Goal: Navigation & Orientation: Understand site structure

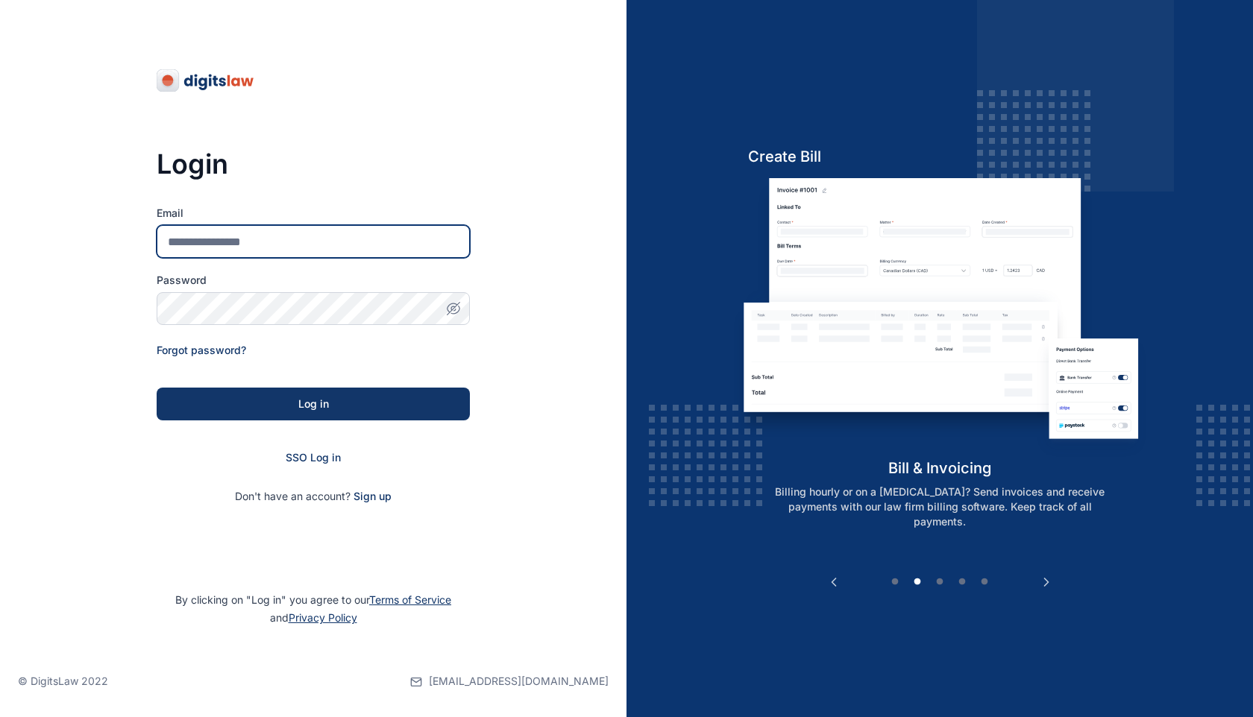
click at [367, 249] on input "Email" at bounding box center [313, 241] width 313 height 33
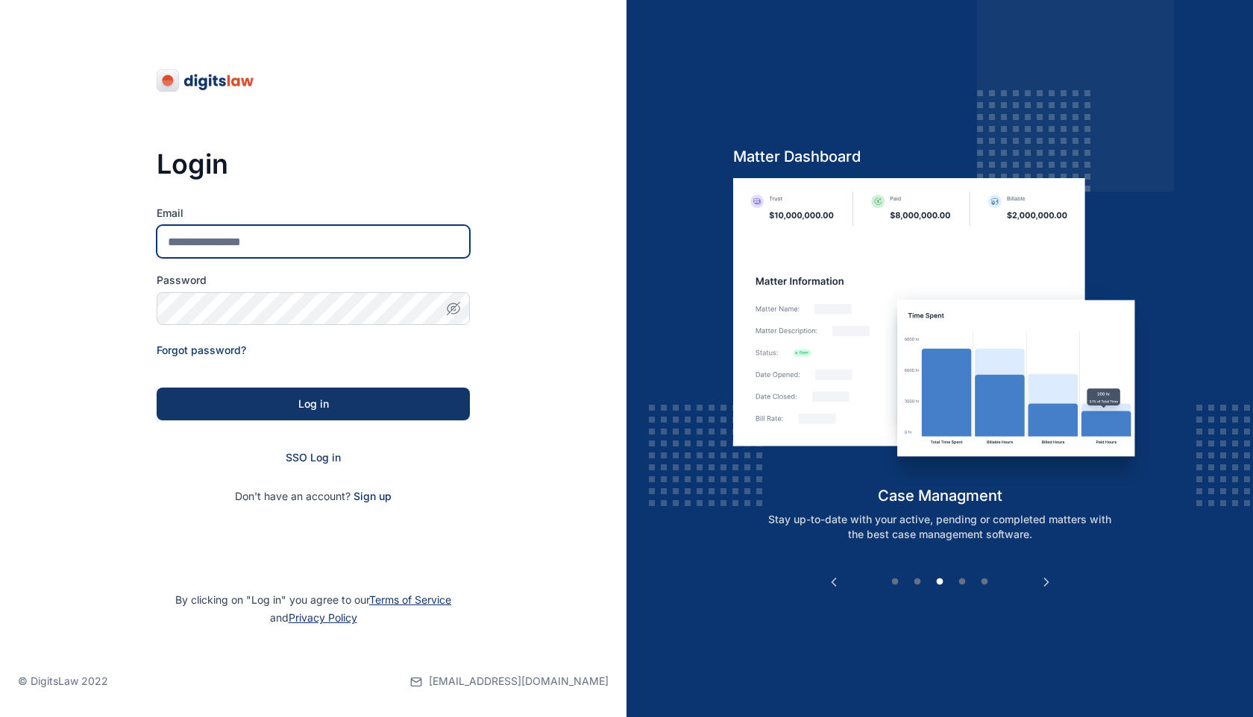
paste input "**********"
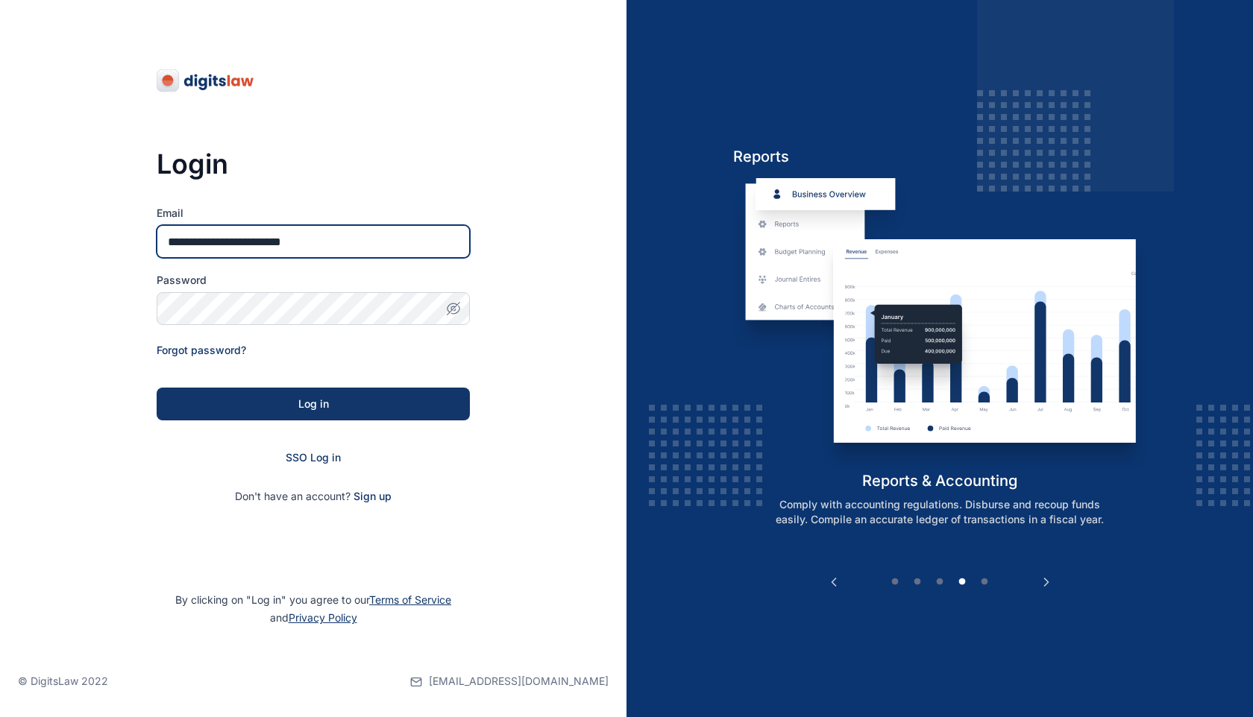
type input "**********"
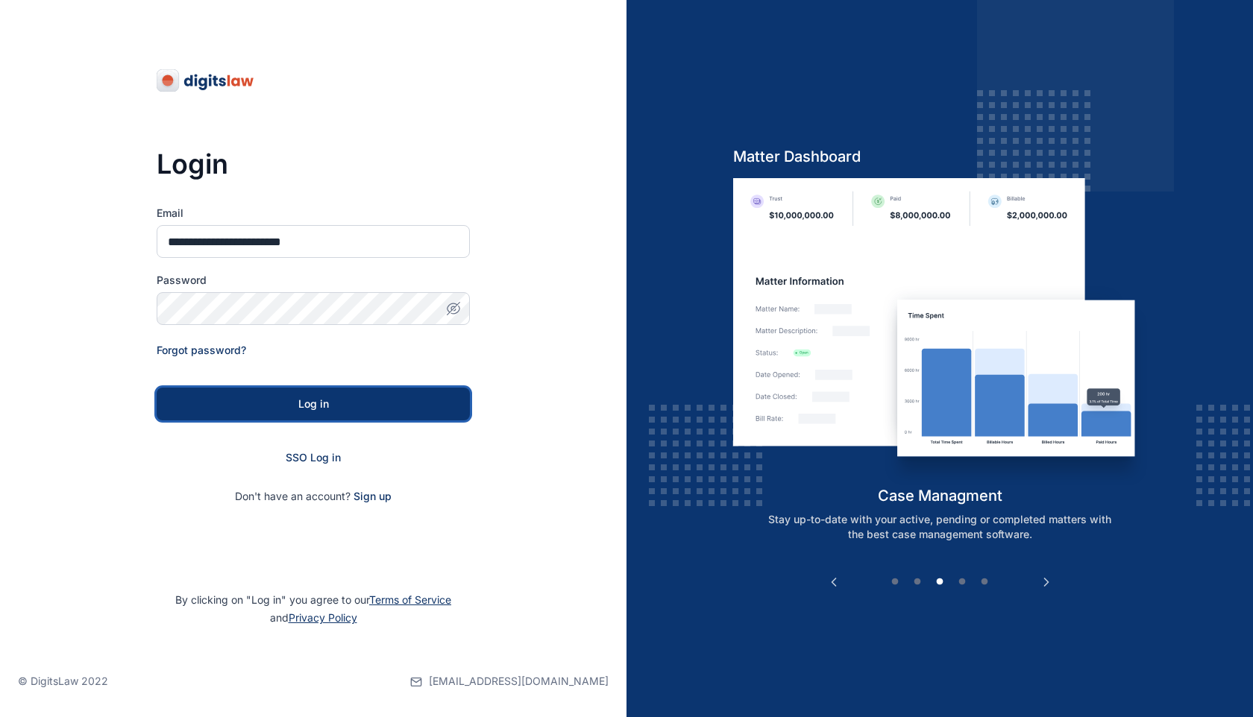
click at [197, 401] on div "Log in" at bounding box center [313, 404] width 266 height 15
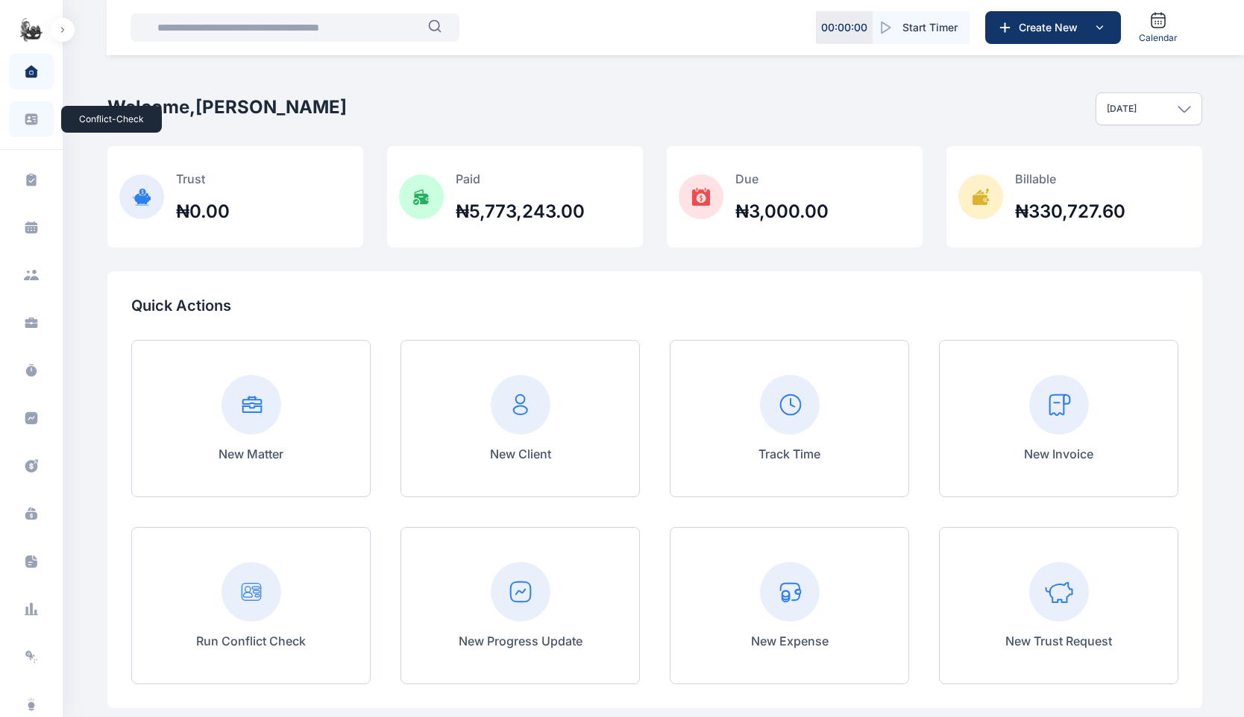
click at [34, 117] on icon at bounding box center [31, 119] width 13 height 11
click at [28, 120] on icon at bounding box center [31, 119] width 13 height 11
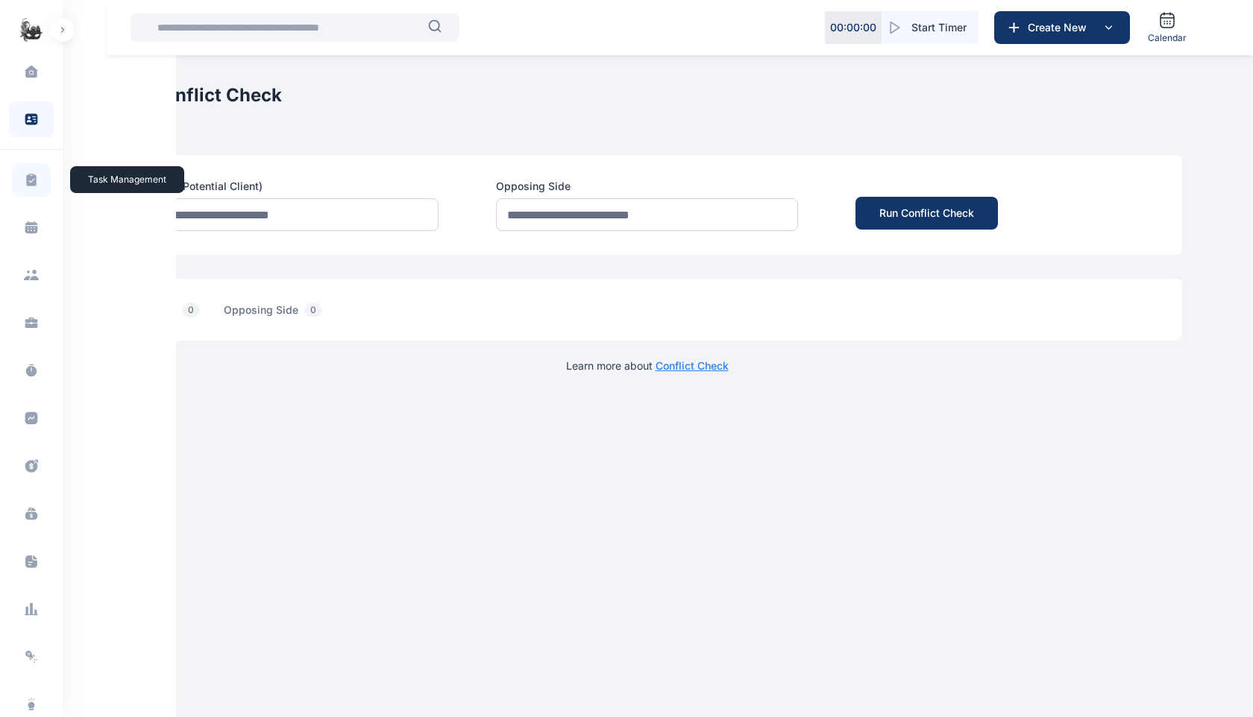
click at [32, 187] on span at bounding box center [31, 180] width 39 height 34
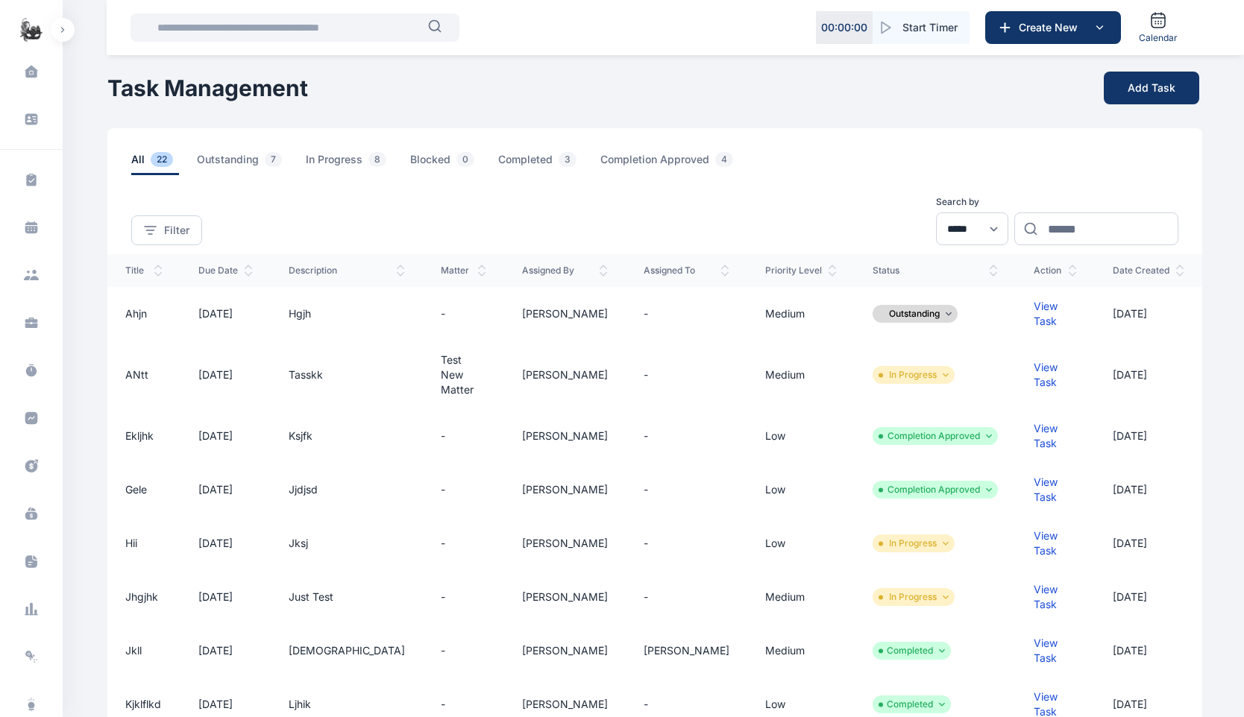
click at [28, 31] on img "button" at bounding box center [31, 30] width 24 height 24
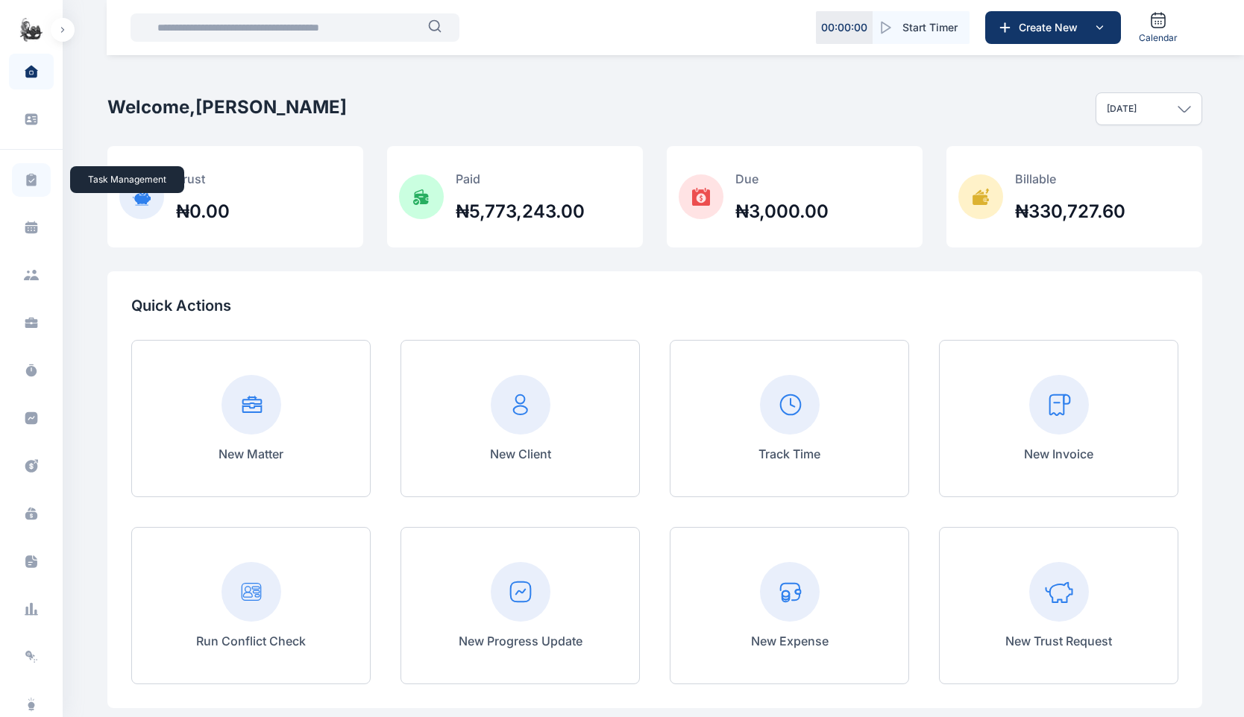
click at [28, 184] on icon at bounding box center [31, 179] width 10 height 13
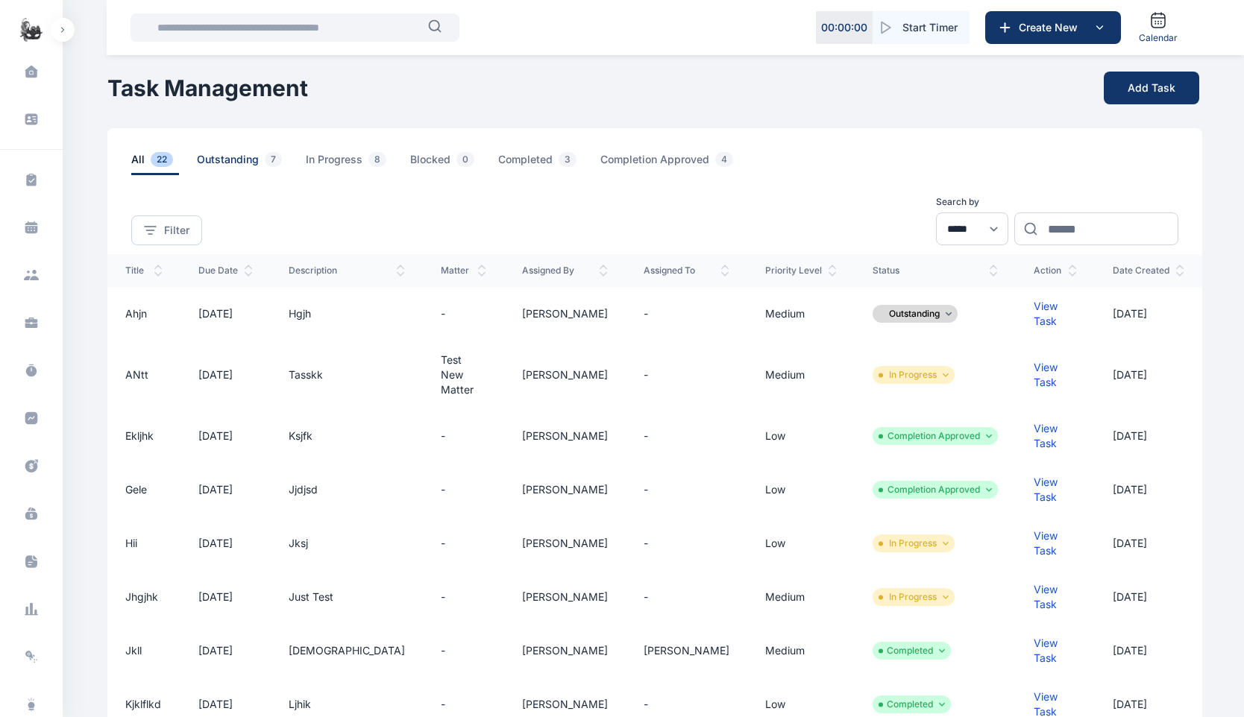
click at [235, 153] on span "Outstanding 7" at bounding box center [242, 163] width 91 height 23
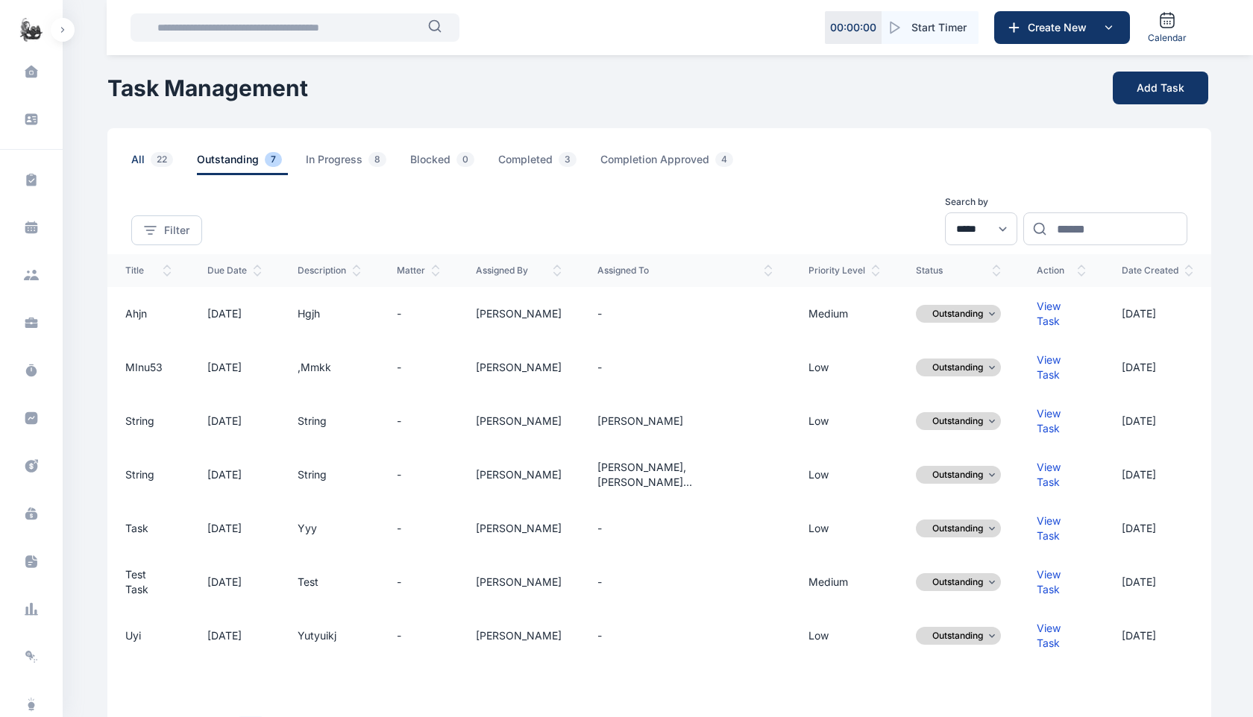
click at [157, 160] on span "22" at bounding box center [162, 159] width 22 height 15
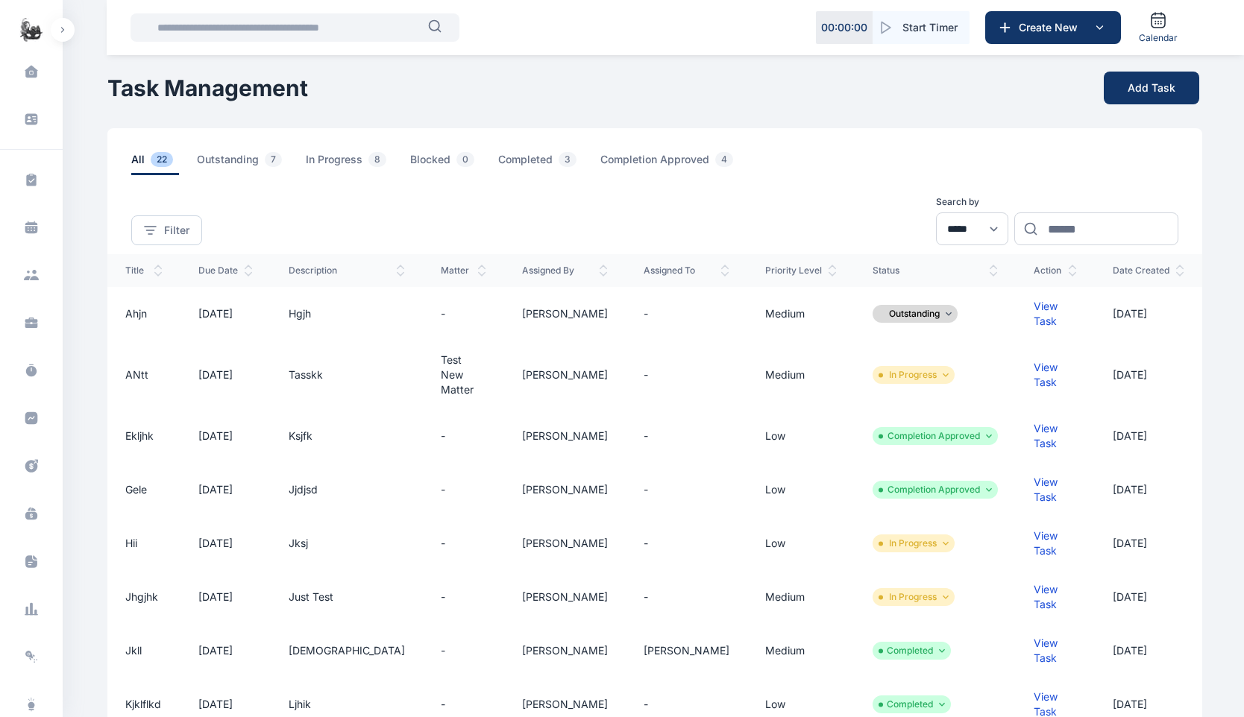
click at [136, 309] on td "ahjn" at bounding box center [143, 314] width 73 height 54
click at [1039, 315] on td "View Task" at bounding box center [1055, 314] width 79 height 54
click at [1039, 310] on div "View Task" at bounding box center [1055, 314] width 43 height 30
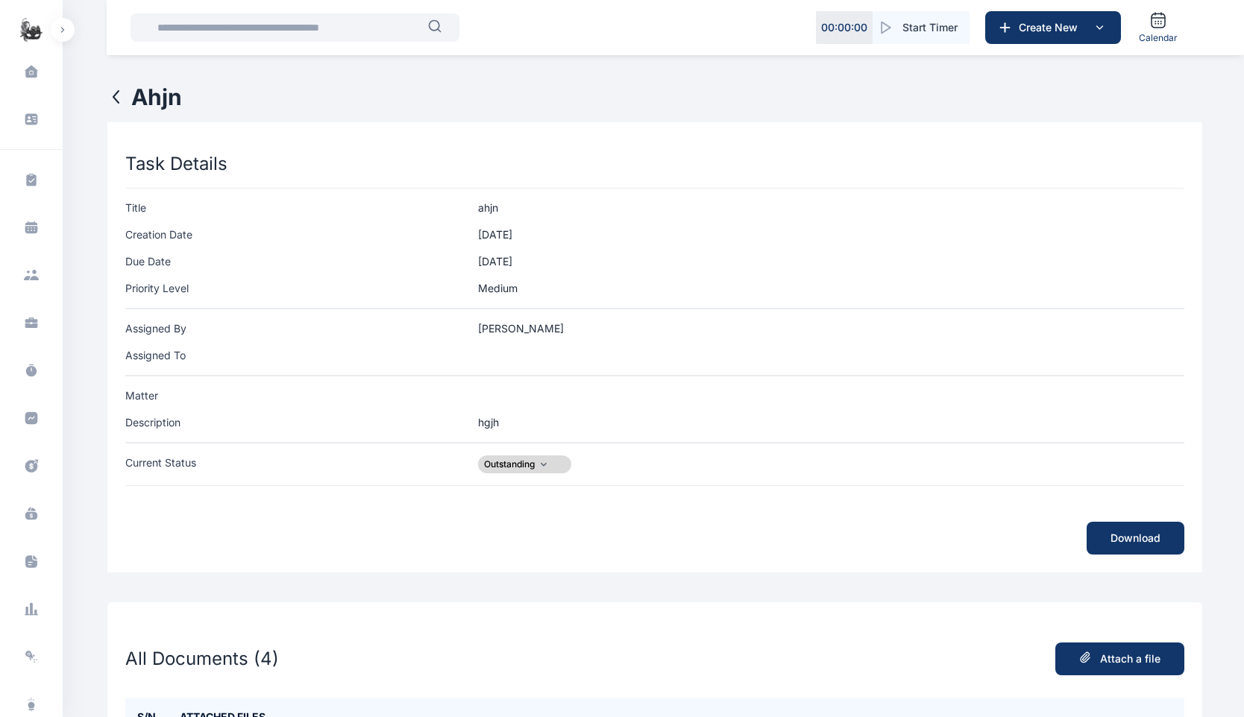
click at [121, 91] on icon at bounding box center [116, 97] width 18 height 18
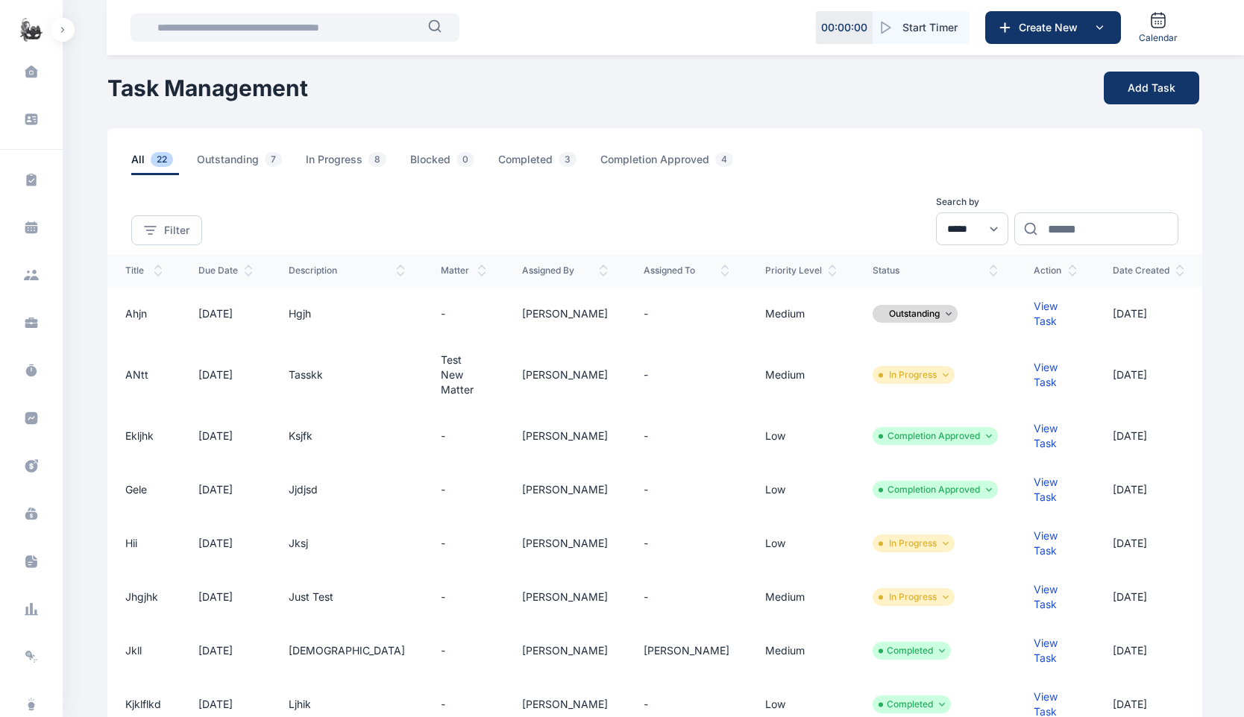
click at [924, 312] on li "Outstanding" at bounding box center [915, 314] width 73 height 12
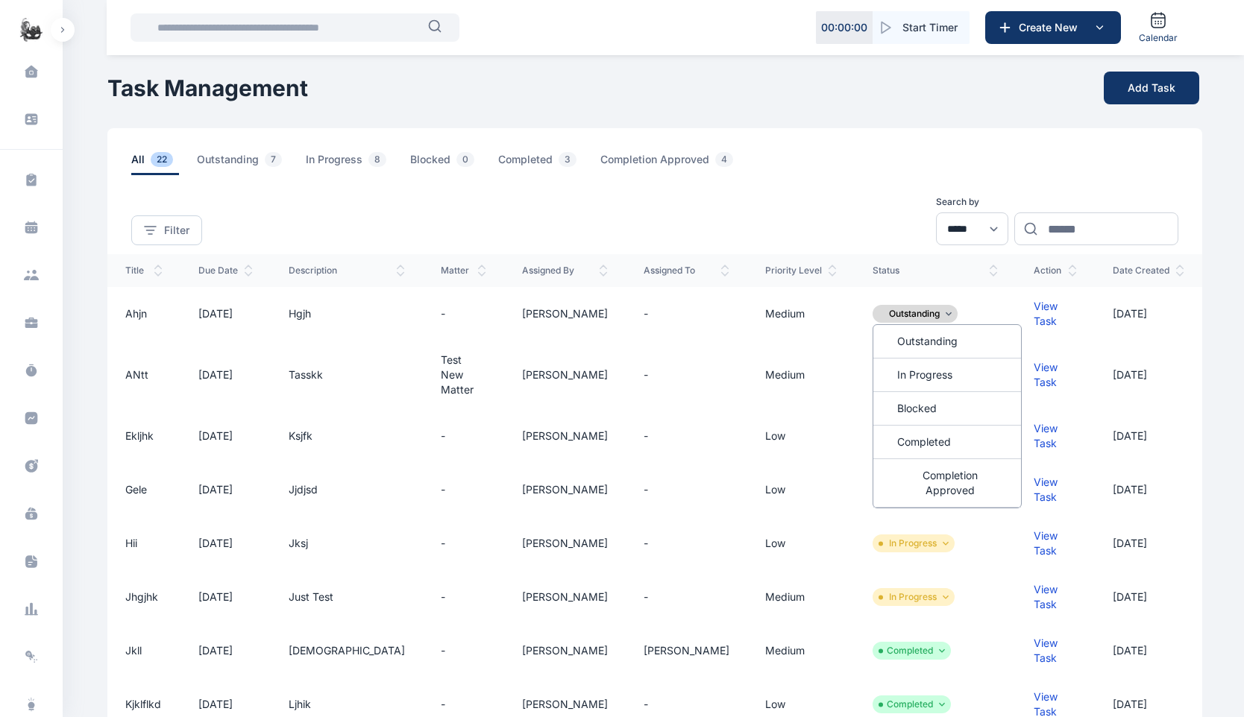
click at [1005, 168] on div "all 22 Outstanding 7 In Progress 8 Blocked 0 Completed 3 Completion Approved 4" at bounding box center [666, 163] width 1071 height 23
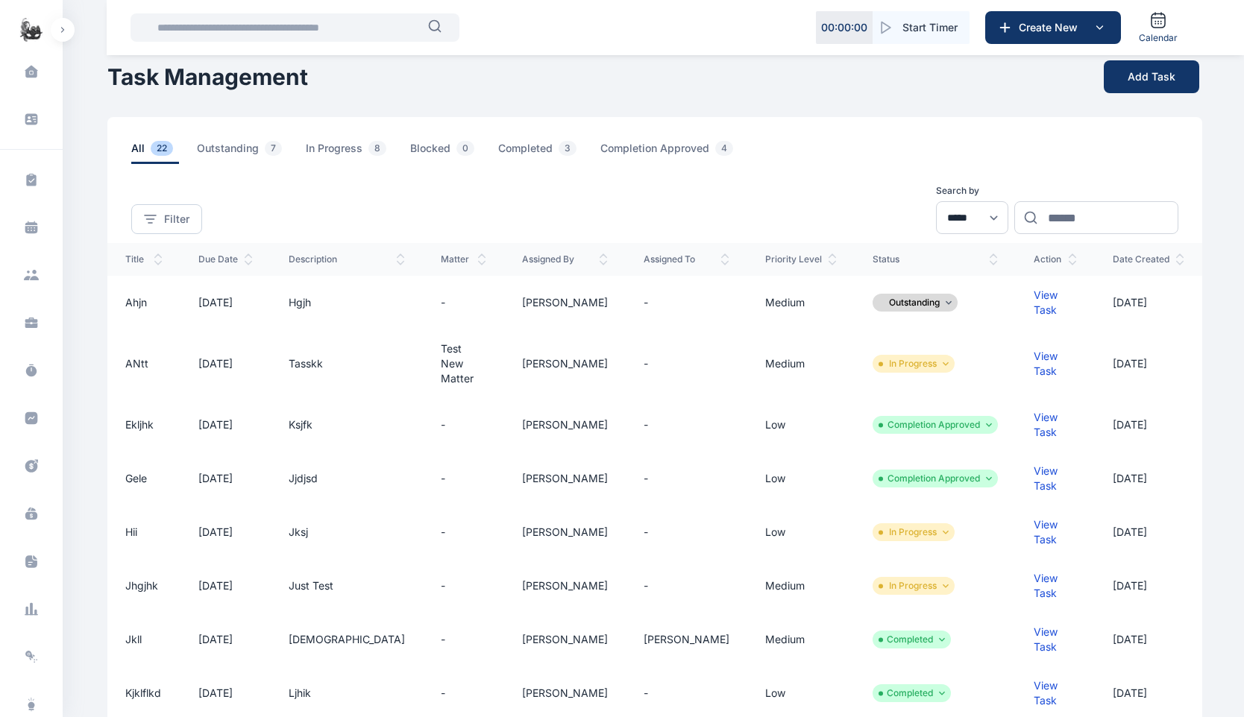
scroll to position [13, 0]
click at [632, 292] on td "-" at bounding box center [687, 301] width 122 height 54
click at [1044, 296] on div "View Task" at bounding box center [1055, 301] width 43 height 30
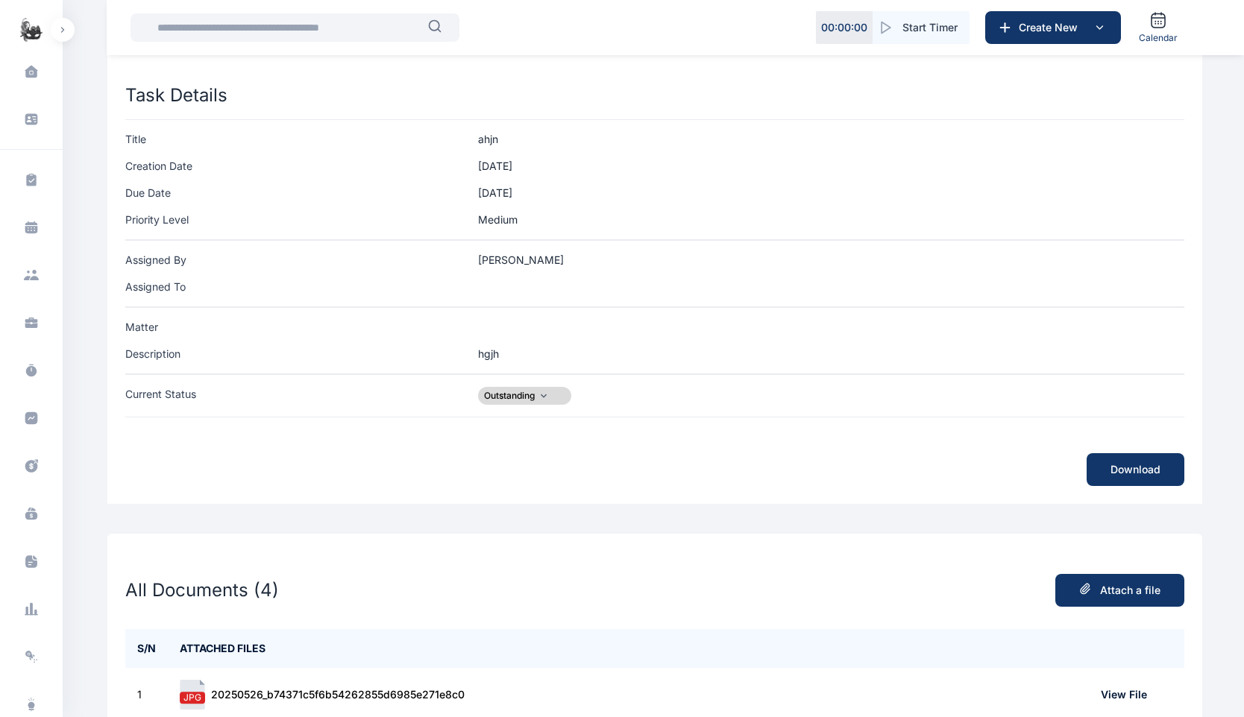
scroll to position [70, 0]
click at [487, 357] on div "hgjh" at bounding box center [831, 352] width 706 height 15
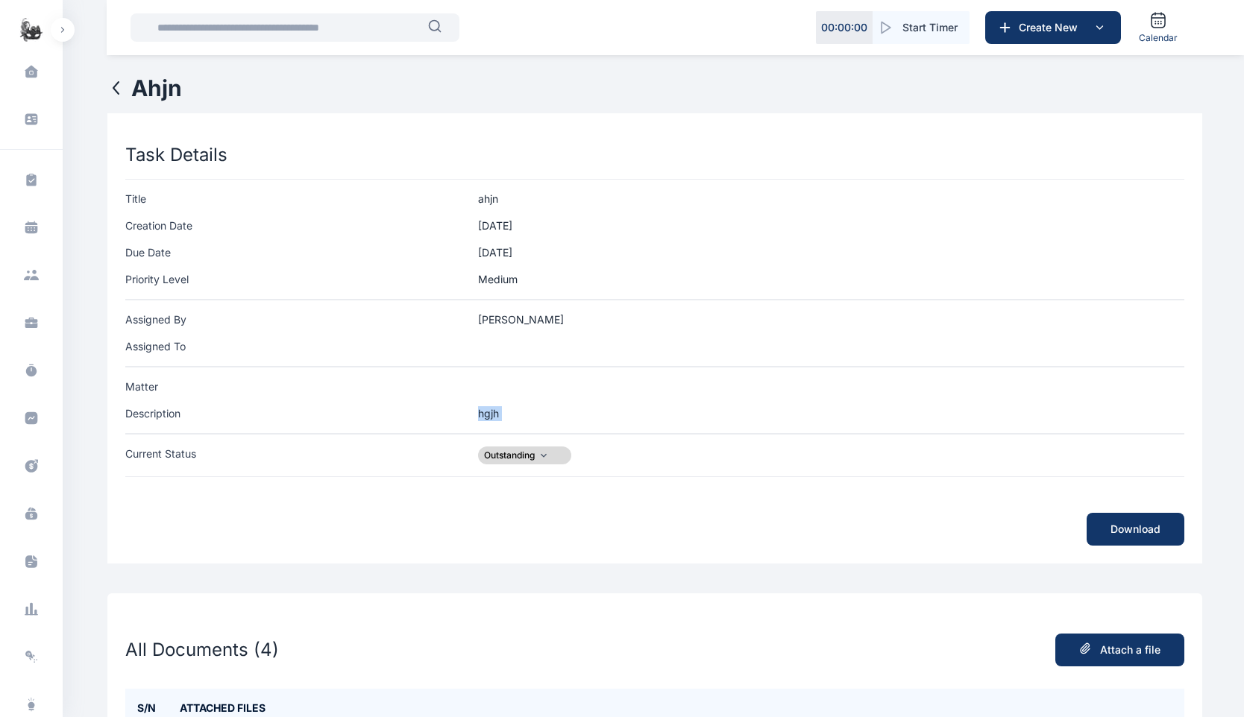
scroll to position [0, 0]
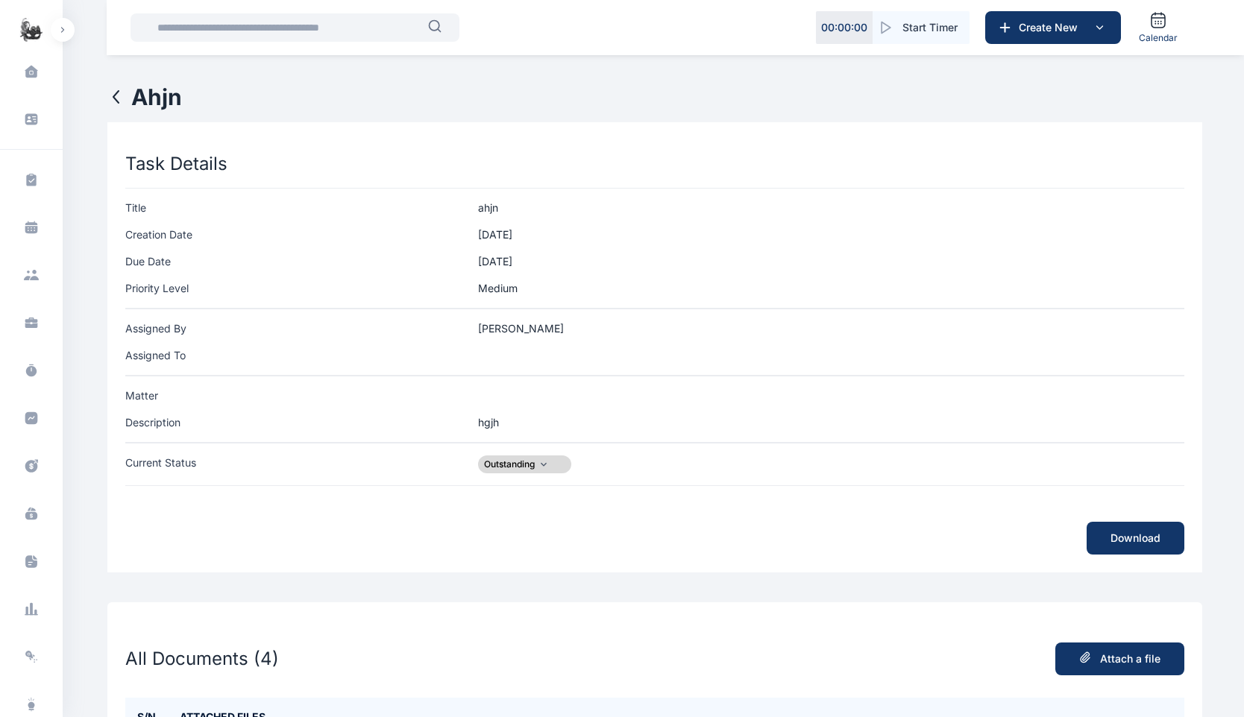
click at [295, 195] on div "Title ahjn Creation Date [DATE] Due Date [DATE] Priority Level Medium" at bounding box center [654, 248] width 1059 height 121
click at [311, 232] on div "Creation Date" at bounding box center [301, 234] width 353 height 15
click at [308, 185] on div "Task Details Title ahjn Creation Date [DATE] Due Date [DATE] Priority Level Med…" at bounding box center [654, 313] width 1095 height 382
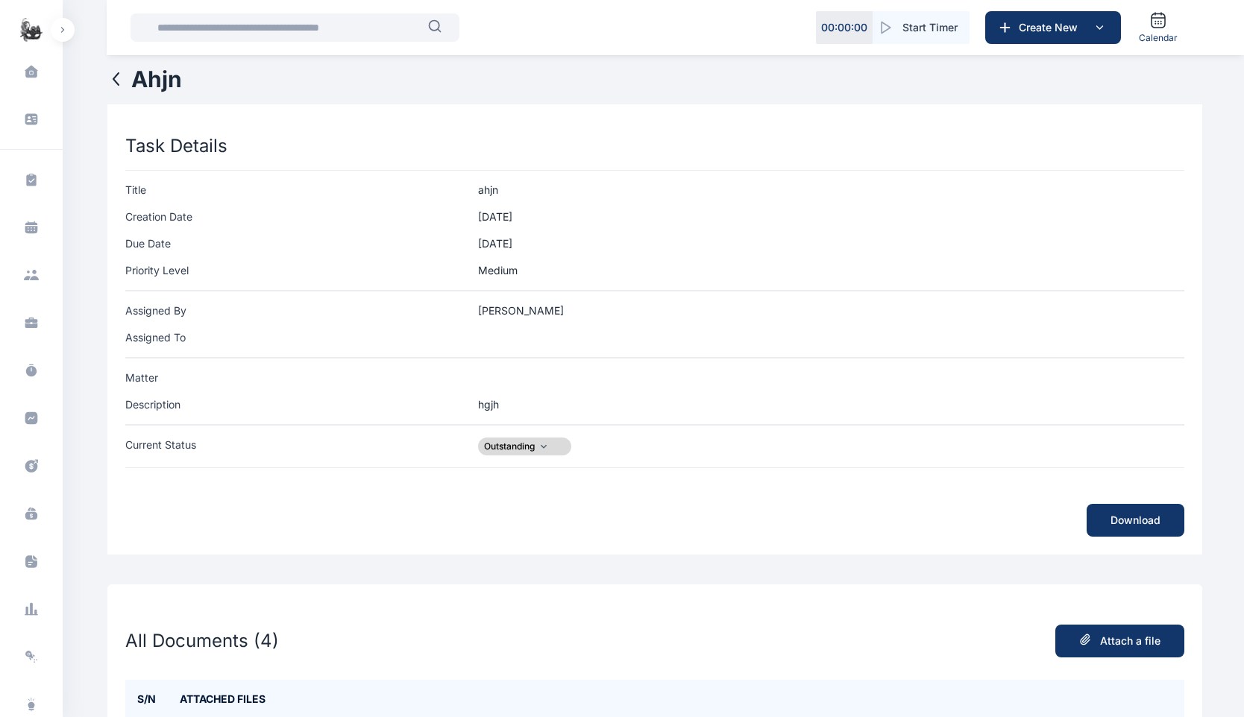
scroll to position [19, 0]
click at [171, 271] on div "Priority Level" at bounding box center [301, 269] width 353 height 15
click at [152, 244] on div "Due Date" at bounding box center [301, 242] width 353 height 15
click at [113, 84] on icon at bounding box center [116, 78] width 18 height 18
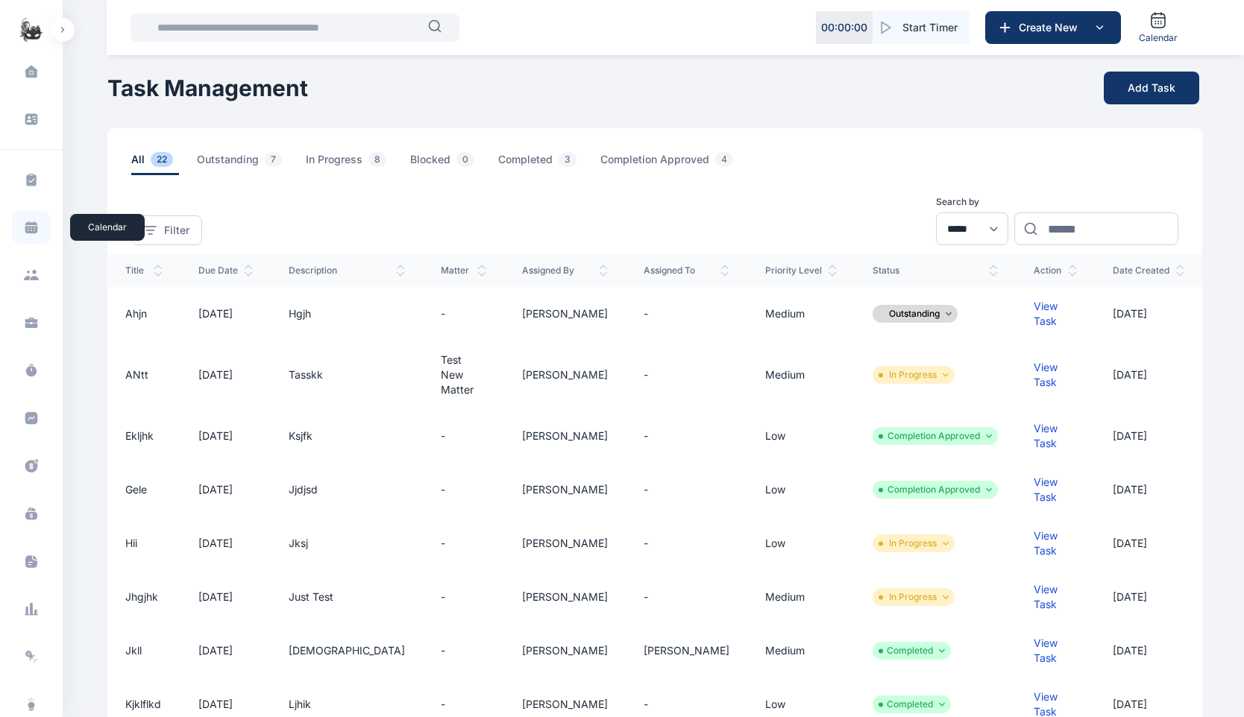
click at [31, 225] on icon at bounding box center [31, 227] width 15 height 15
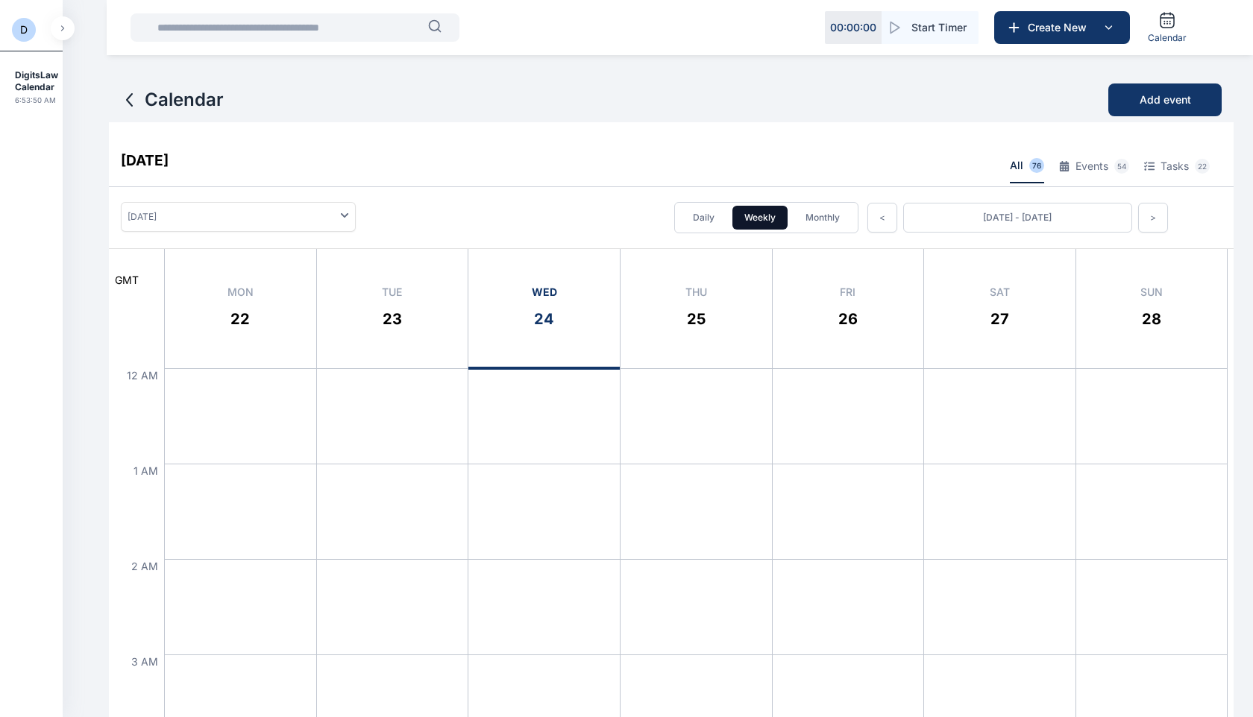
click at [40, 98] on p "6:53:50 AM" at bounding box center [36, 100] width 43 height 15
click at [69, 32] on button "button" at bounding box center [63, 28] width 24 height 24
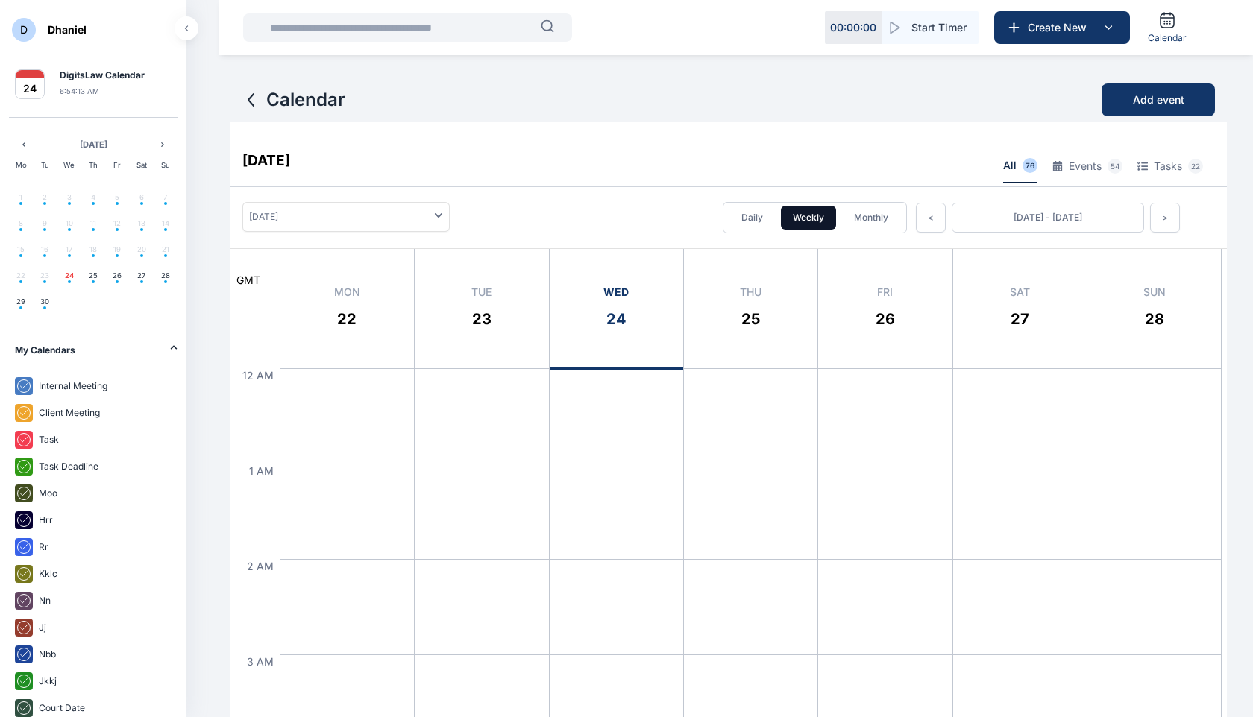
click at [186, 38] on button "button" at bounding box center [187, 28] width 24 height 24
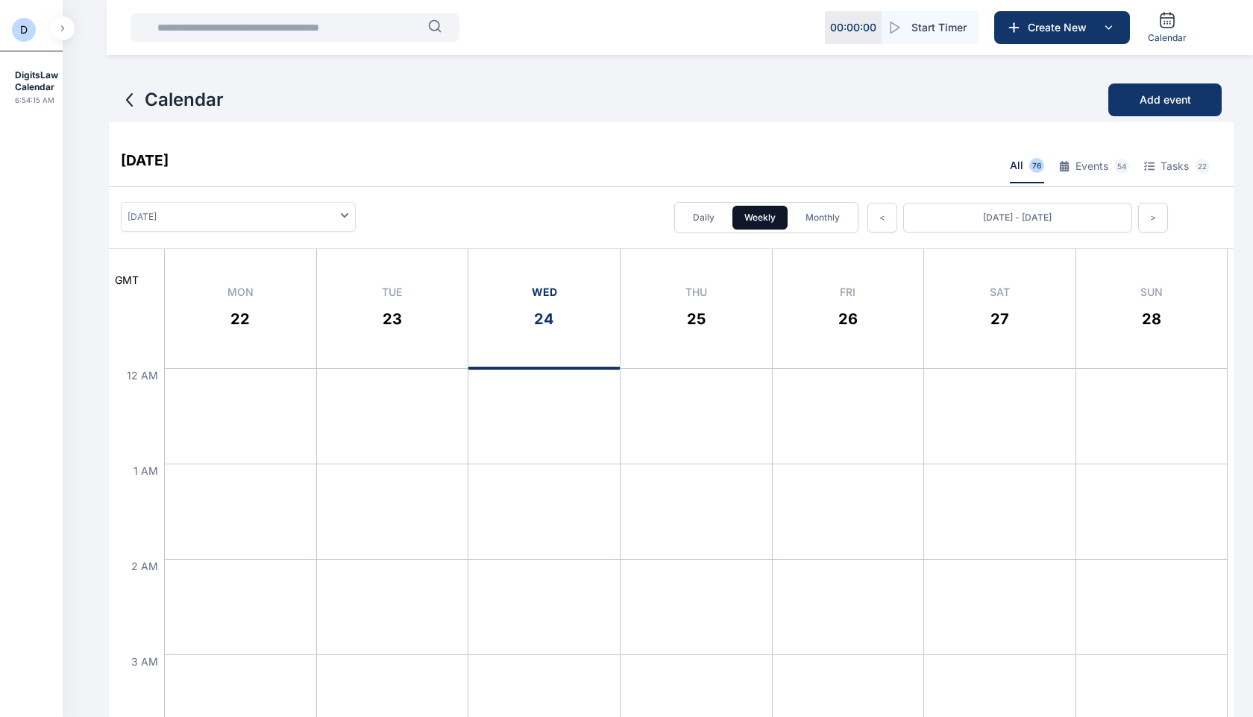
click at [64, 30] on icon "button" at bounding box center [62, 28] width 4 height 6
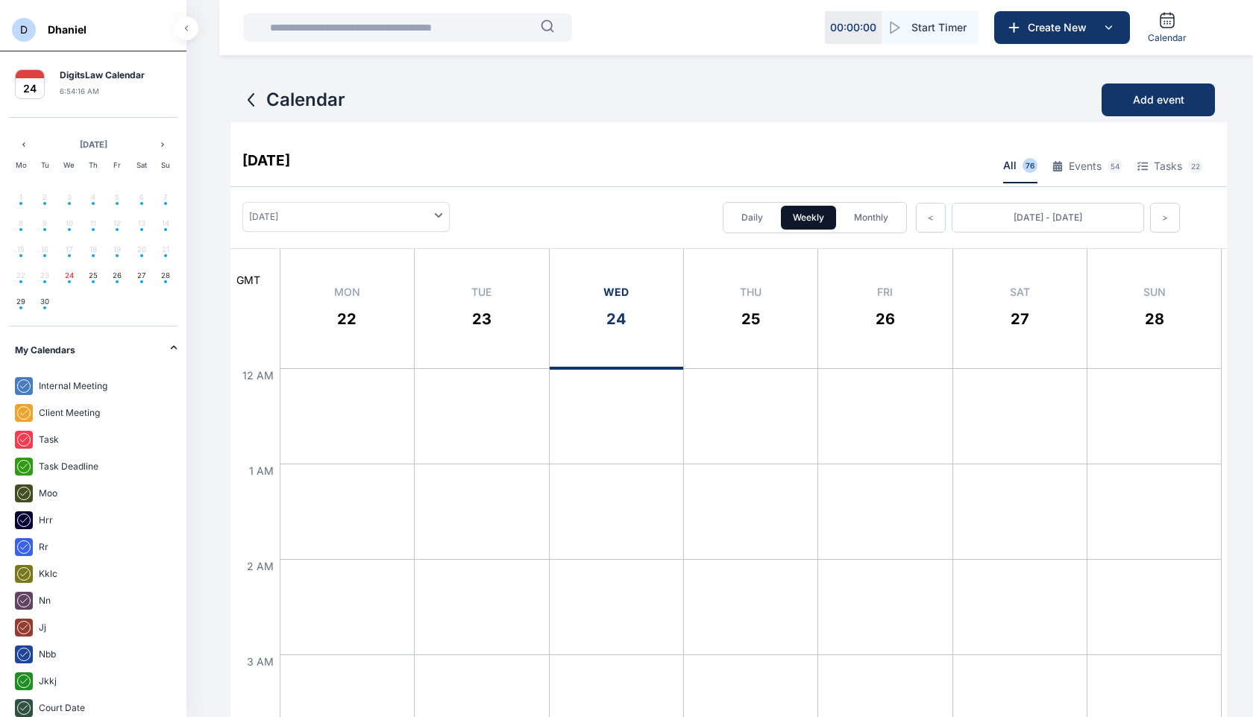
click at [25, 28] on span "D" at bounding box center [24, 30] width 24 height 24
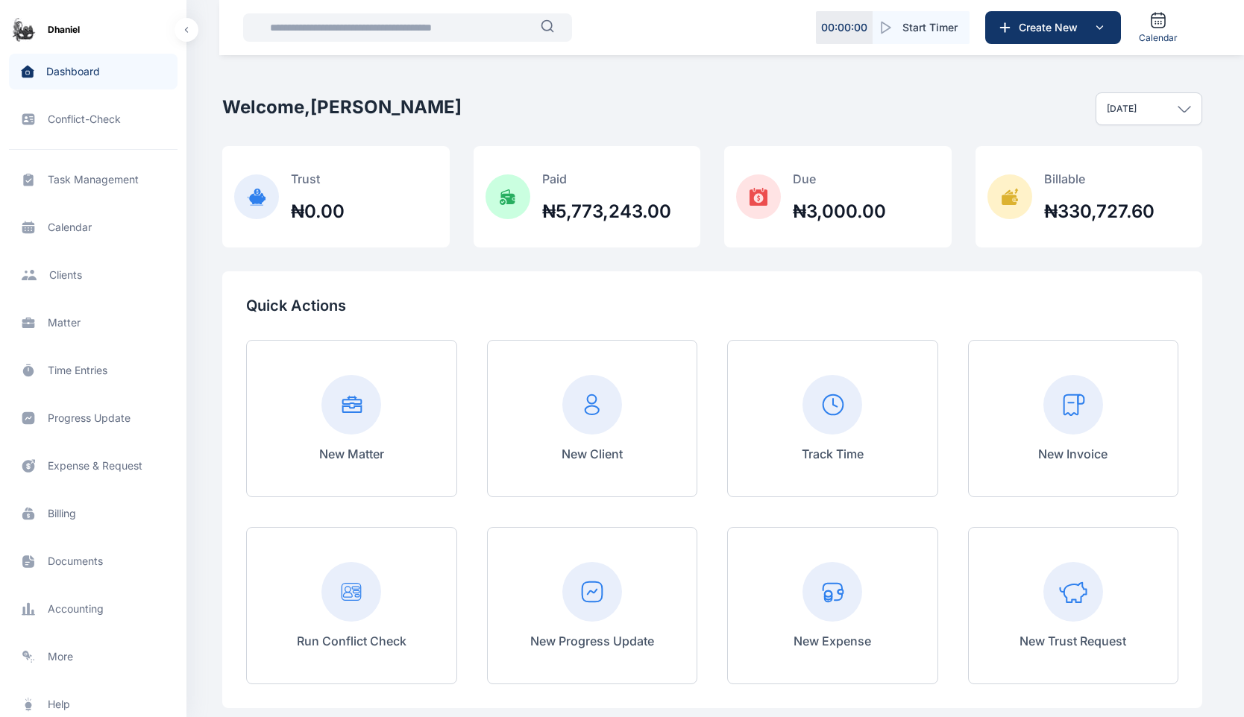
click at [72, 191] on span "Task Management task management task management" at bounding box center [93, 180] width 169 height 36
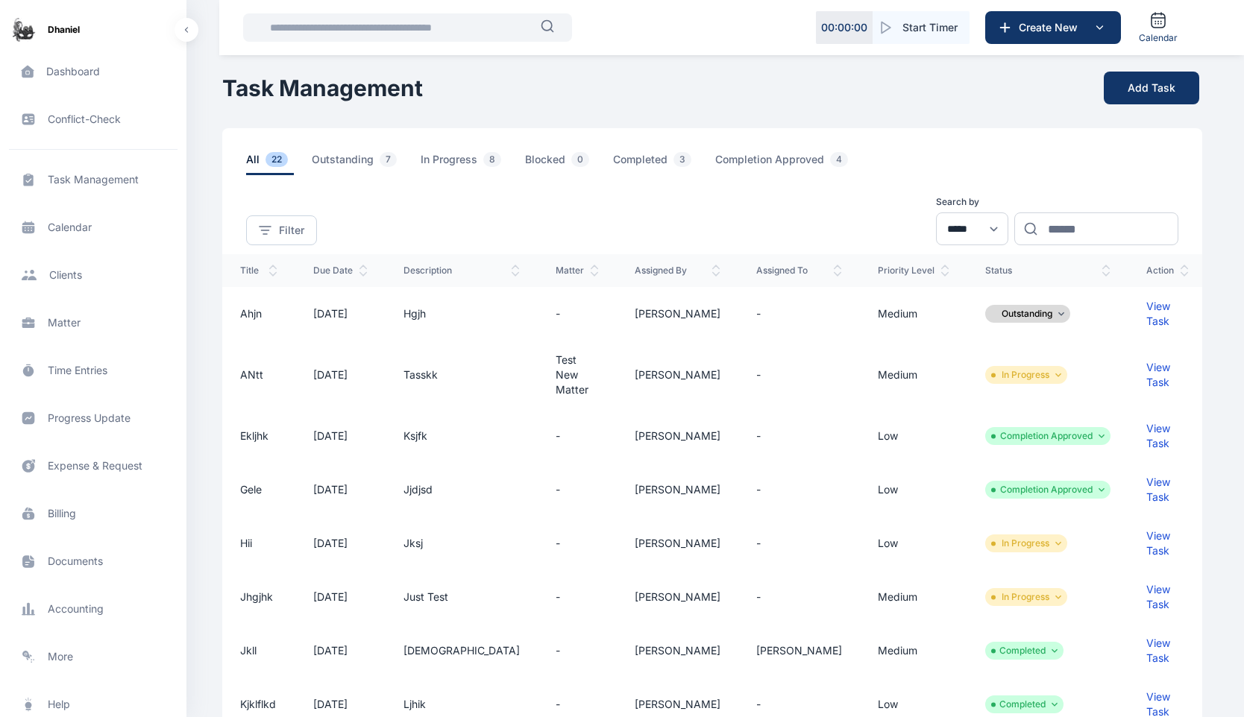
click at [80, 241] on span "Calendar calendar calendar" at bounding box center [93, 228] width 169 height 36
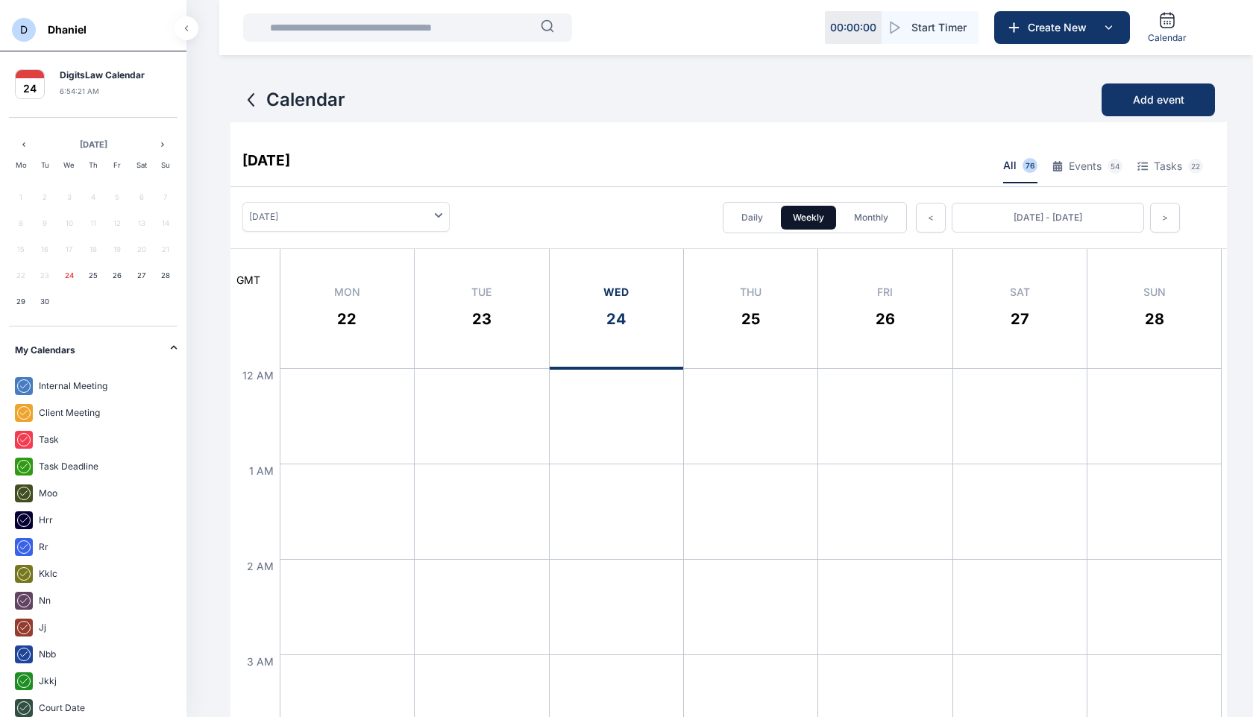
click at [191, 27] on button "button" at bounding box center [187, 28] width 24 height 24
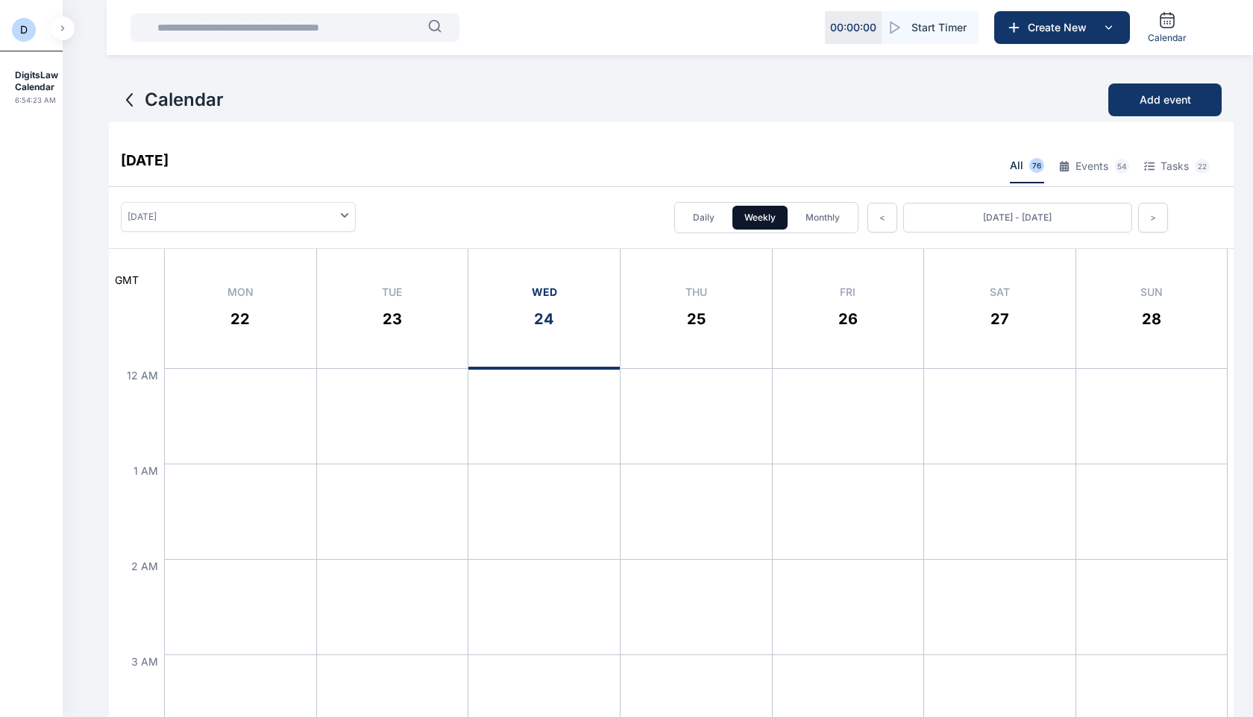
click at [28, 37] on span "D" at bounding box center [24, 30] width 24 height 24
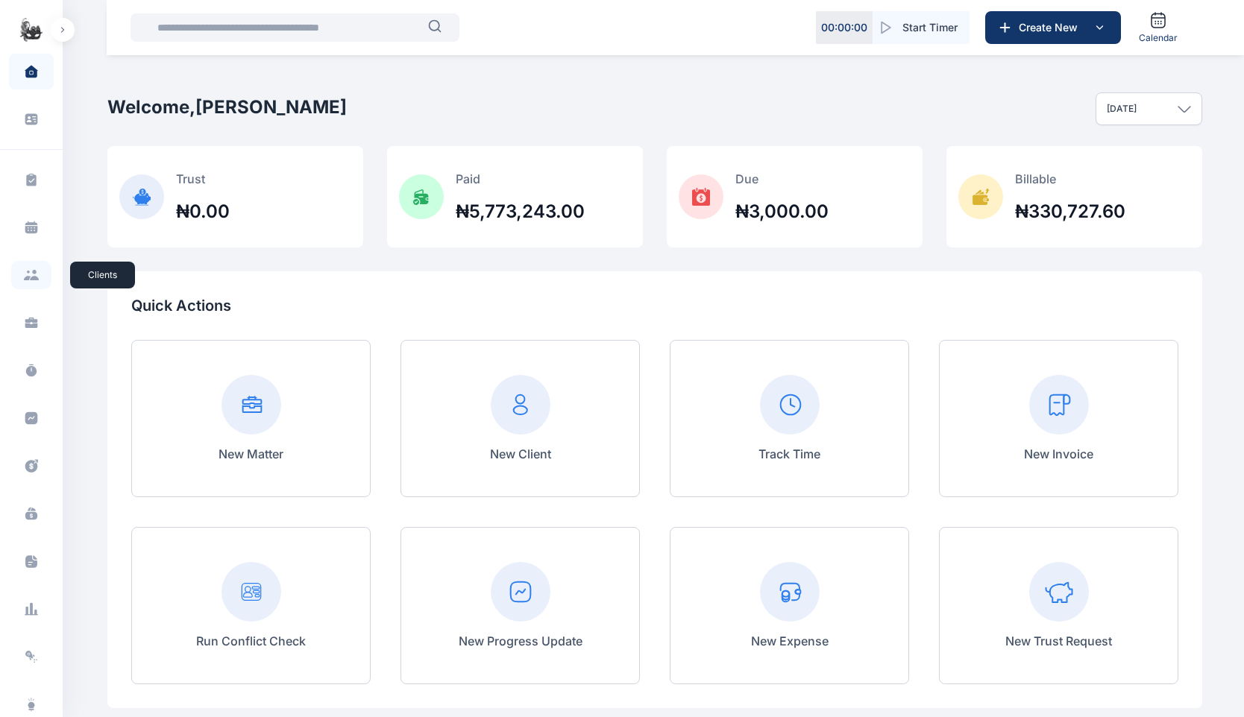
click at [17, 265] on span at bounding box center [31, 275] width 40 height 28
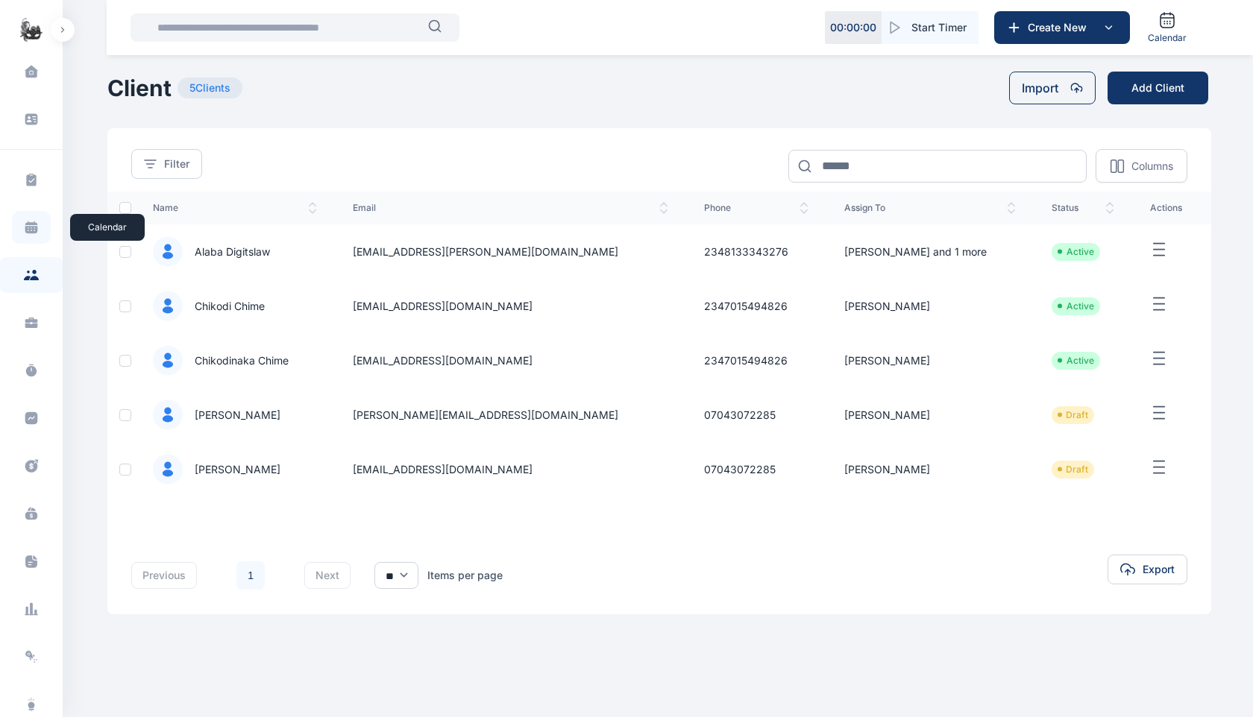
click at [27, 233] on icon at bounding box center [31, 229] width 13 height 7
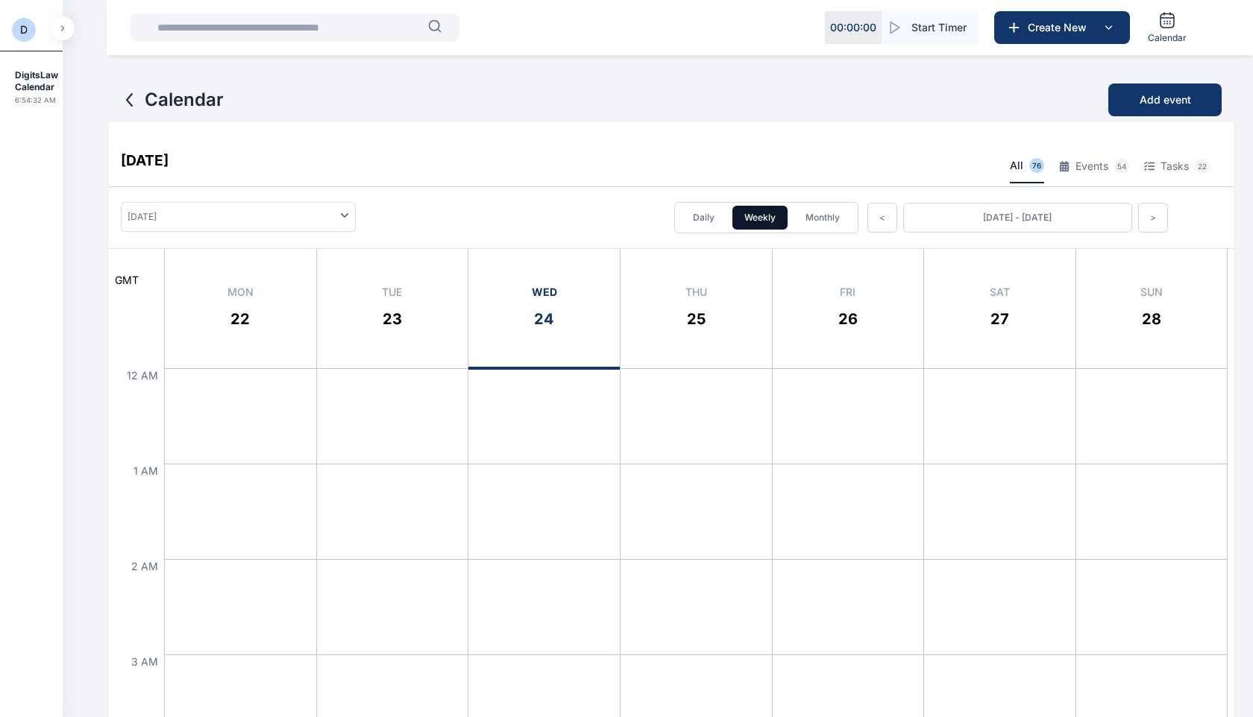
click at [28, 28] on span "D" at bounding box center [24, 30] width 24 height 24
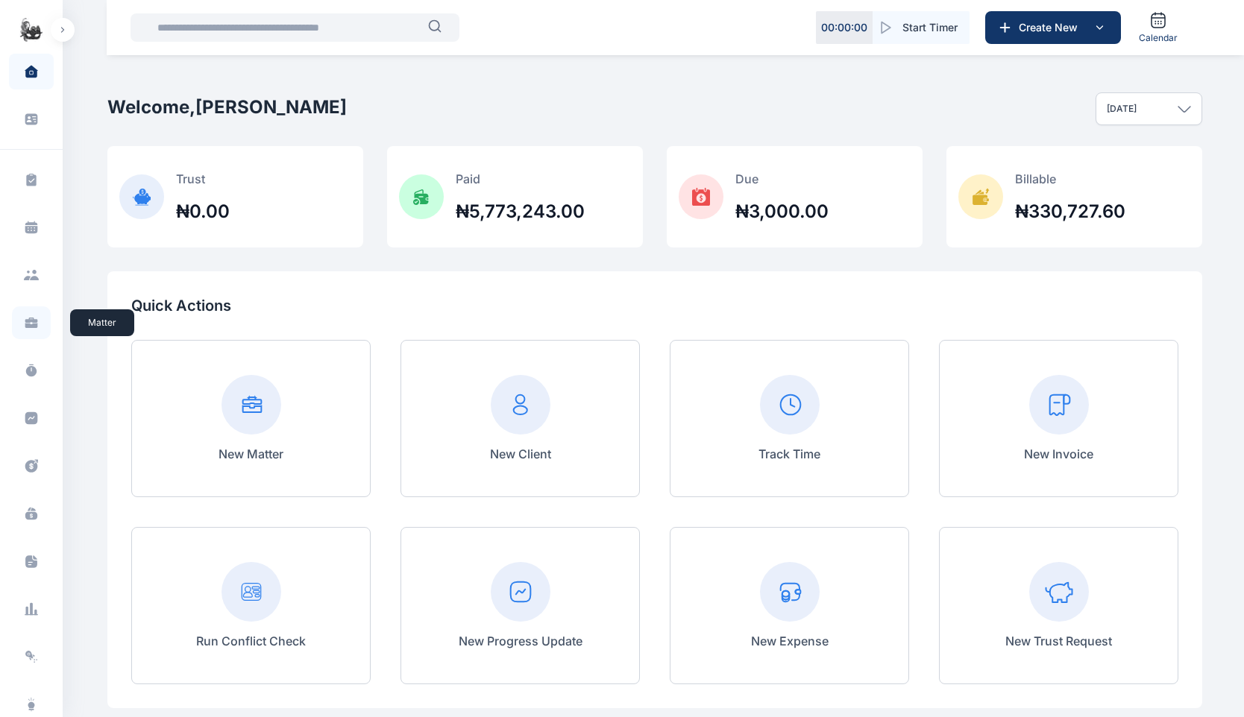
click at [30, 328] on icon at bounding box center [31, 322] width 15 height 15
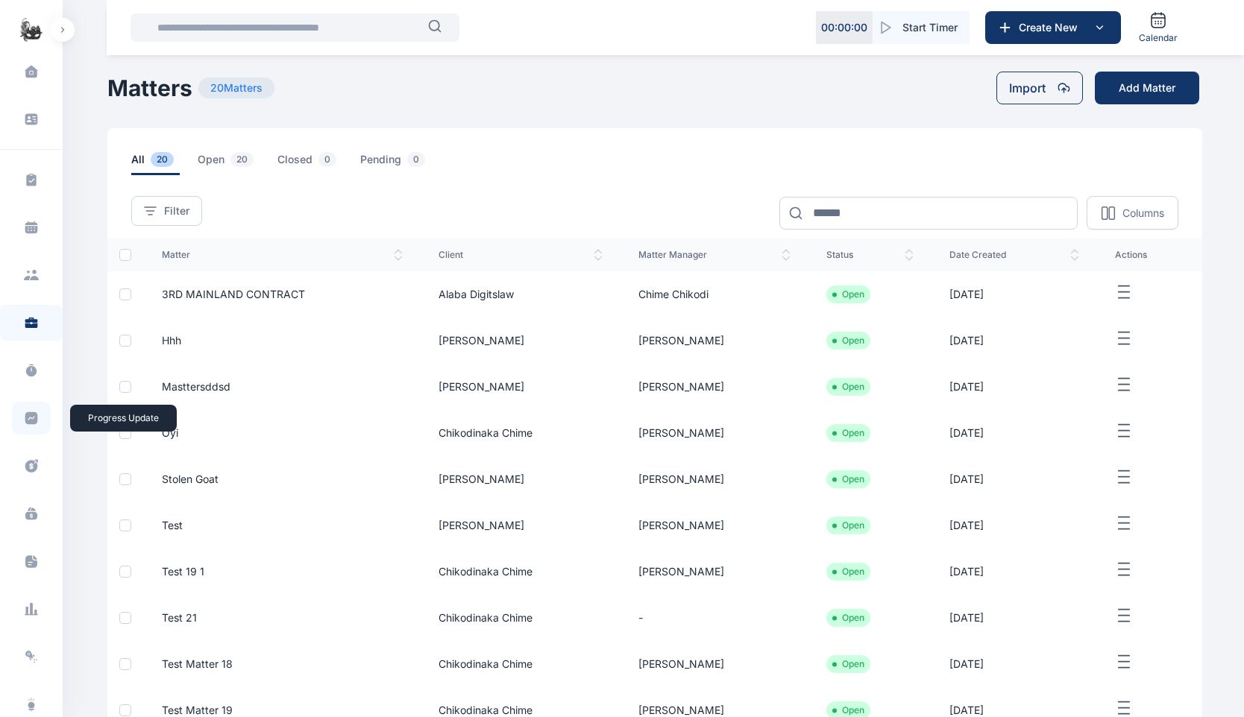
click at [31, 421] on icon at bounding box center [31, 418] width 13 height 13
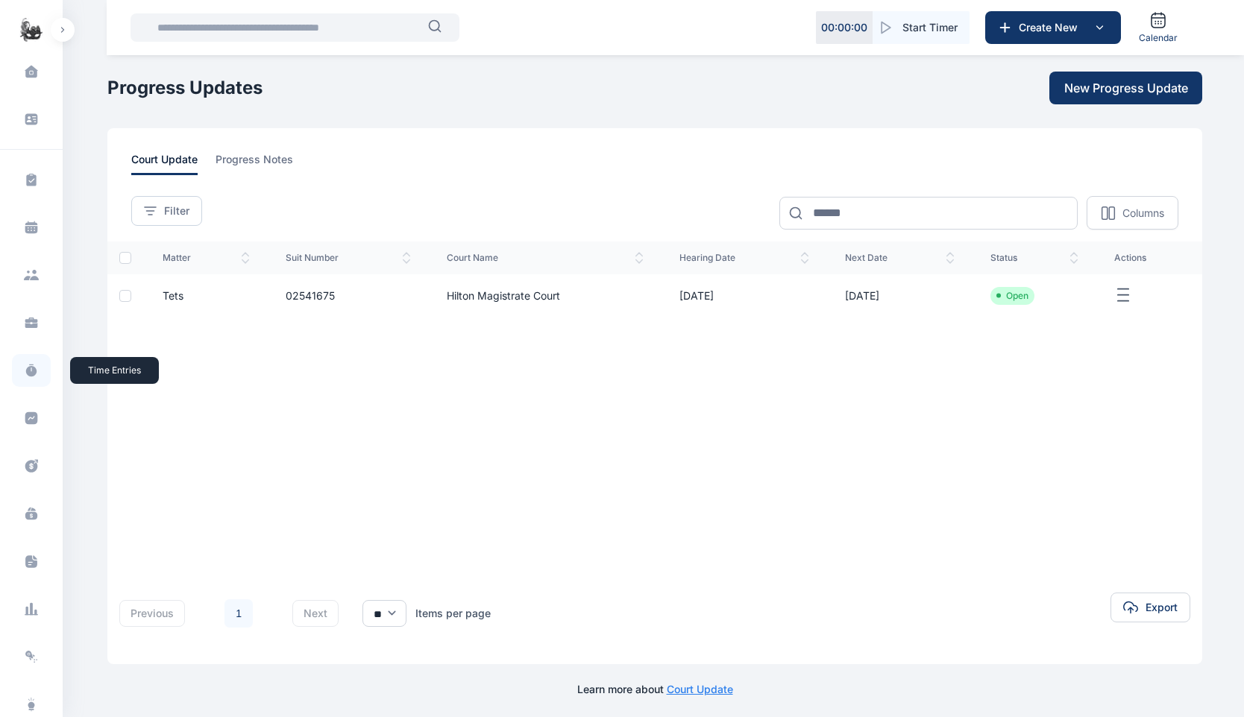
click at [32, 375] on icon at bounding box center [31, 371] width 10 height 10
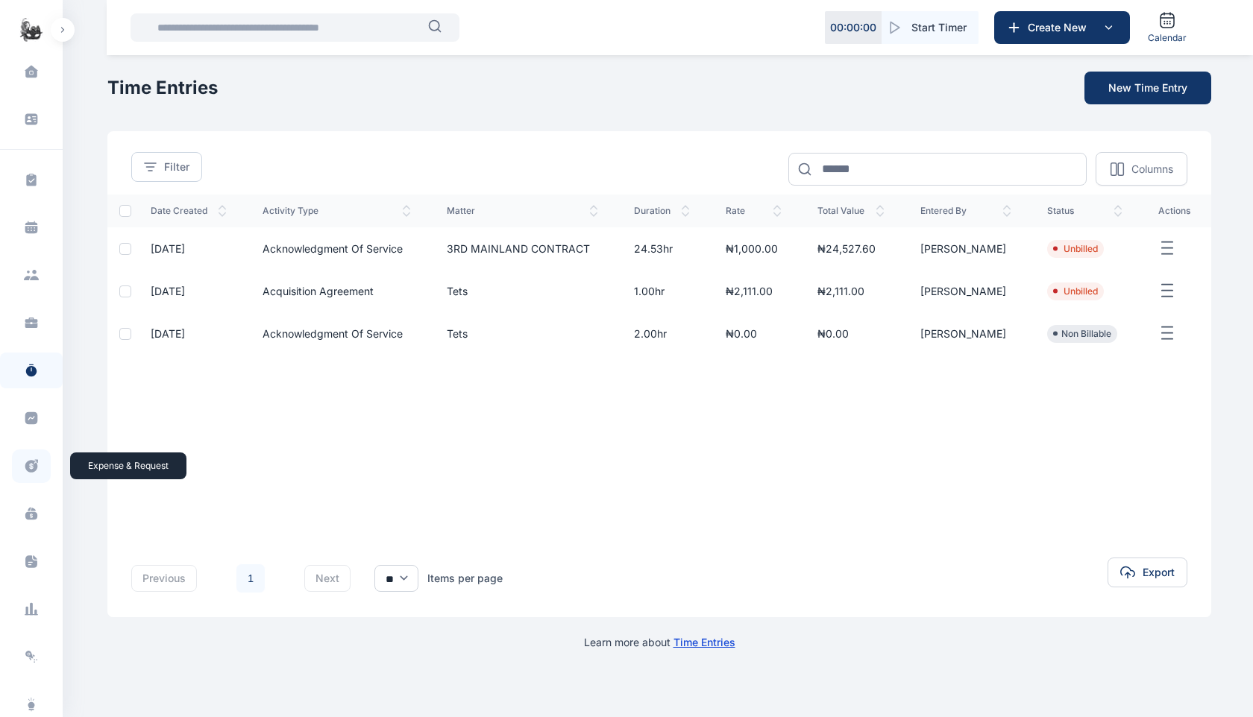
click at [35, 462] on icon at bounding box center [36, 461] width 4 height 4
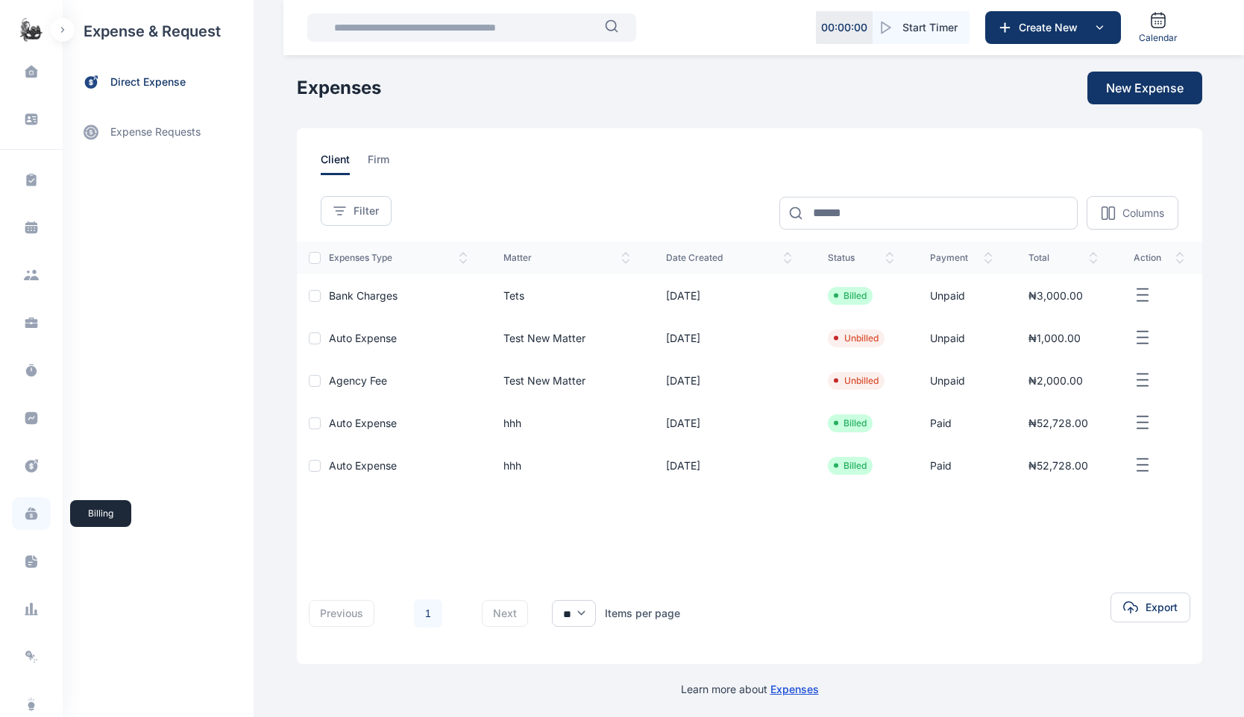
click at [28, 524] on span at bounding box center [31, 513] width 39 height 33
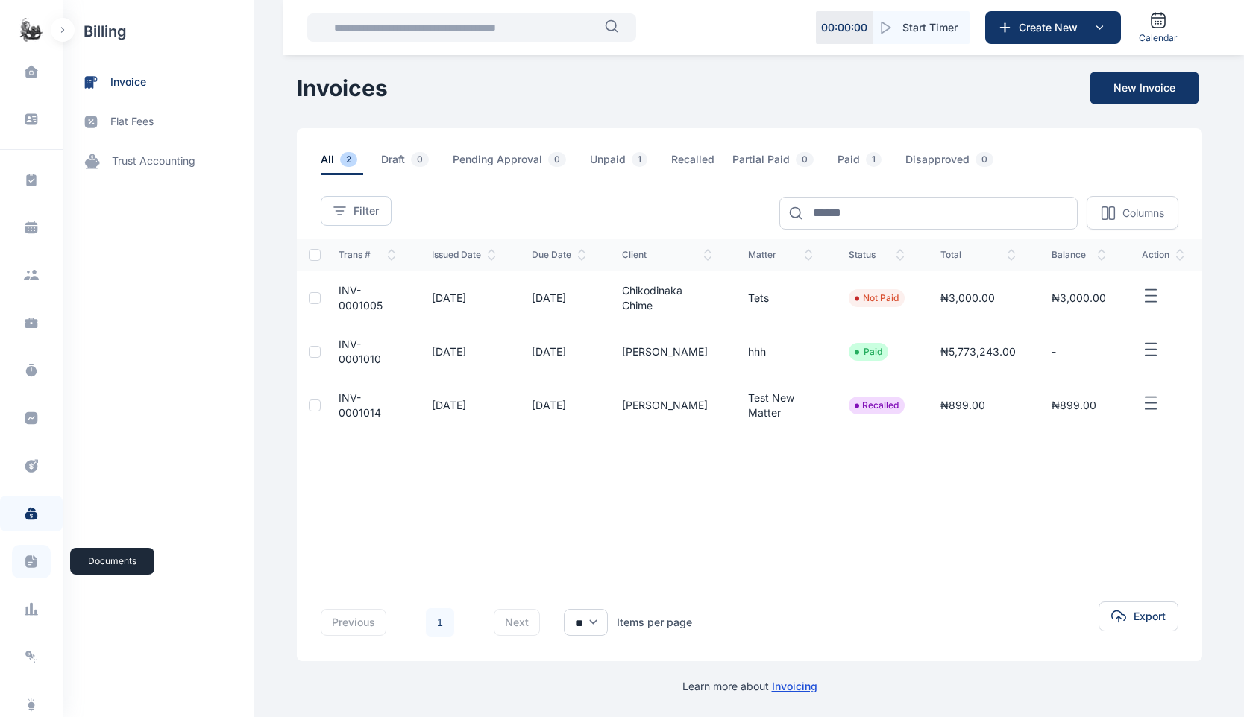
click at [26, 570] on span at bounding box center [31, 562] width 39 height 34
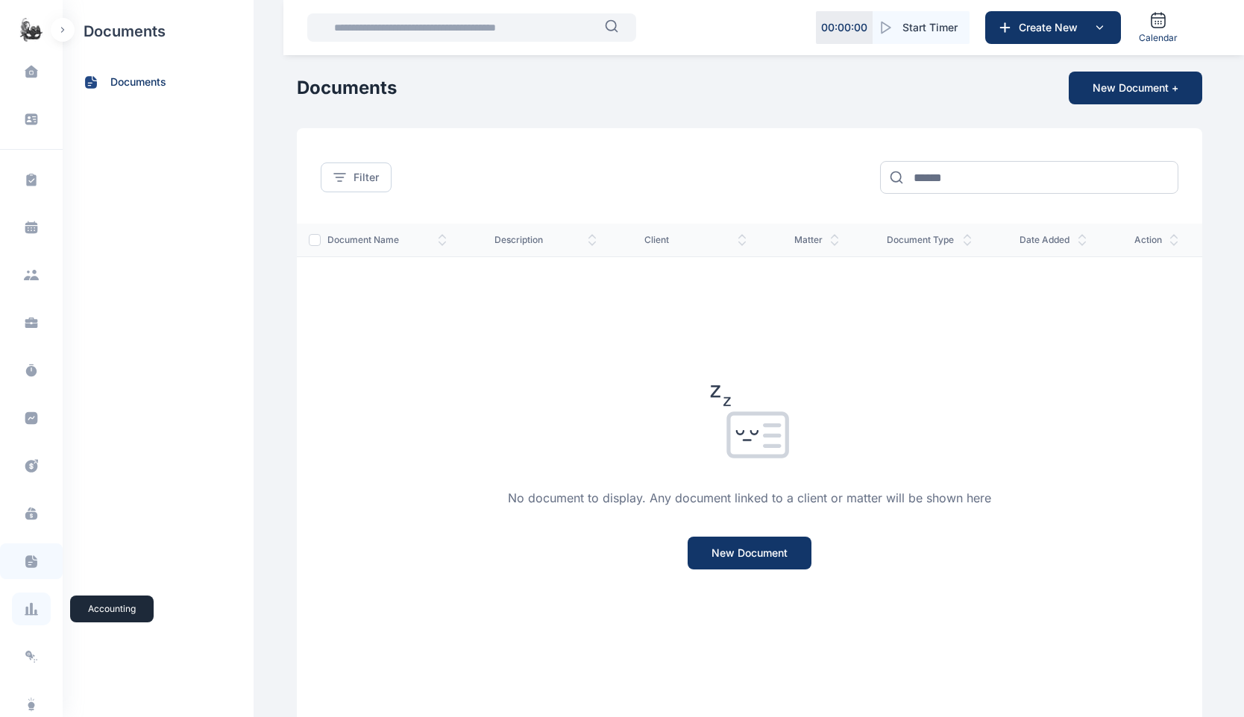
click at [34, 612] on icon at bounding box center [35, 613] width 2 height 6
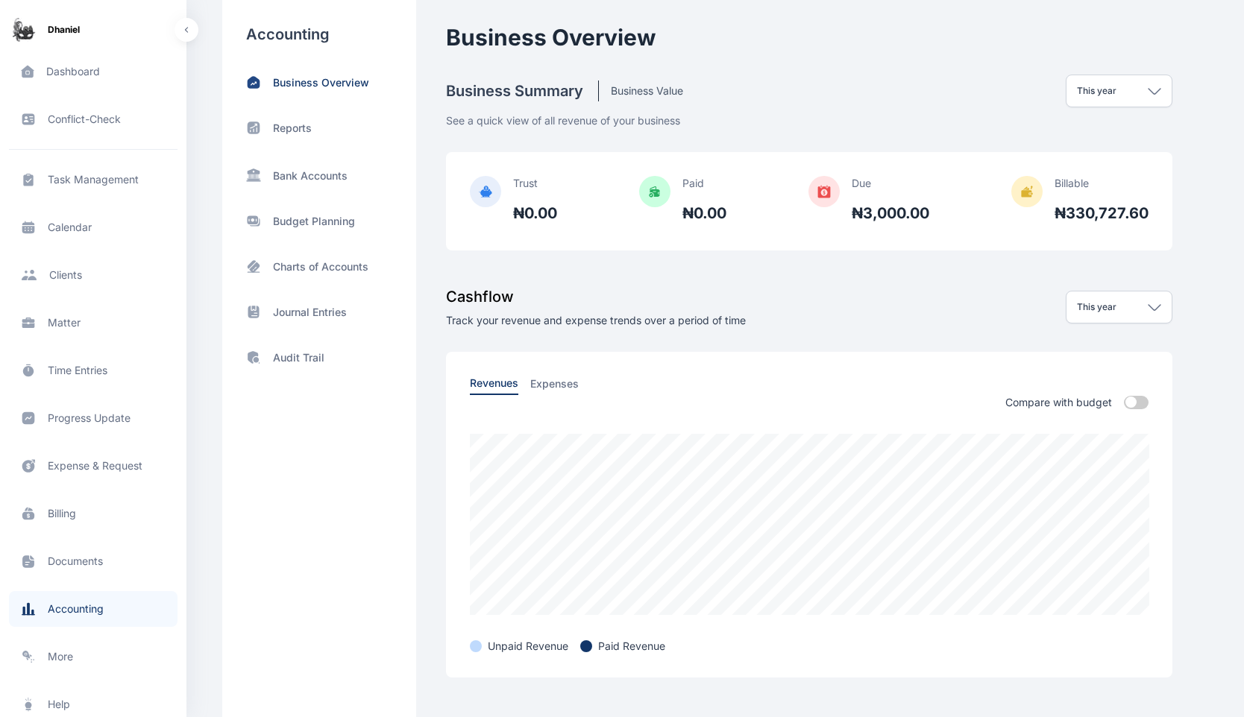
click at [86, 412] on span "Progress Update progress update progress update" at bounding box center [93, 419] width 169 height 36
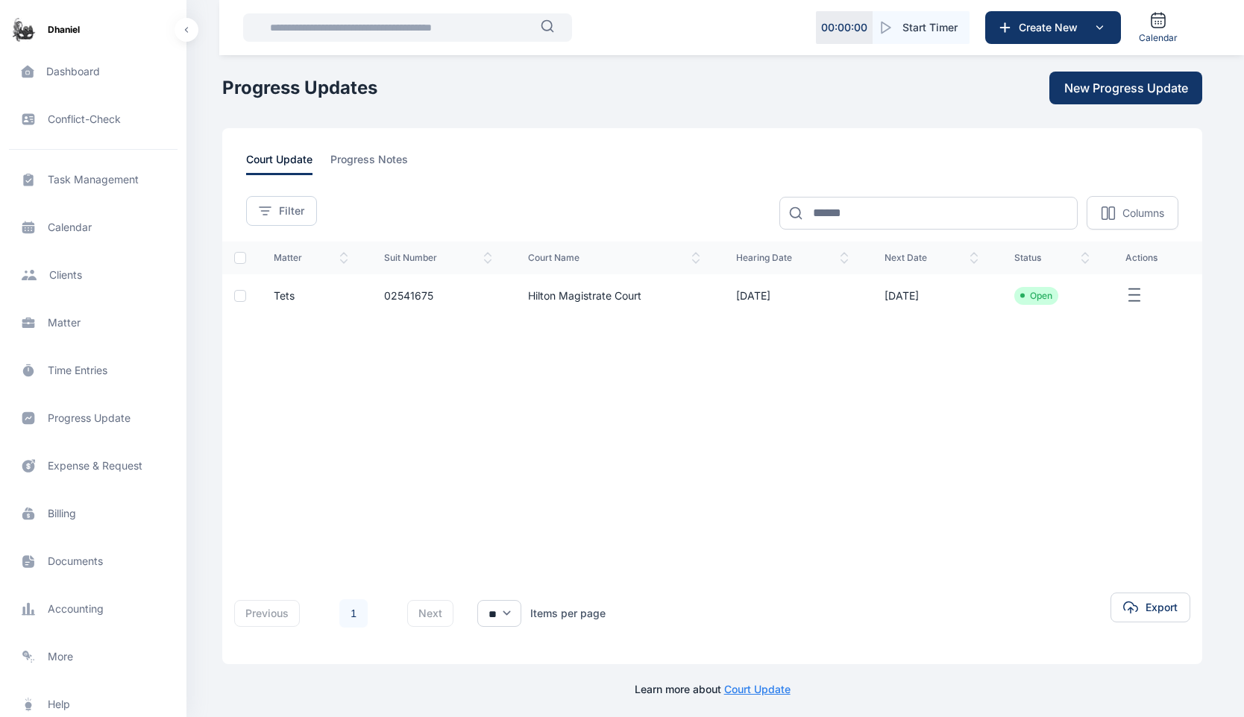
click at [101, 461] on span "Expense & Request expense & request expense & request" at bounding box center [93, 466] width 169 height 36
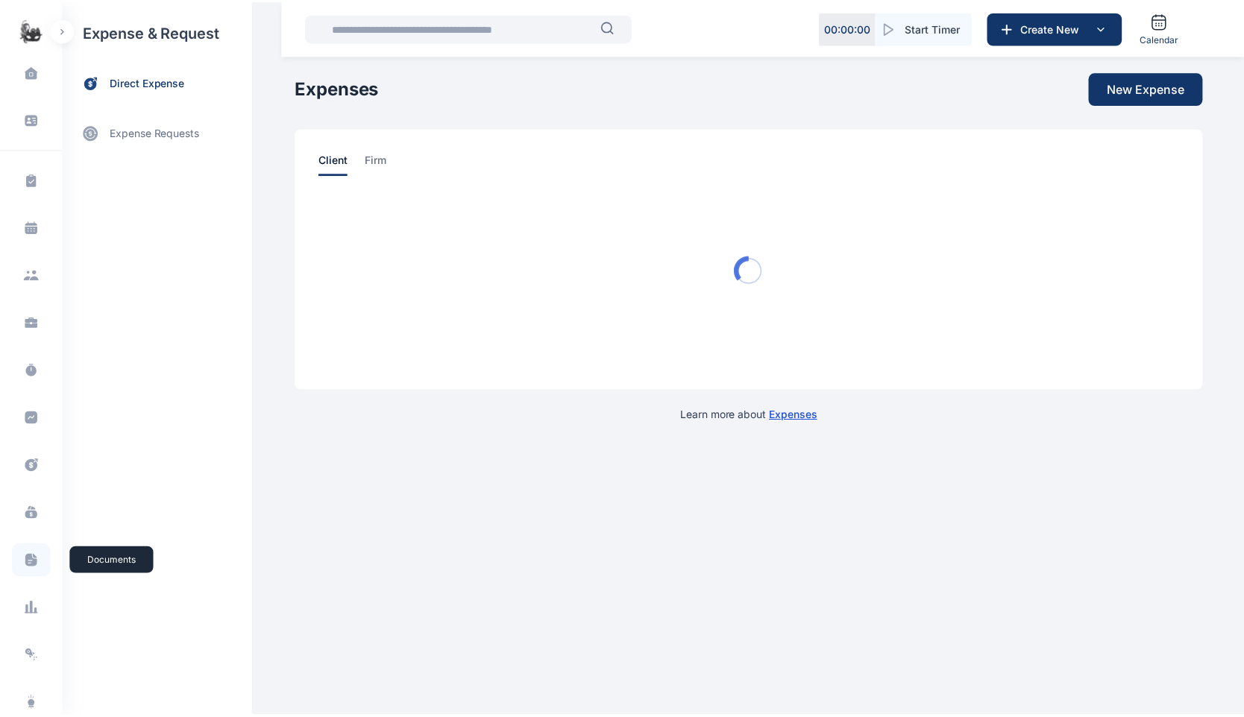
scroll to position [95, 0]
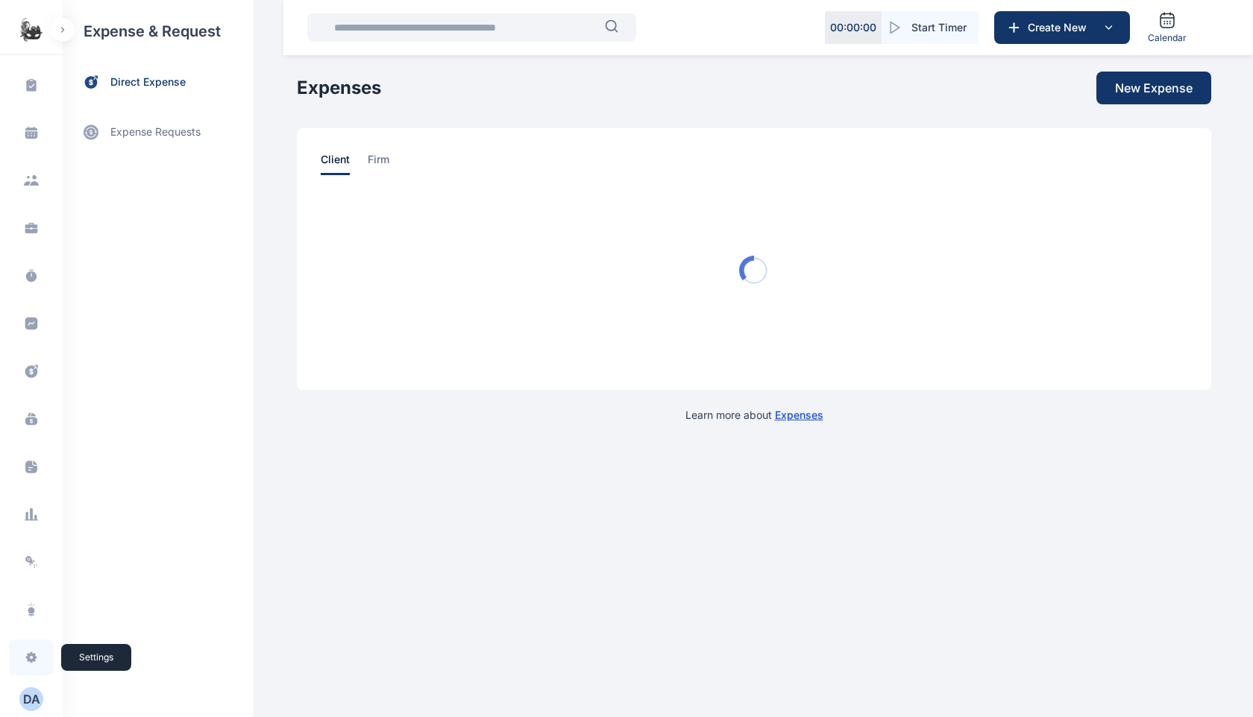
click at [30, 659] on icon at bounding box center [31, 658] width 11 height 11
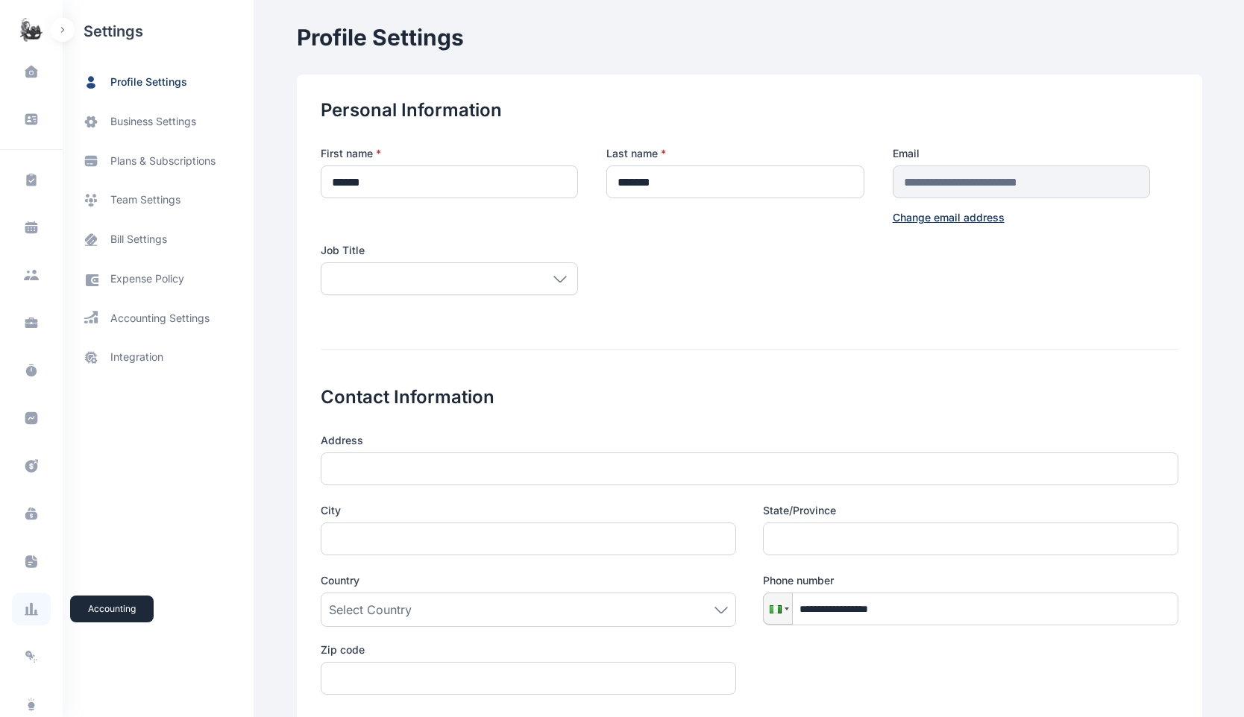
click at [24, 615] on icon at bounding box center [31, 609] width 15 height 15
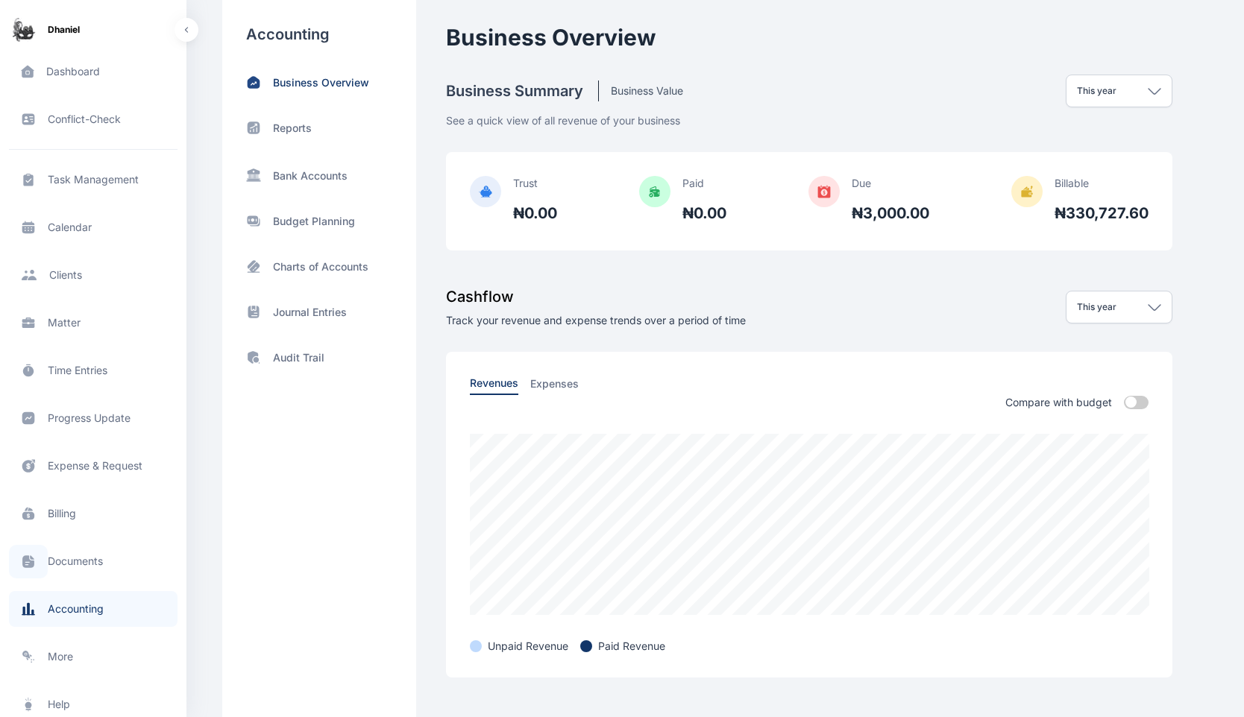
click at [33, 562] on icon at bounding box center [28, 562] width 12 height 13
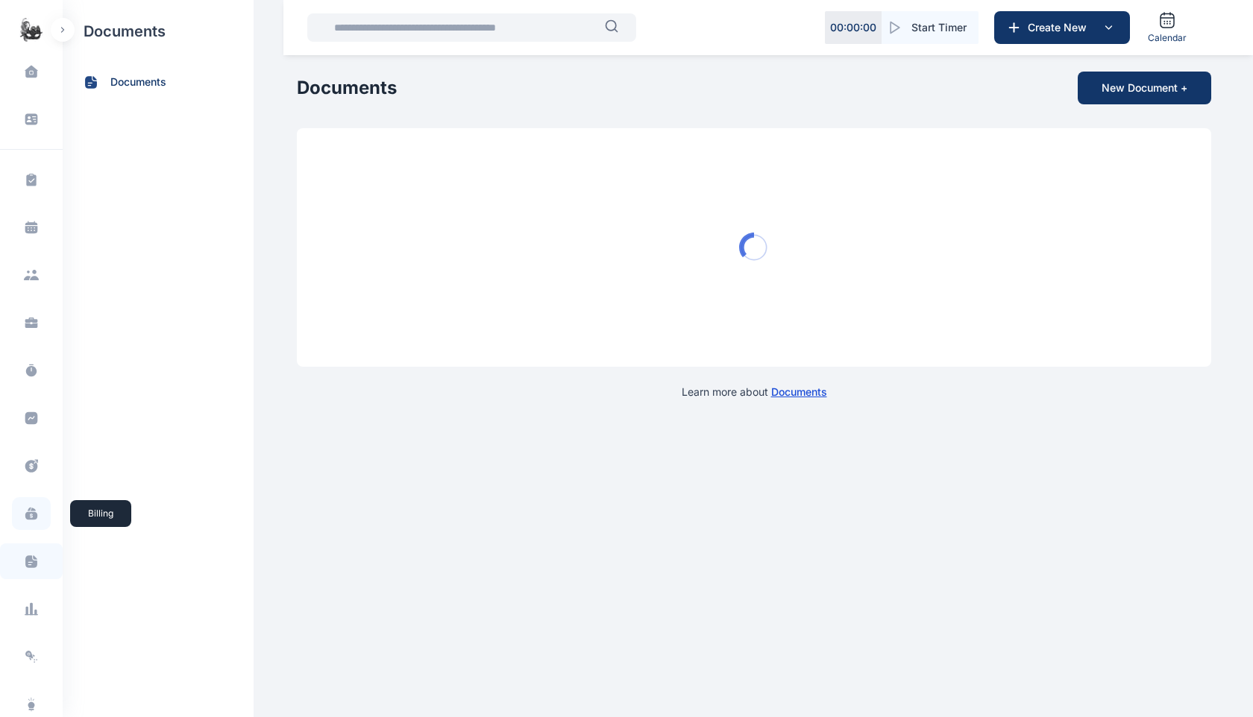
click at [29, 505] on span at bounding box center [31, 513] width 39 height 33
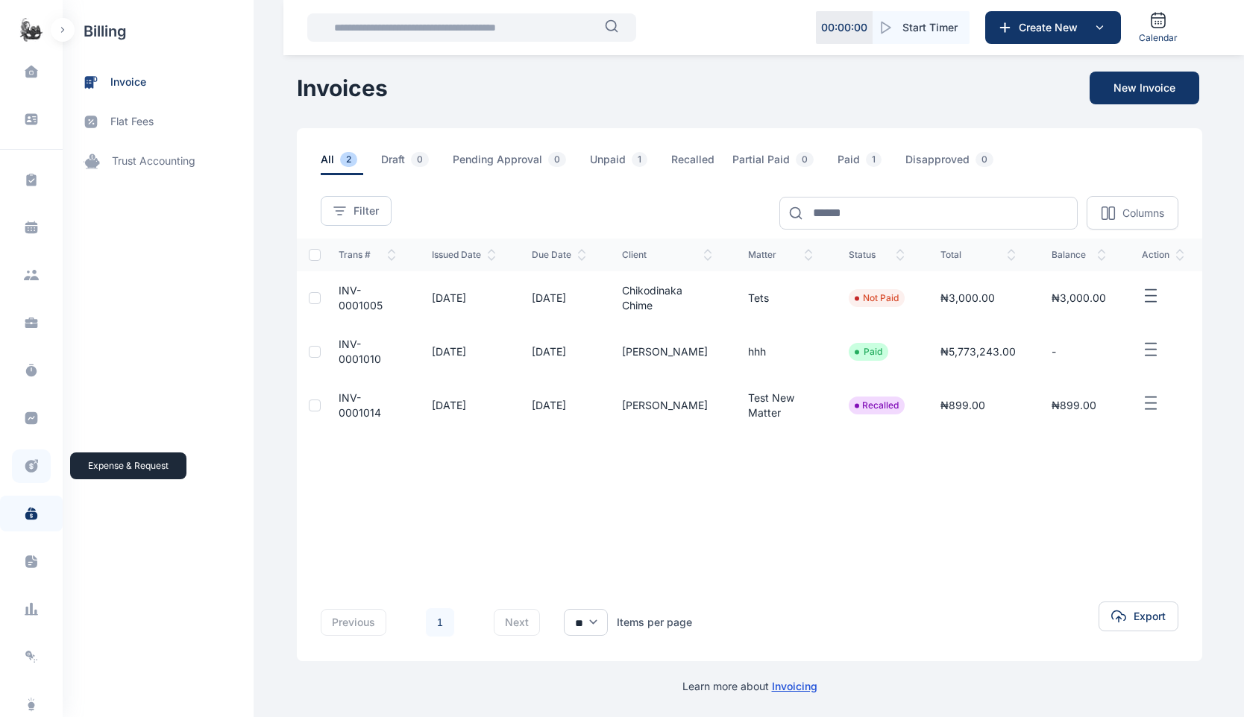
click at [31, 459] on icon at bounding box center [31, 467] width 15 height 16
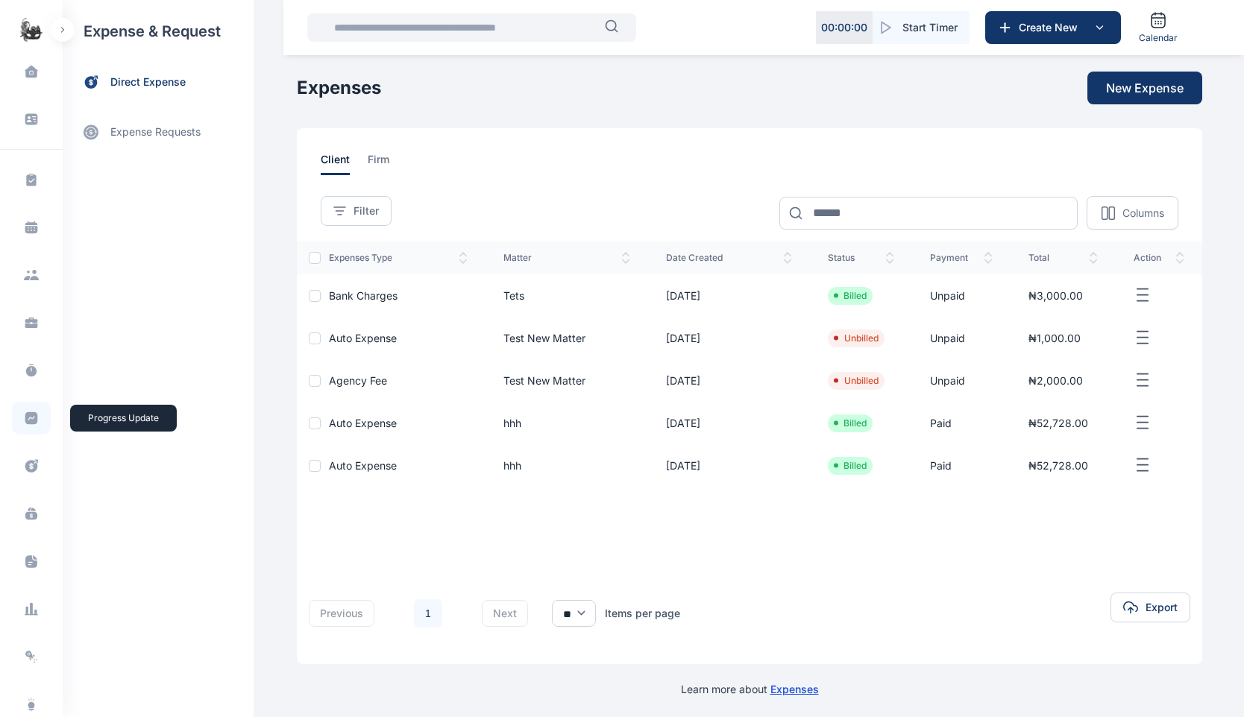
click at [28, 421] on icon at bounding box center [31, 418] width 13 height 13
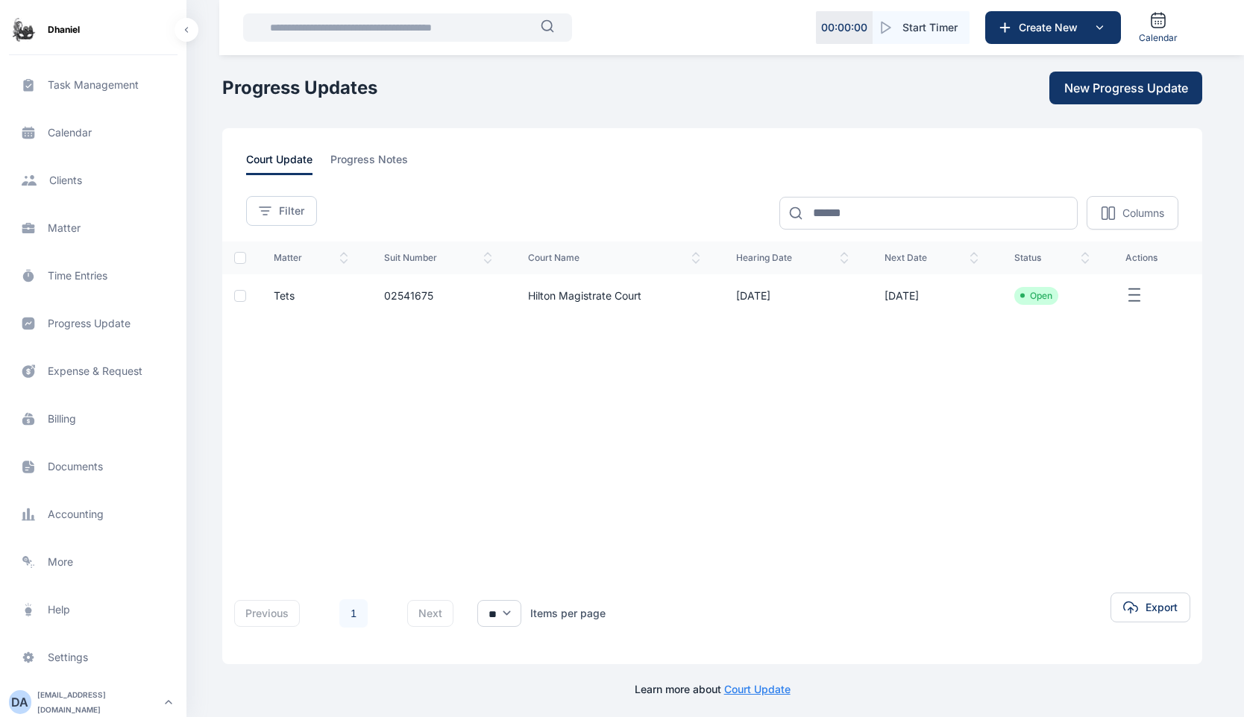
scroll to position [3, 0]
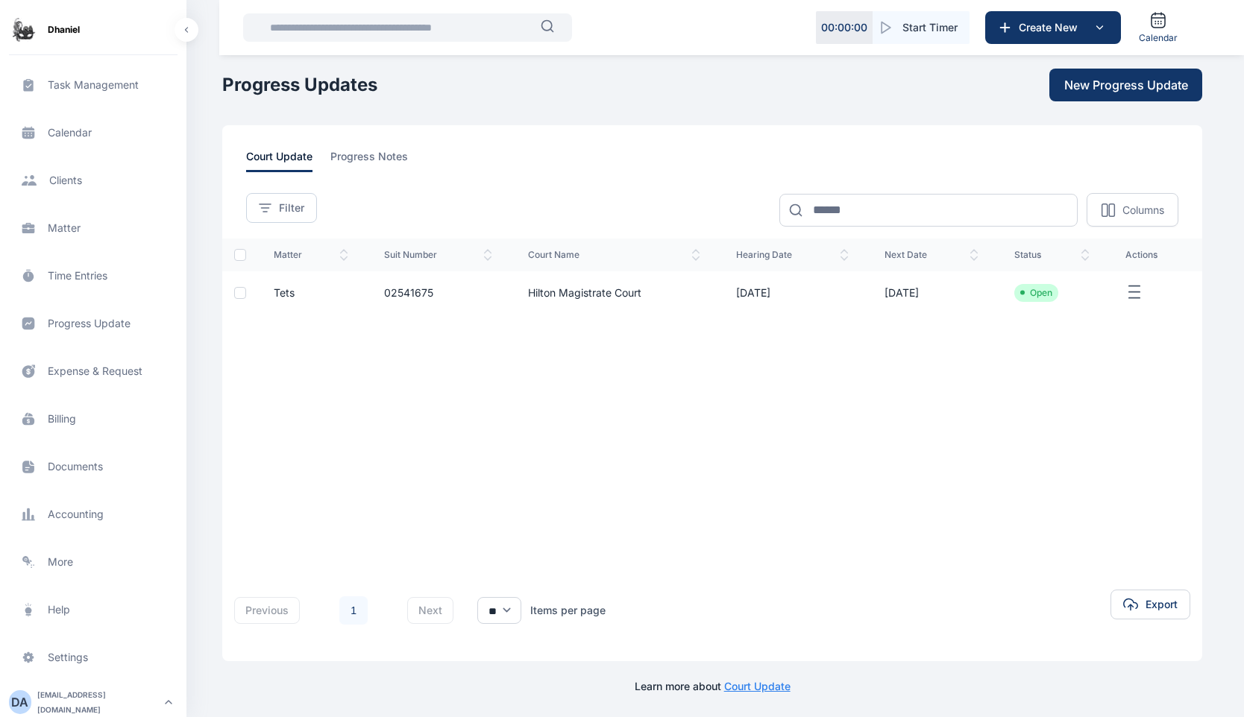
click at [83, 563] on span "Metrics more more" at bounding box center [93, 562] width 169 height 36
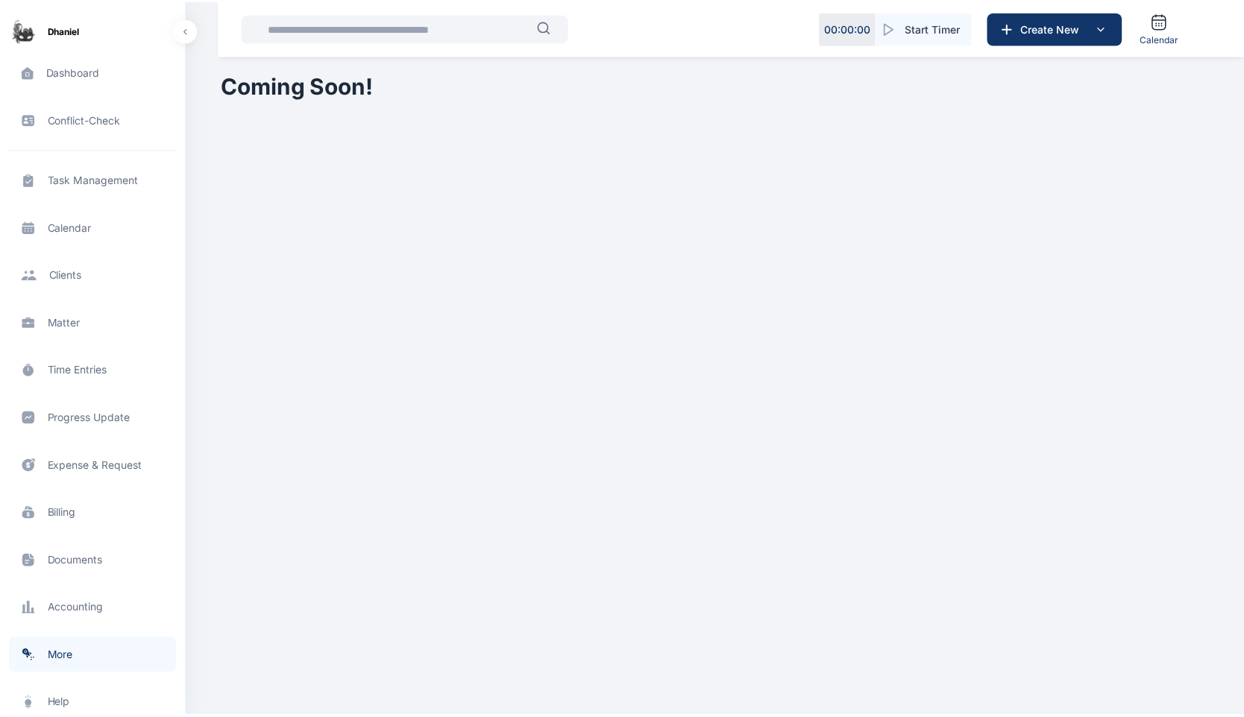
scroll to position [95, 0]
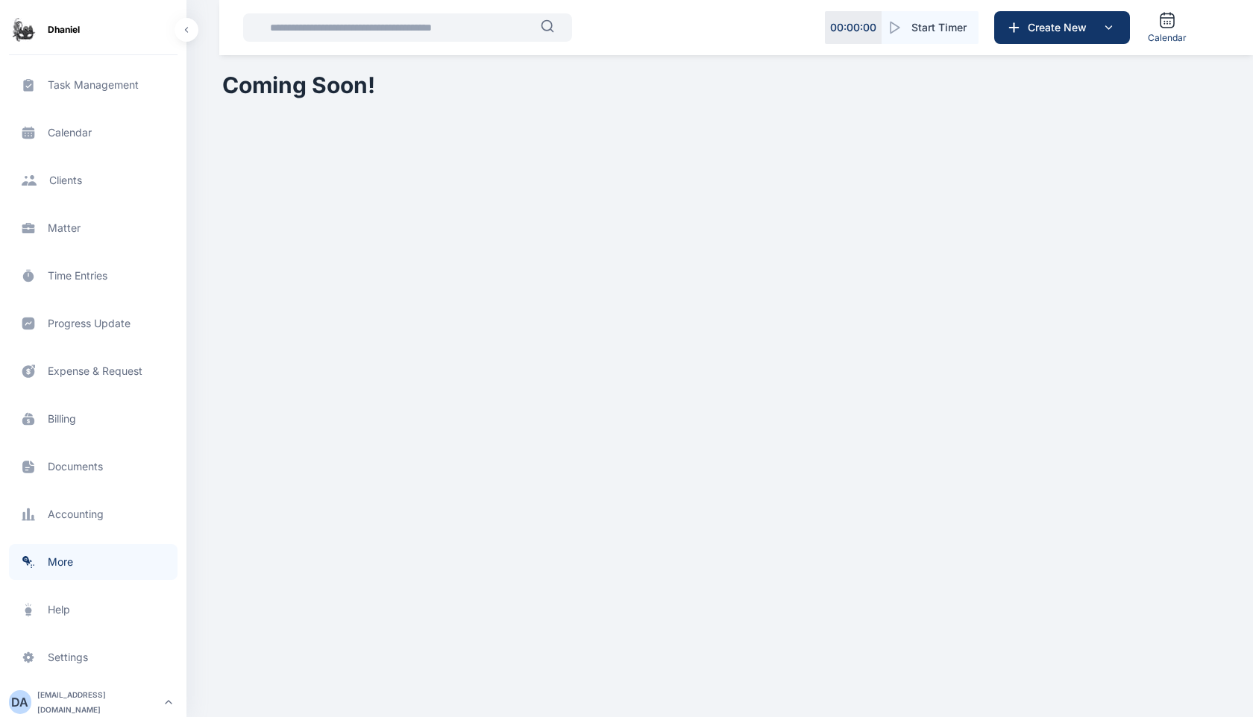
click at [83, 571] on span "Metrics more more" at bounding box center [93, 562] width 169 height 36
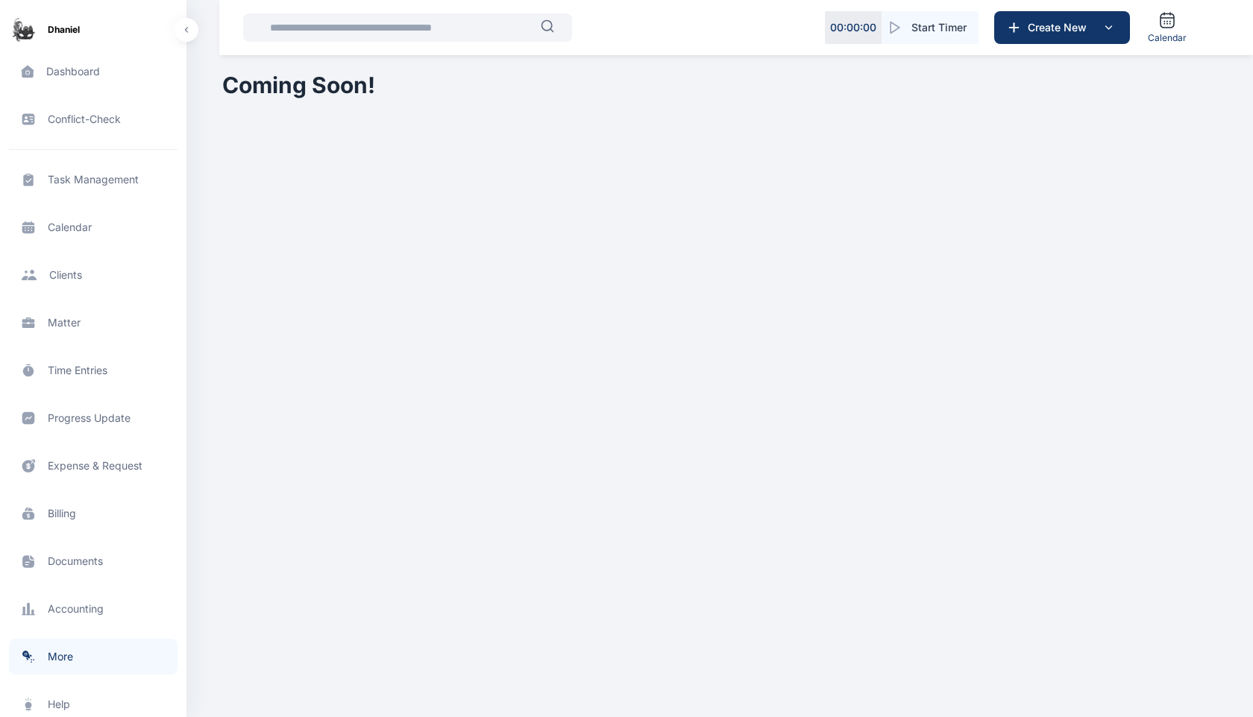
click at [84, 612] on span "Accounting accounting accounting" at bounding box center [93, 609] width 169 height 36
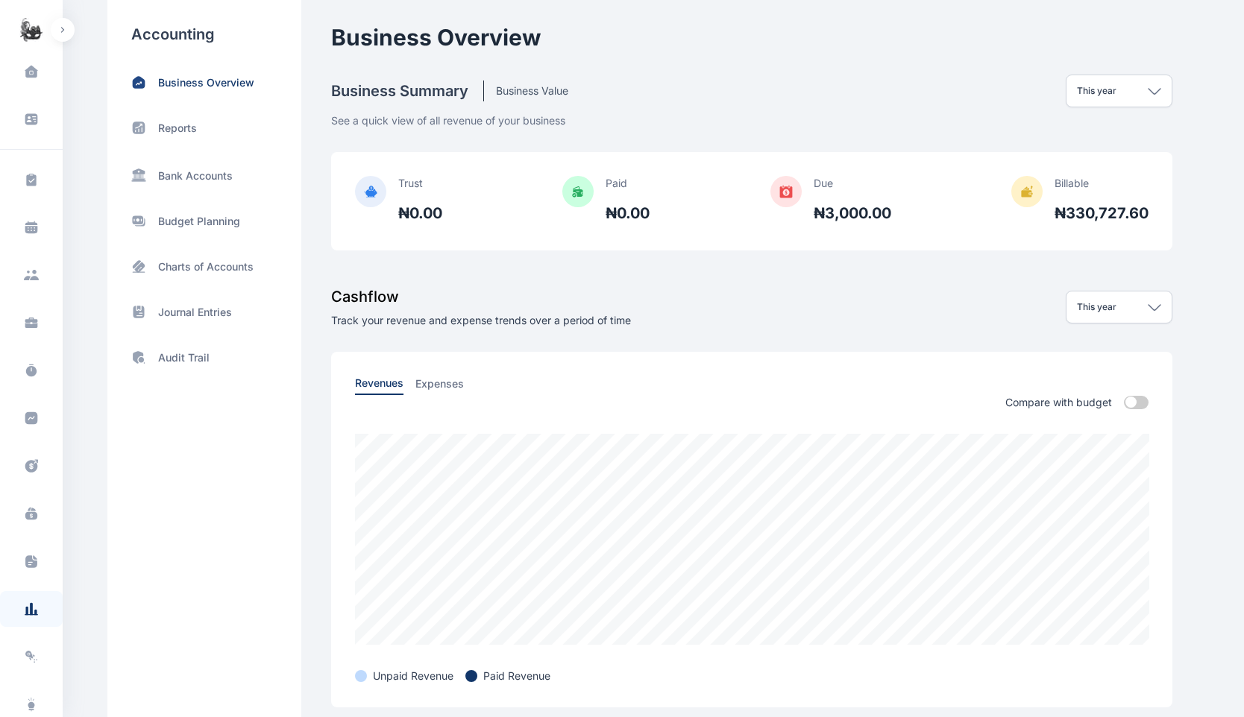
click at [196, 126] on div "Reports" at bounding box center [204, 128] width 146 height 16
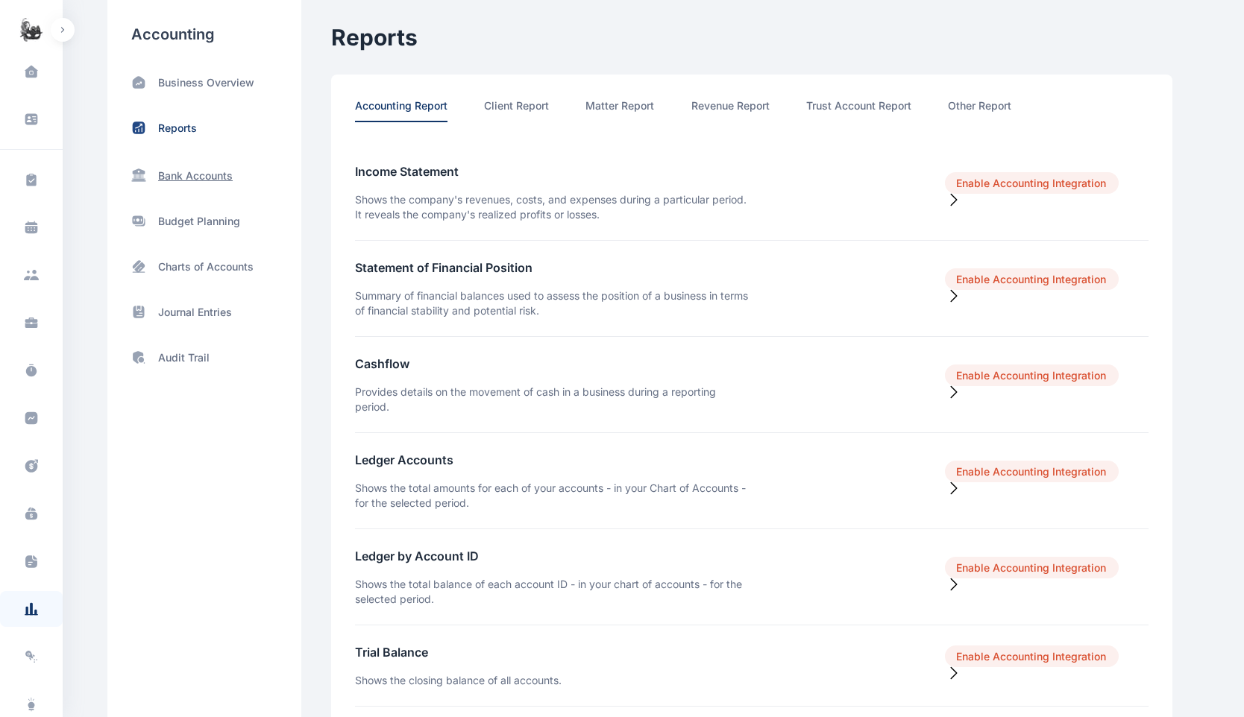
click at [206, 172] on p "Bank Accounts" at bounding box center [195, 176] width 75 height 15
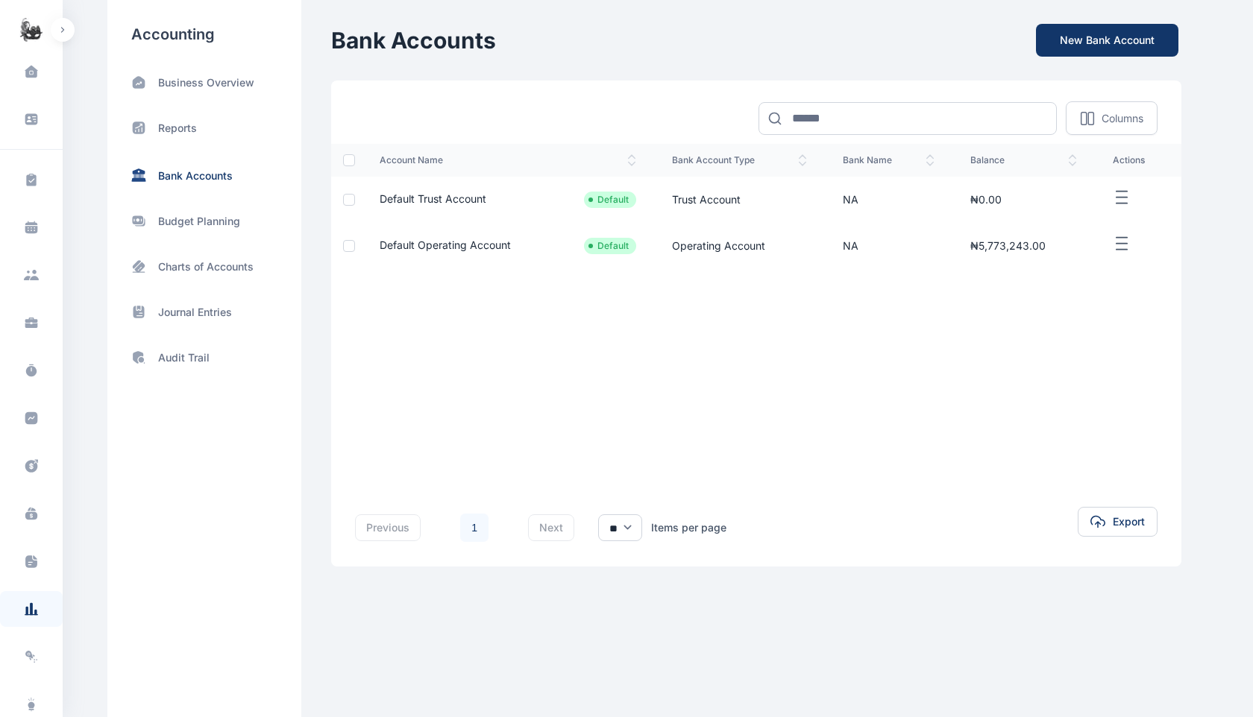
click at [195, 92] on div "Business Overview Reports Bank Accounts Budget Planning Charts of Accounts Jour…" at bounding box center [204, 220] width 146 height 291
click at [197, 82] on p "Business Overview" at bounding box center [206, 82] width 96 height 15
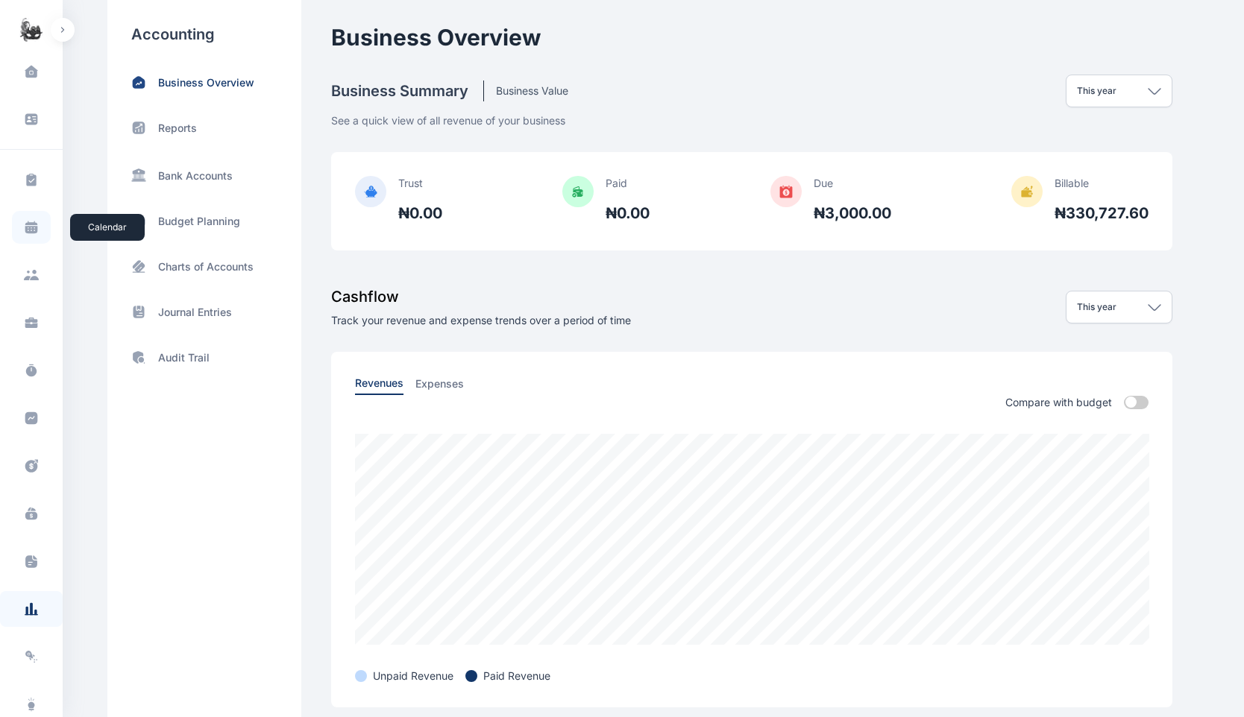
click at [36, 238] on span at bounding box center [31, 227] width 39 height 33
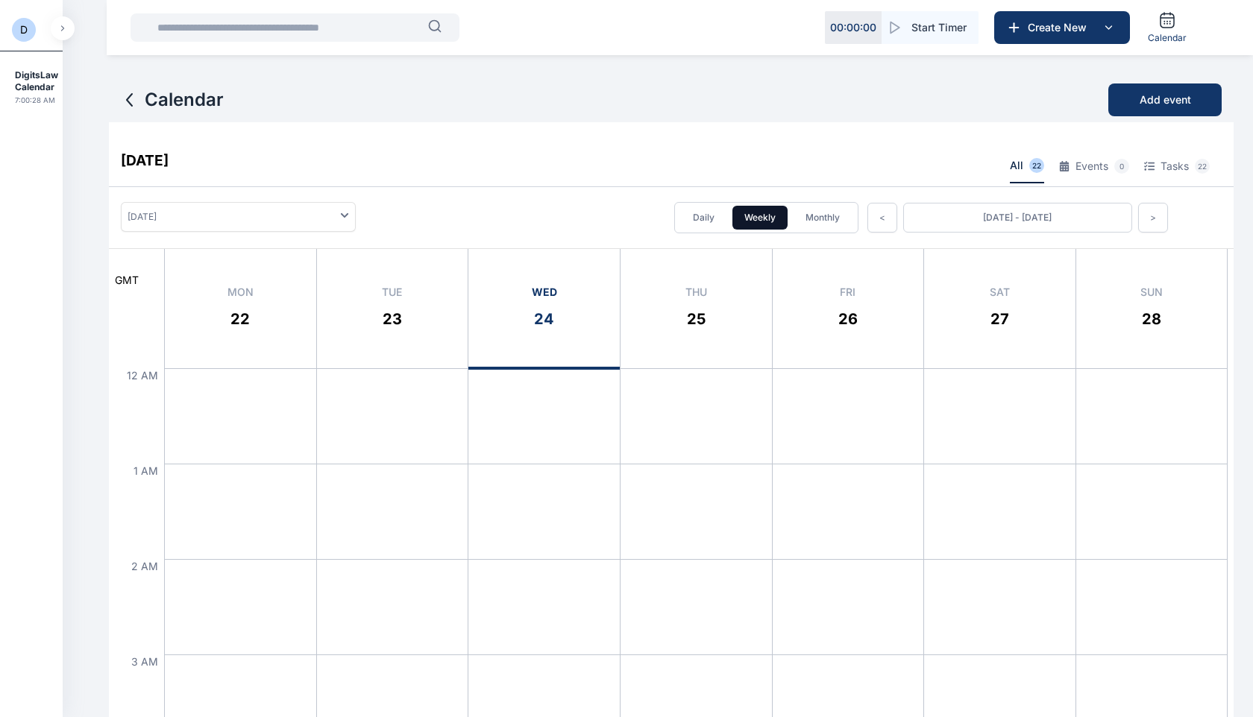
click at [69, 33] on button "button" at bounding box center [63, 28] width 24 height 24
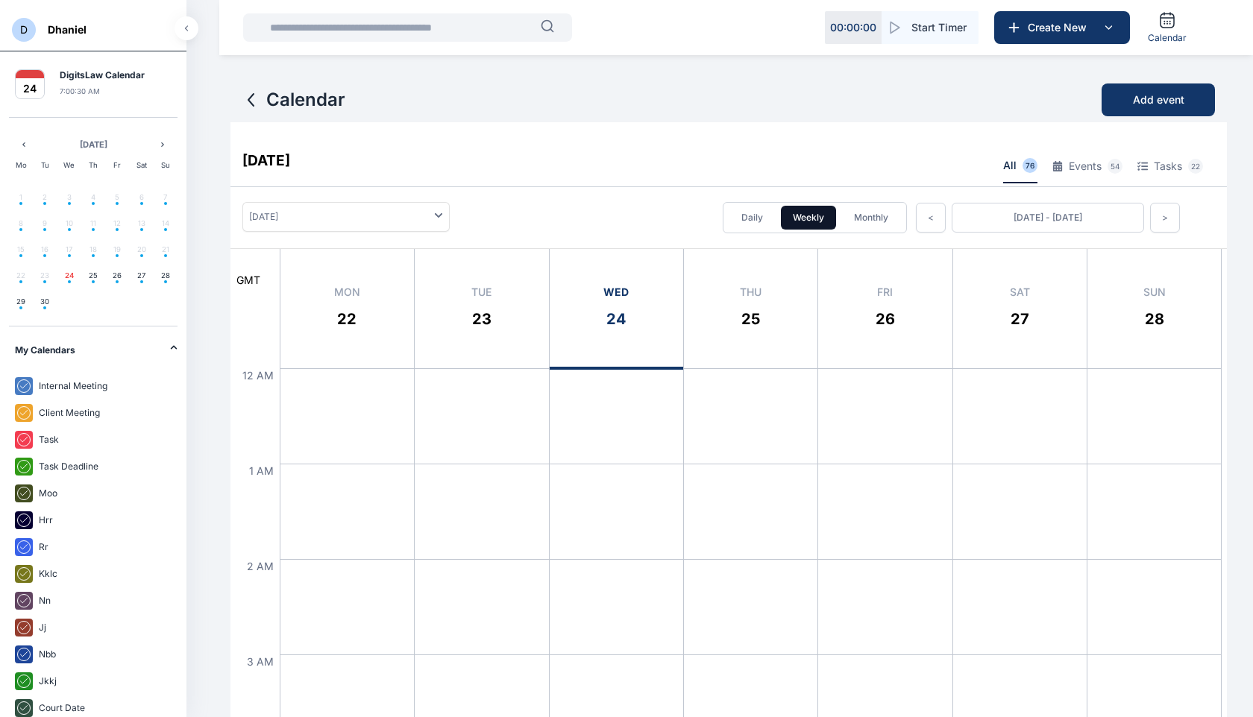
click at [31, 28] on span "D" at bounding box center [24, 30] width 24 height 24
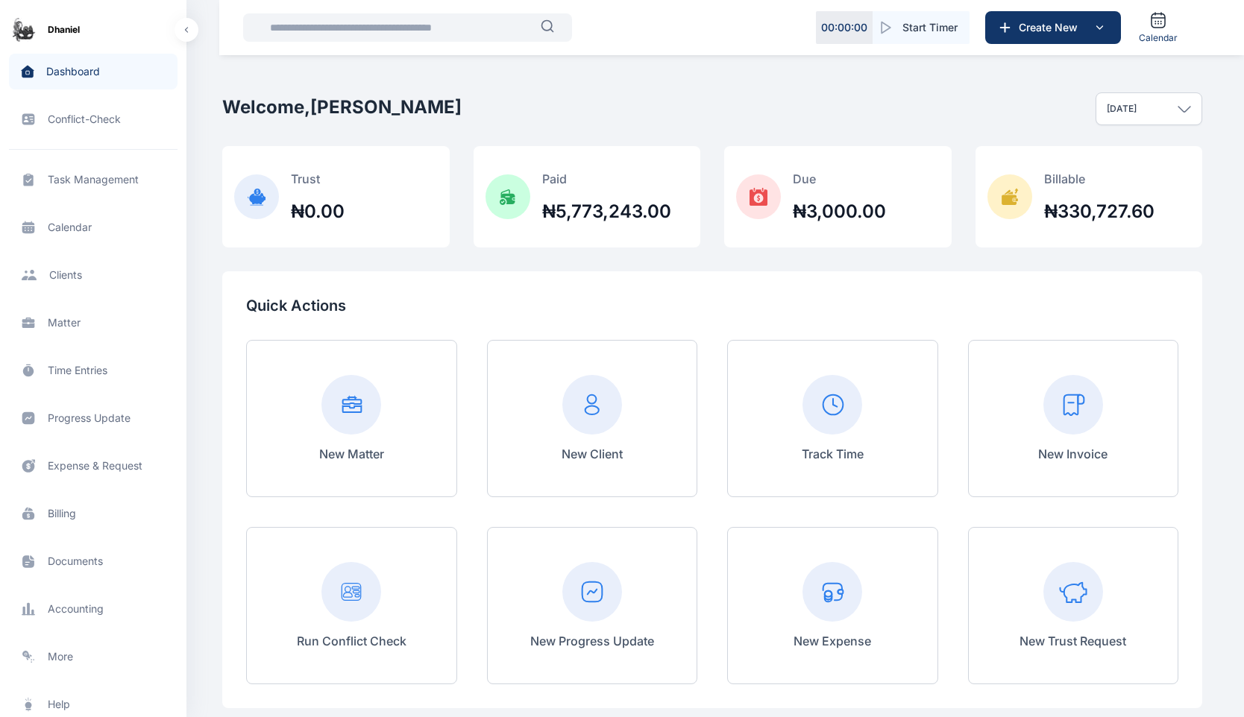
click at [74, 283] on span "Client clients clients" at bounding box center [93, 275] width 169 height 36
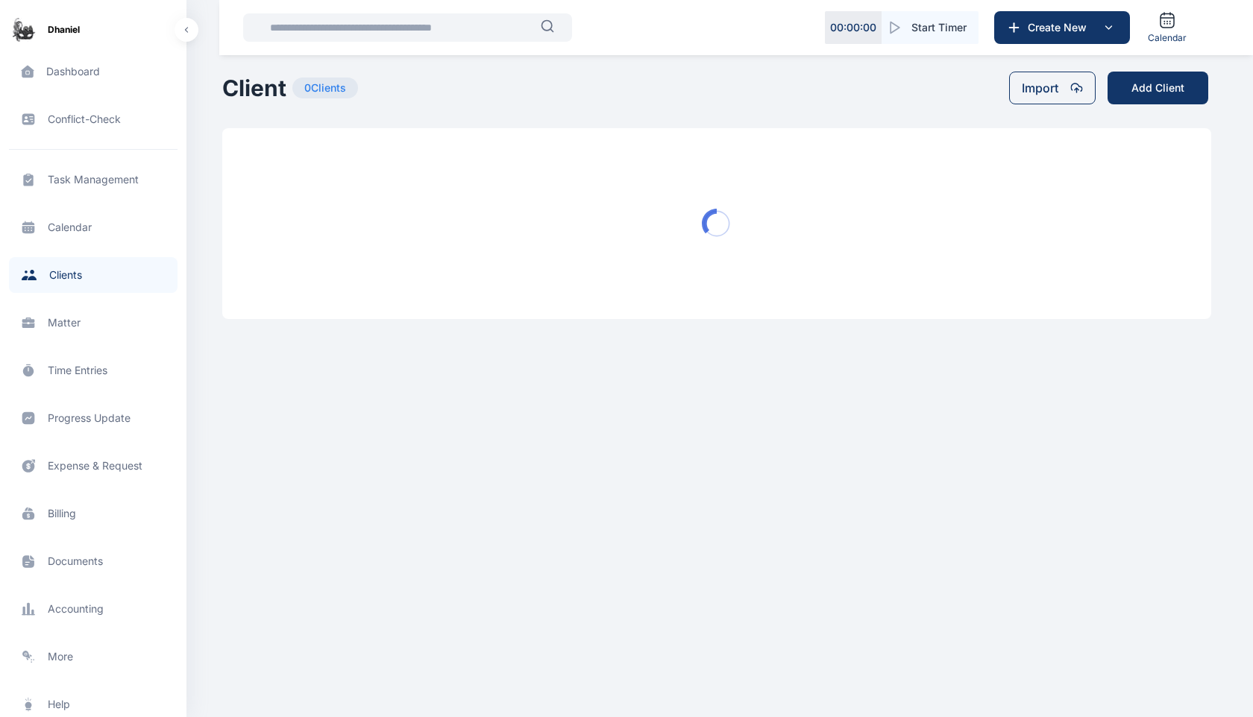
click at [75, 342] on div "Task Management task management task management Calendar calendar calendar Clie…" at bounding box center [93, 412] width 169 height 526
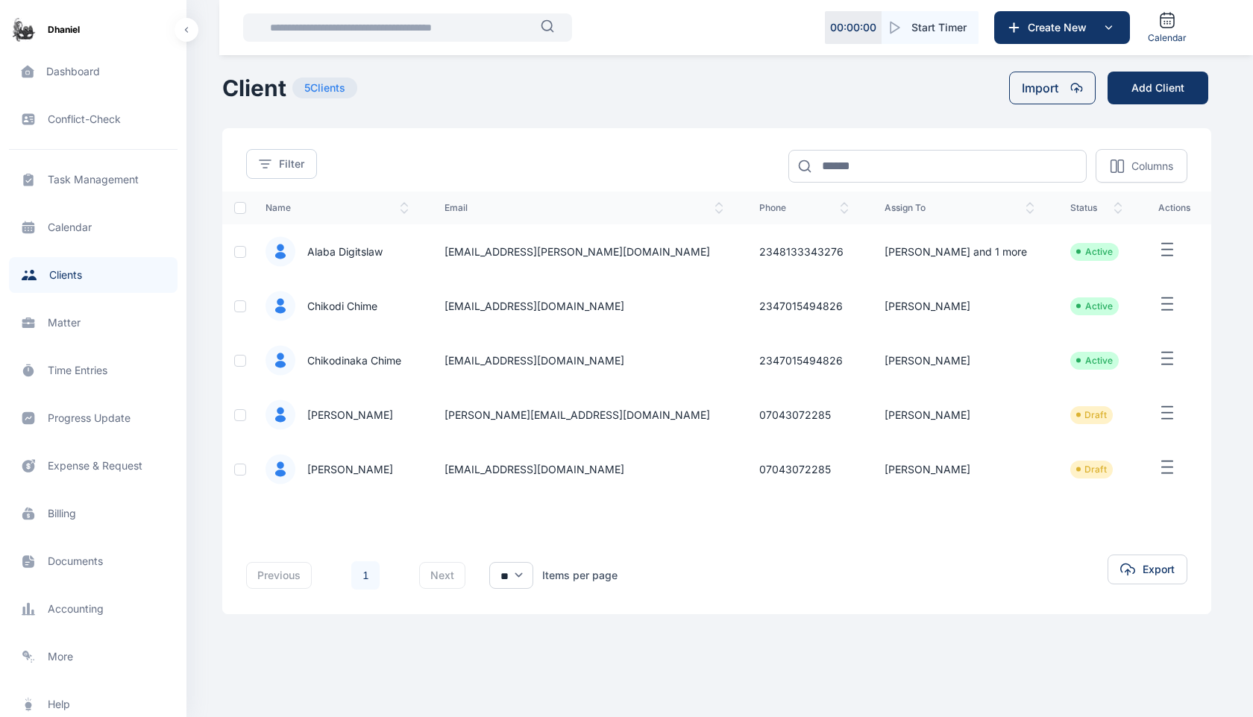
click at [85, 367] on span "Time Entries time entries time entries" at bounding box center [93, 371] width 169 height 36
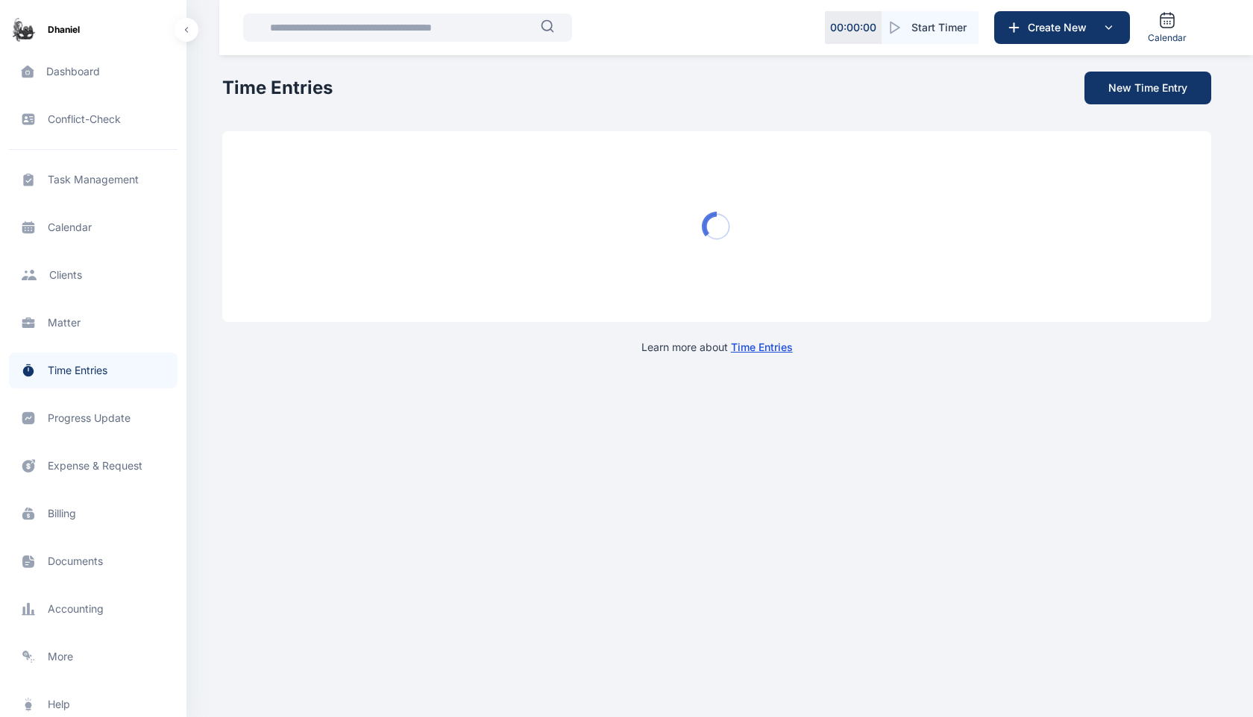
click at [88, 406] on span "Progress Update progress update progress update" at bounding box center [93, 419] width 169 height 36
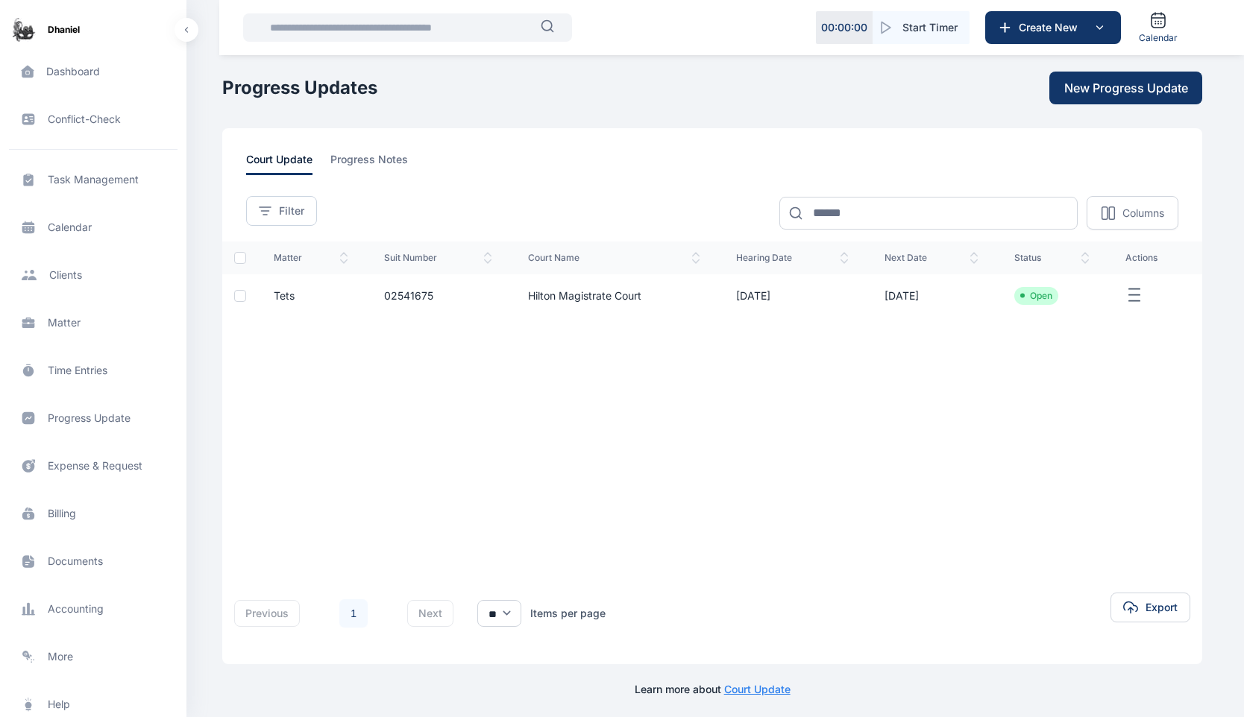
click at [94, 421] on span "Progress Update progress update progress update" at bounding box center [93, 419] width 169 height 36
click at [115, 472] on span "Expense & Request expense & request expense & request" at bounding box center [93, 466] width 169 height 36
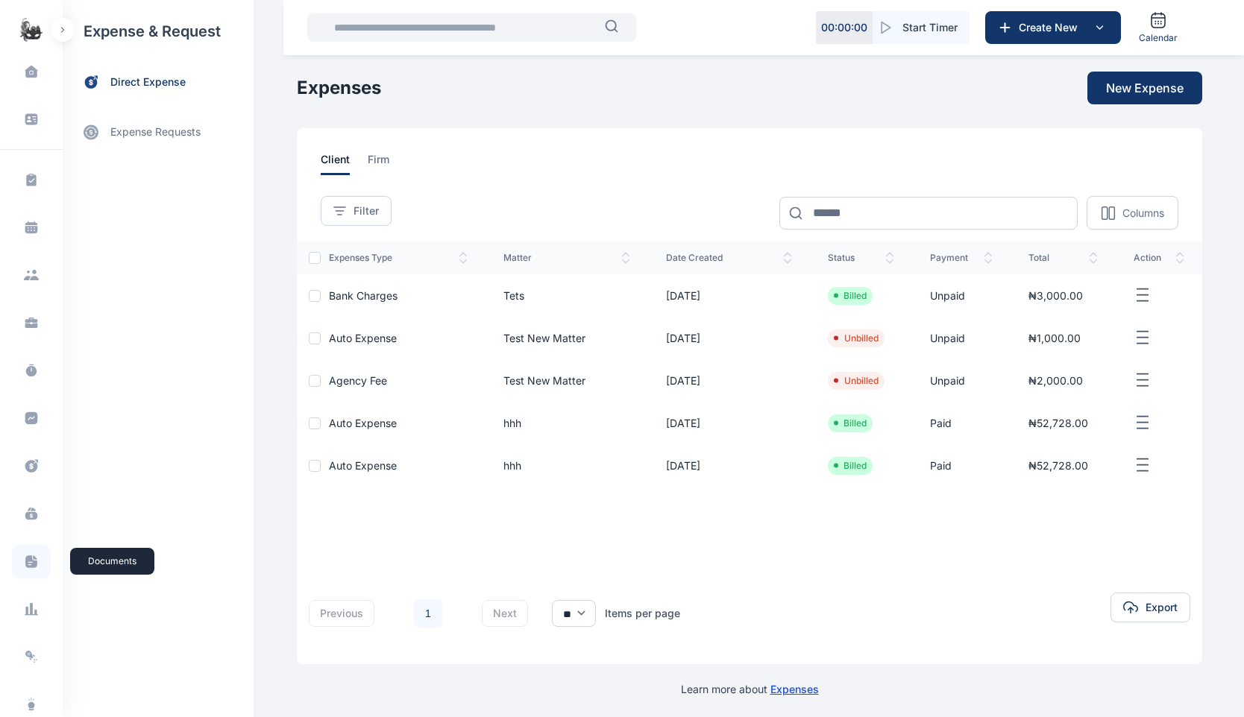
click at [30, 559] on icon at bounding box center [31, 562] width 12 height 13
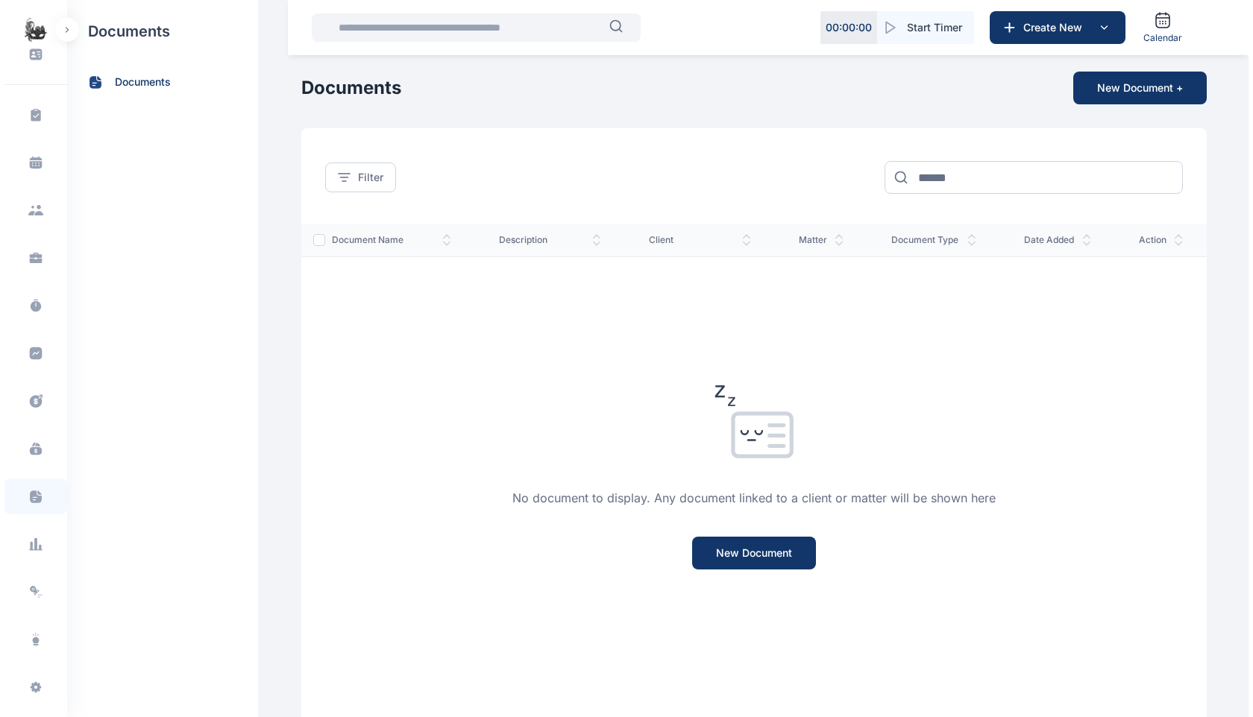
scroll to position [78, 0]
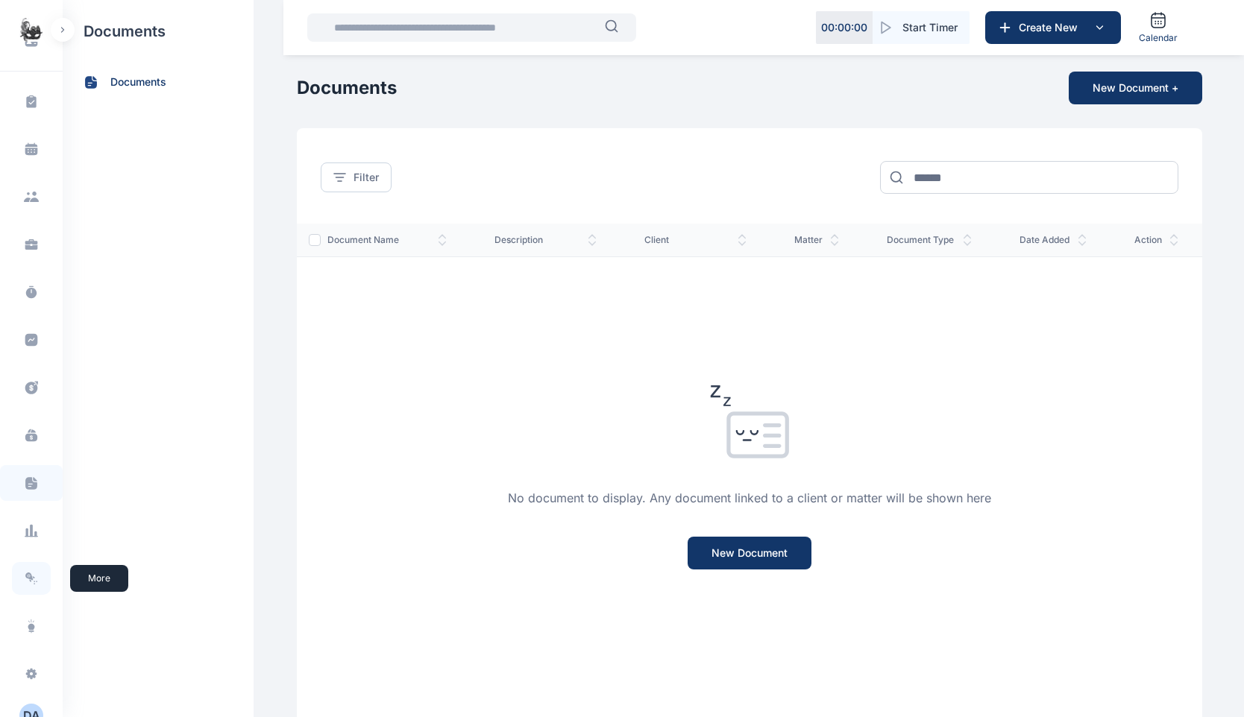
click at [27, 572] on icon at bounding box center [31, 578] width 15 height 15
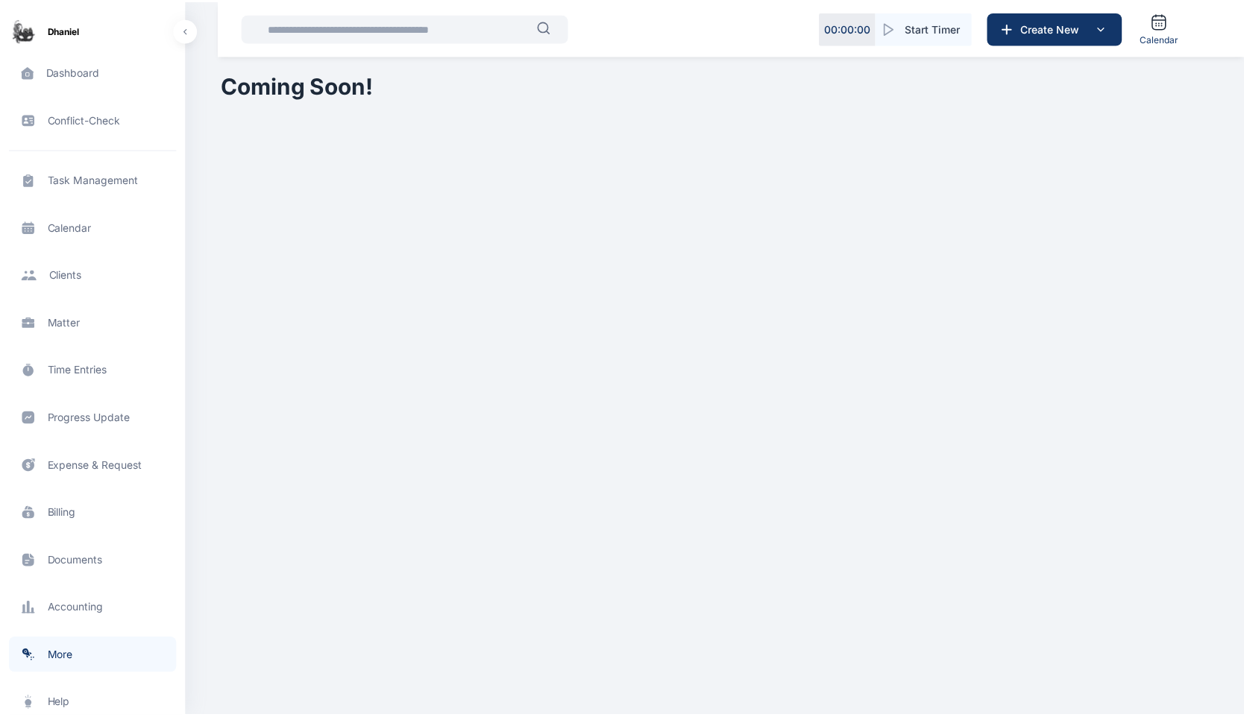
scroll to position [95, 0]
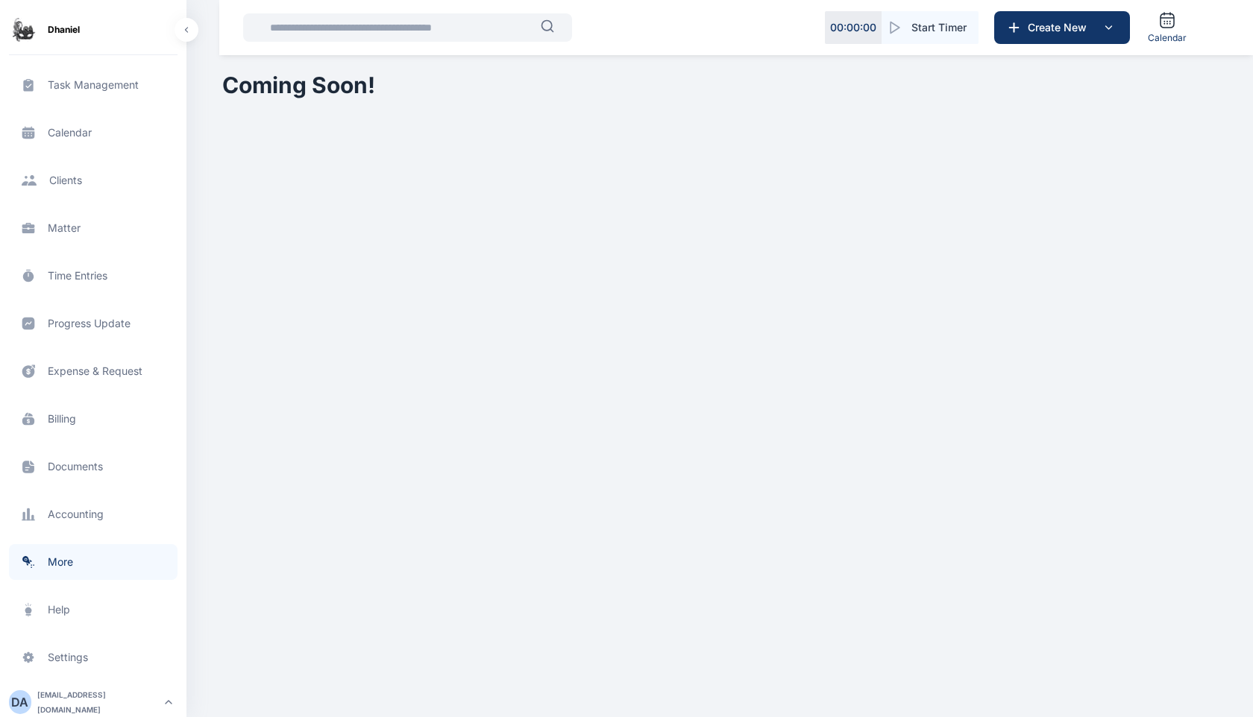
click at [71, 465] on span "Documents documents documents" at bounding box center [93, 467] width 169 height 36
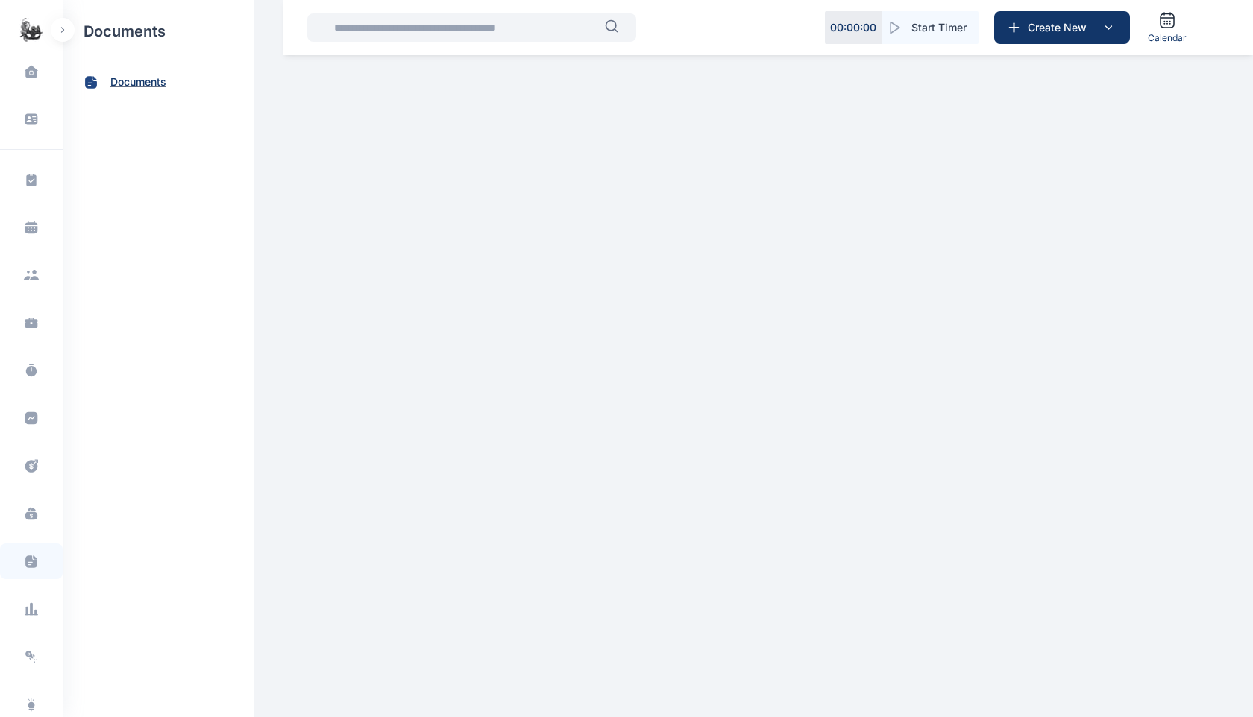
click at [148, 80] on span "documents" at bounding box center [138, 83] width 56 height 16
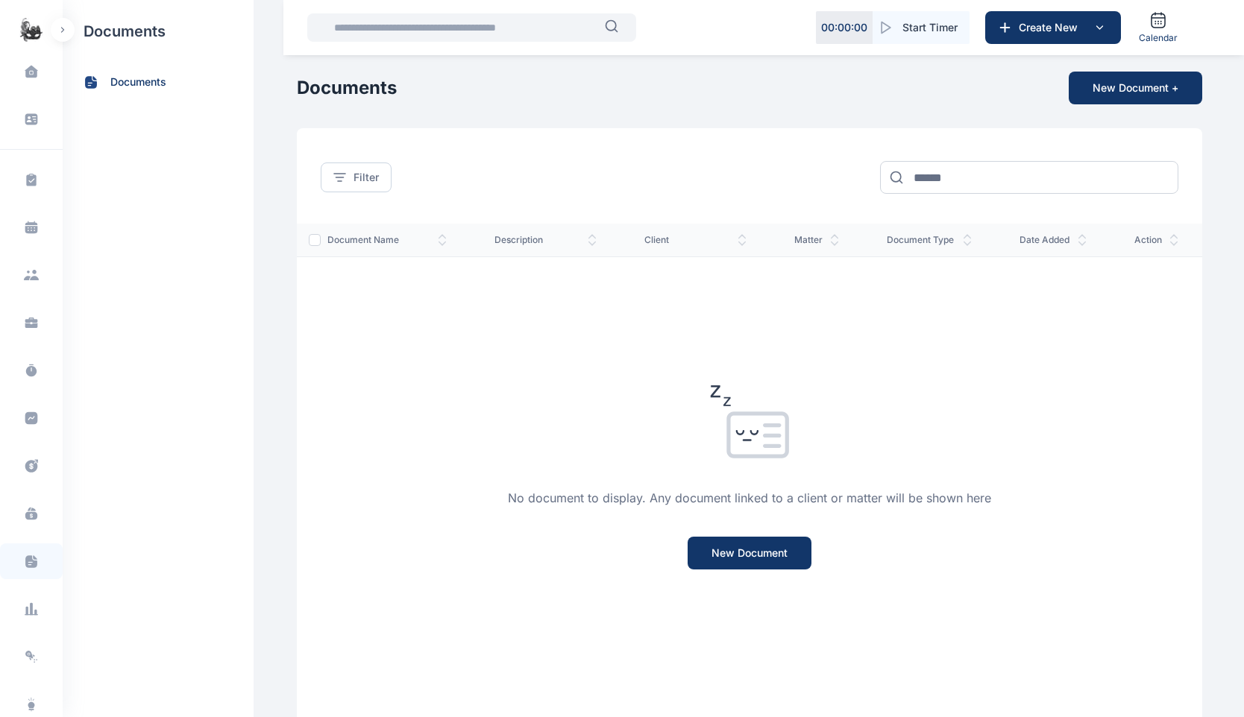
click at [27, 24] on img "button" at bounding box center [31, 30] width 24 height 24
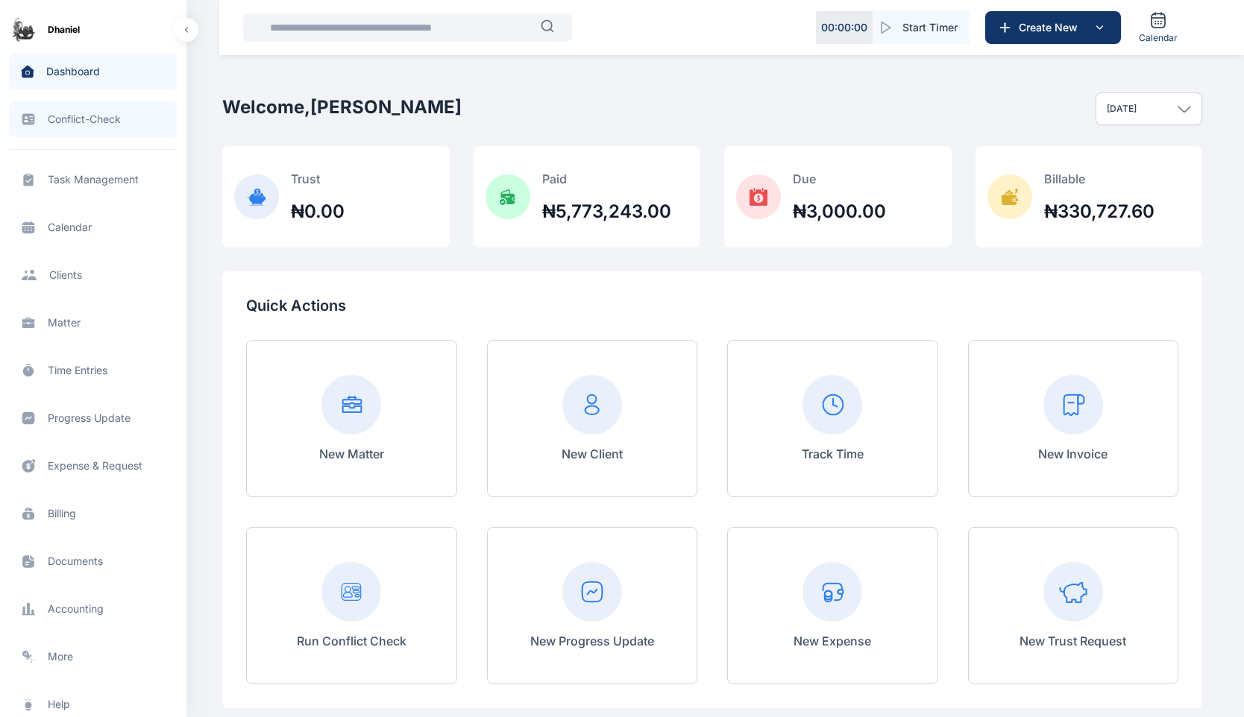
click at [109, 121] on span "Conflict-Check conflict-check conflict-check" at bounding box center [93, 119] width 169 height 36
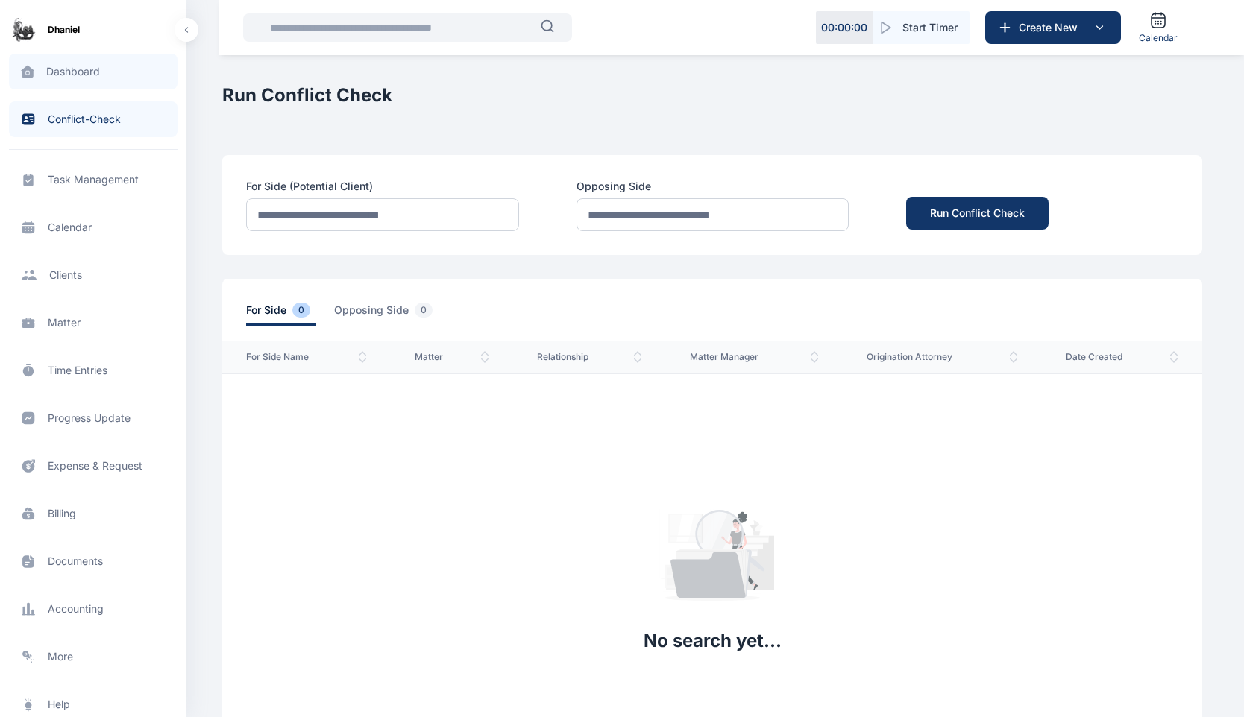
click at [94, 72] on span "Dashboard dashboard dashboard" at bounding box center [93, 72] width 169 height 36
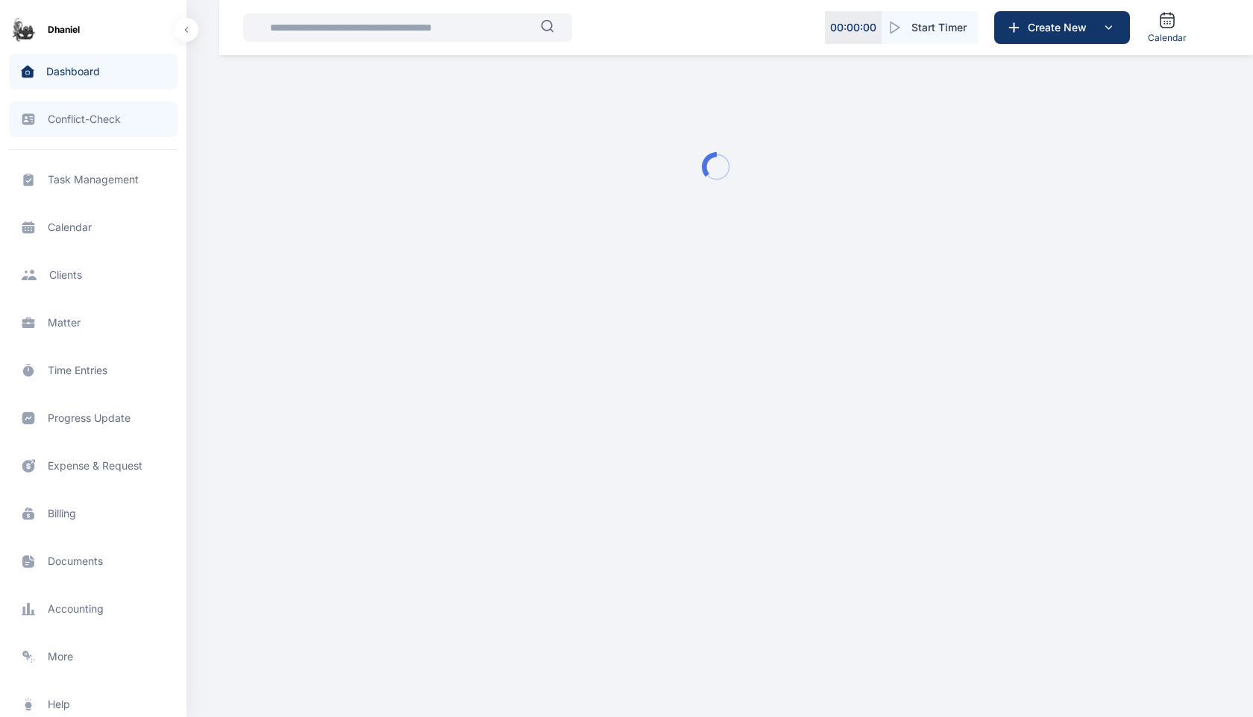
click at [95, 118] on span "Conflict-Check conflict-check conflict-check" at bounding box center [93, 119] width 169 height 36
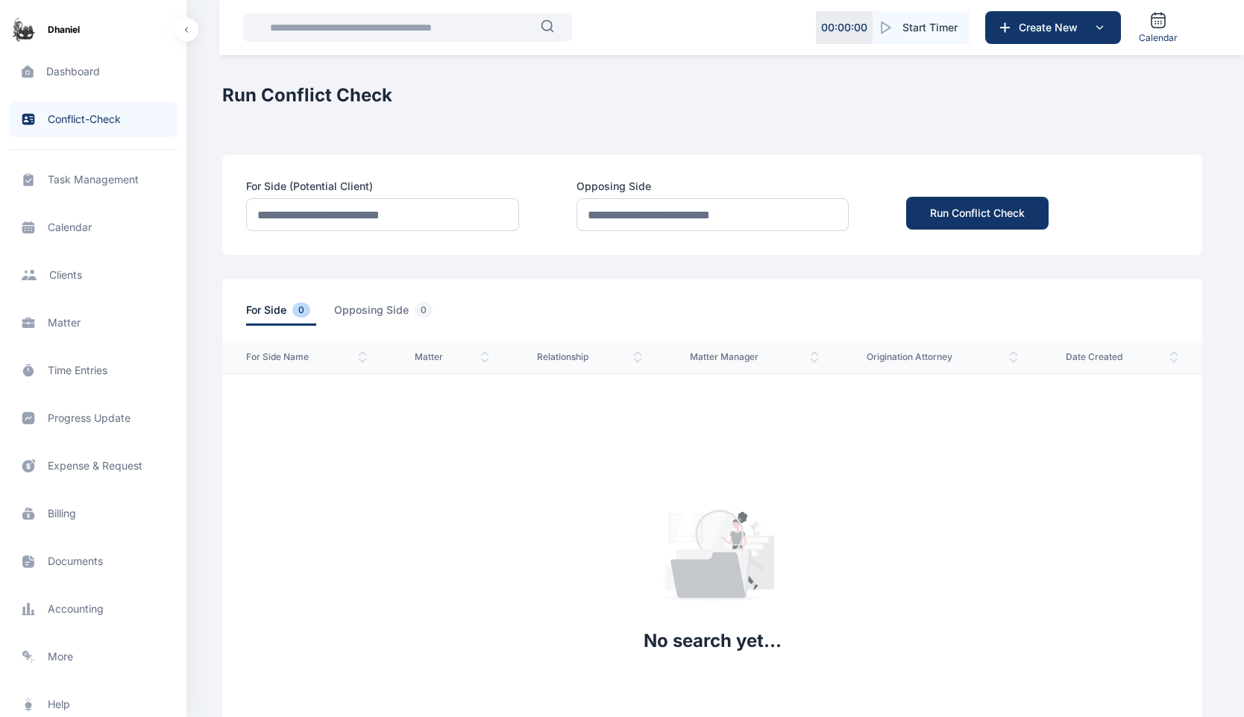
click at [100, 161] on div "Task Management task management task management Calendar calendar calendar Clie…" at bounding box center [93, 412] width 169 height 526
click at [100, 177] on span "Task Management task management task management" at bounding box center [93, 180] width 169 height 36
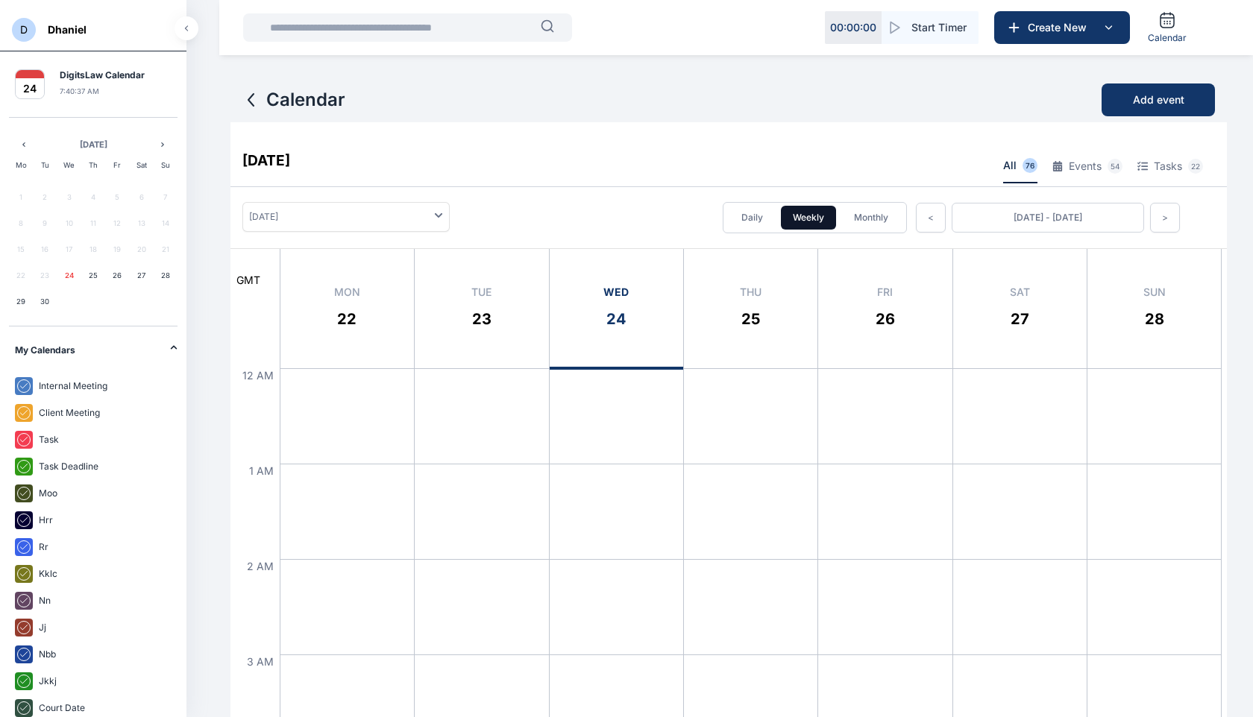
click at [26, 26] on span "D" at bounding box center [24, 30] width 24 height 24
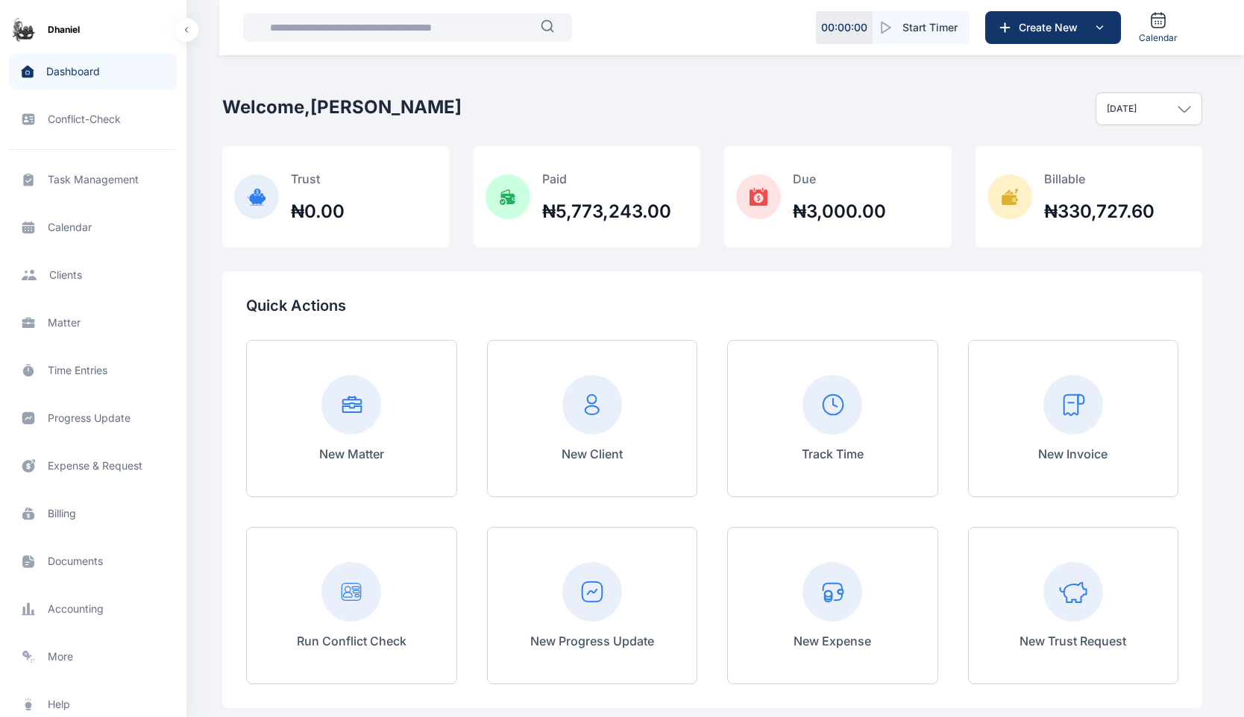
click at [185, 33] on button "button" at bounding box center [187, 30] width 24 height 24
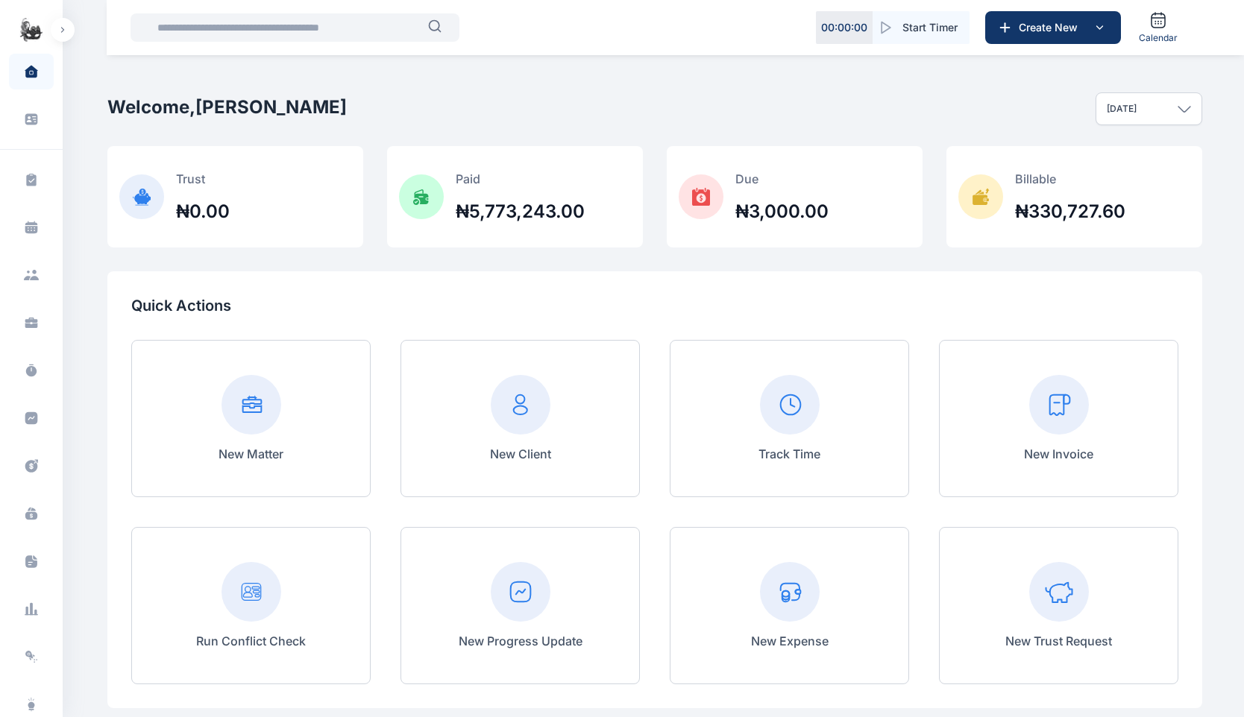
click at [1181, 98] on div "[DATE]" at bounding box center [1149, 108] width 107 height 33
click at [1060, 95] on div "Welcome, [PERSON_NAME] [DATE] [DATE] This week This month This year All time Cu…" at bounding box center [654, 109] width 1095 height 75
click at [30, 59] on span at bounding box center [31, 71] width 37 height 31
click at [35, 32] on img "button" at bounding box center [31, 30] width 24 height 24
click at [66, 25] on button "button" at bounding box center [63, 30] width 24 height 24
